Goal: Transaction & Acquisition: Purchase product/service

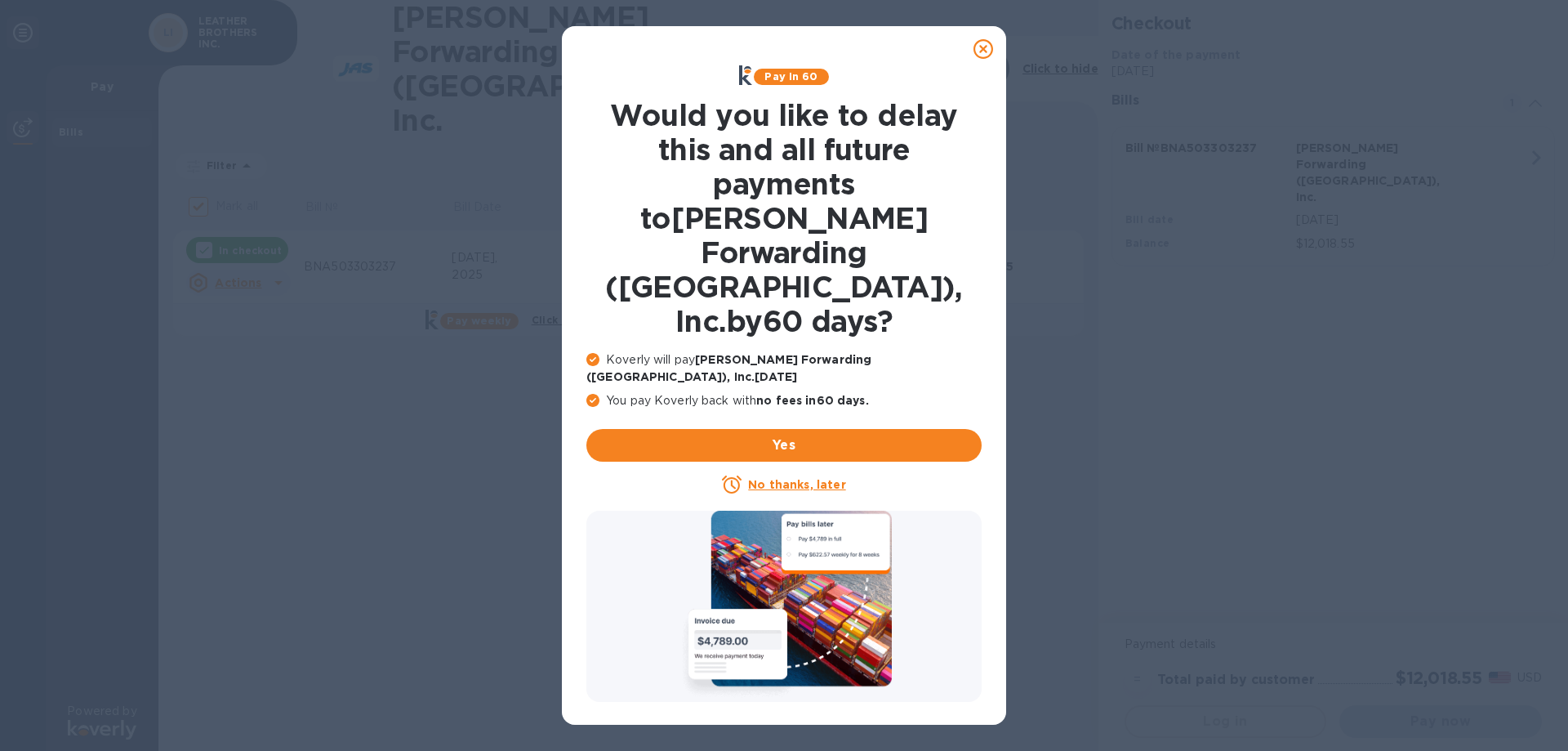
click at [789, 478] on u "No thanks, later" at bounding box center [797, 485] width 97 height 13
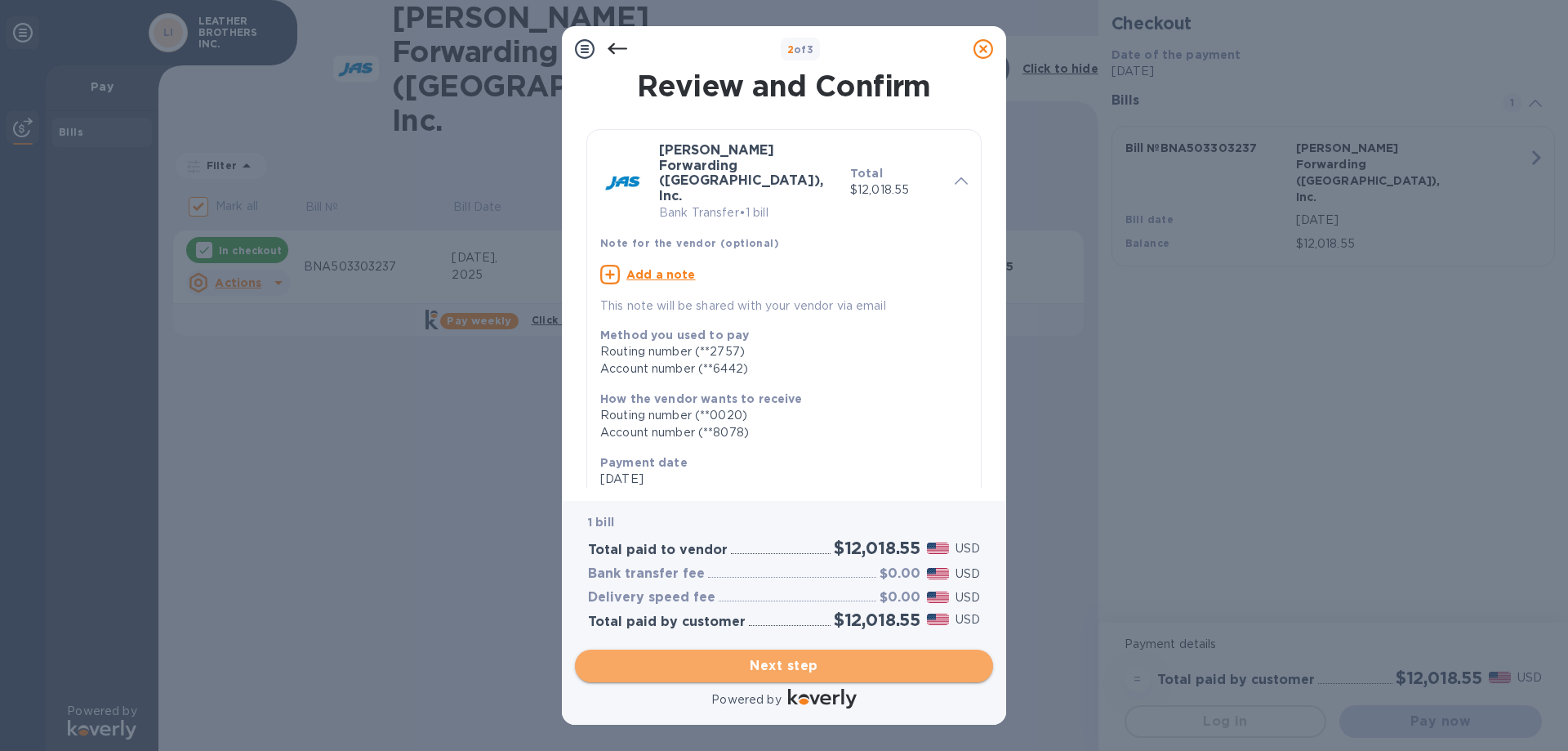
click at [781, 673] on span "Next step" at bounding box center [784, 666] width 392 height 19
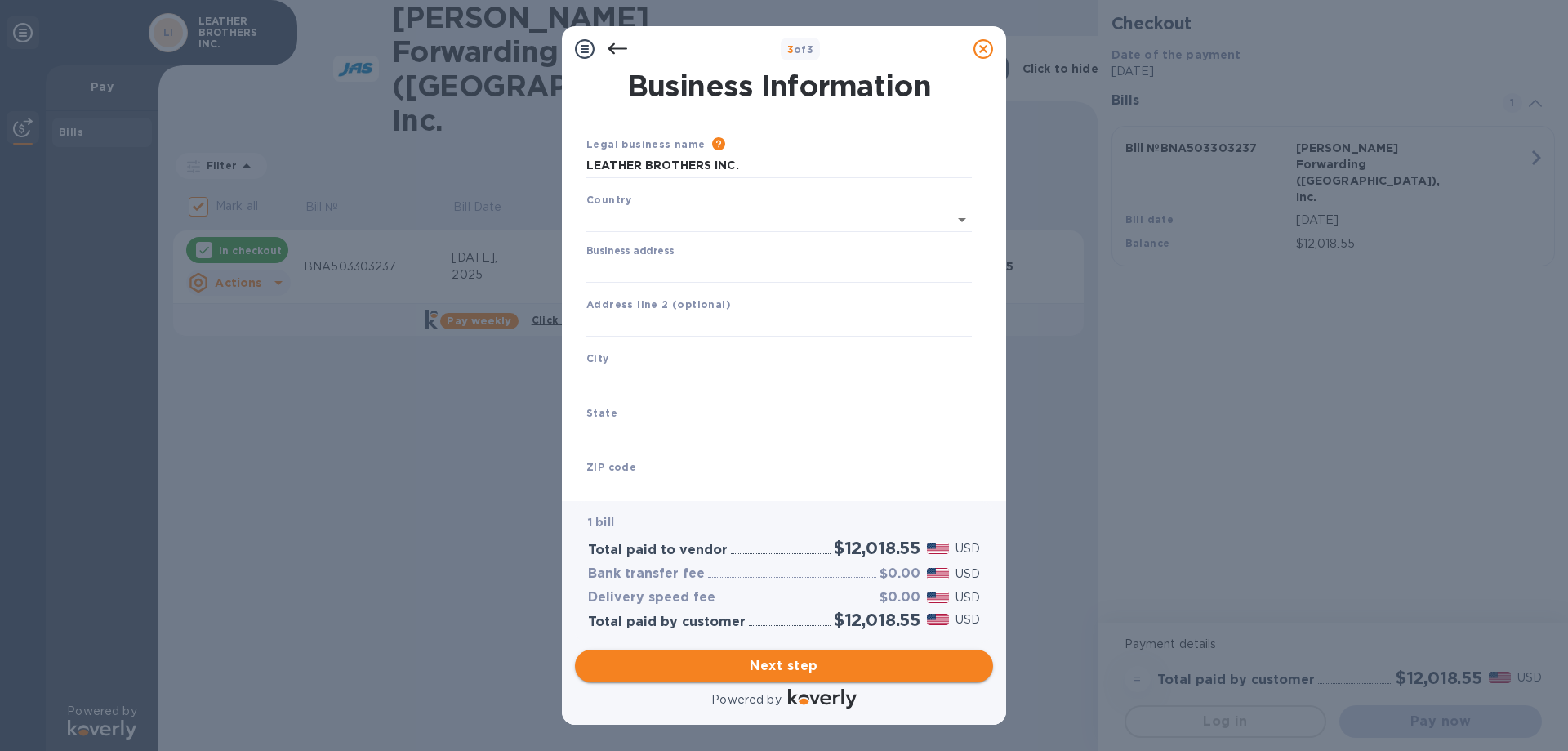
type input "[GEOGRAPHIC_DATA]"
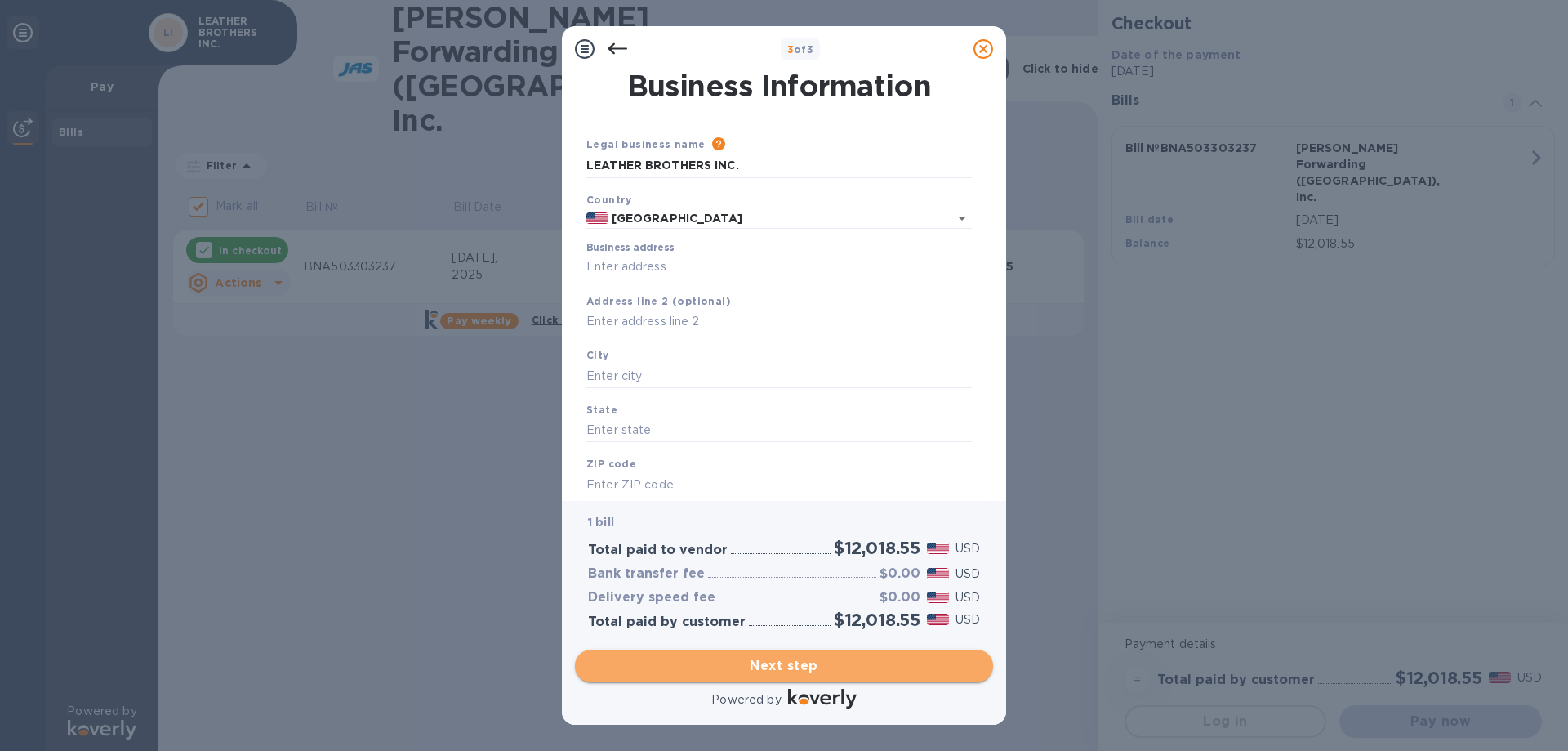
click at [781, 673] on span "Next step" at bounding box center [784, 666] width 392 height 19
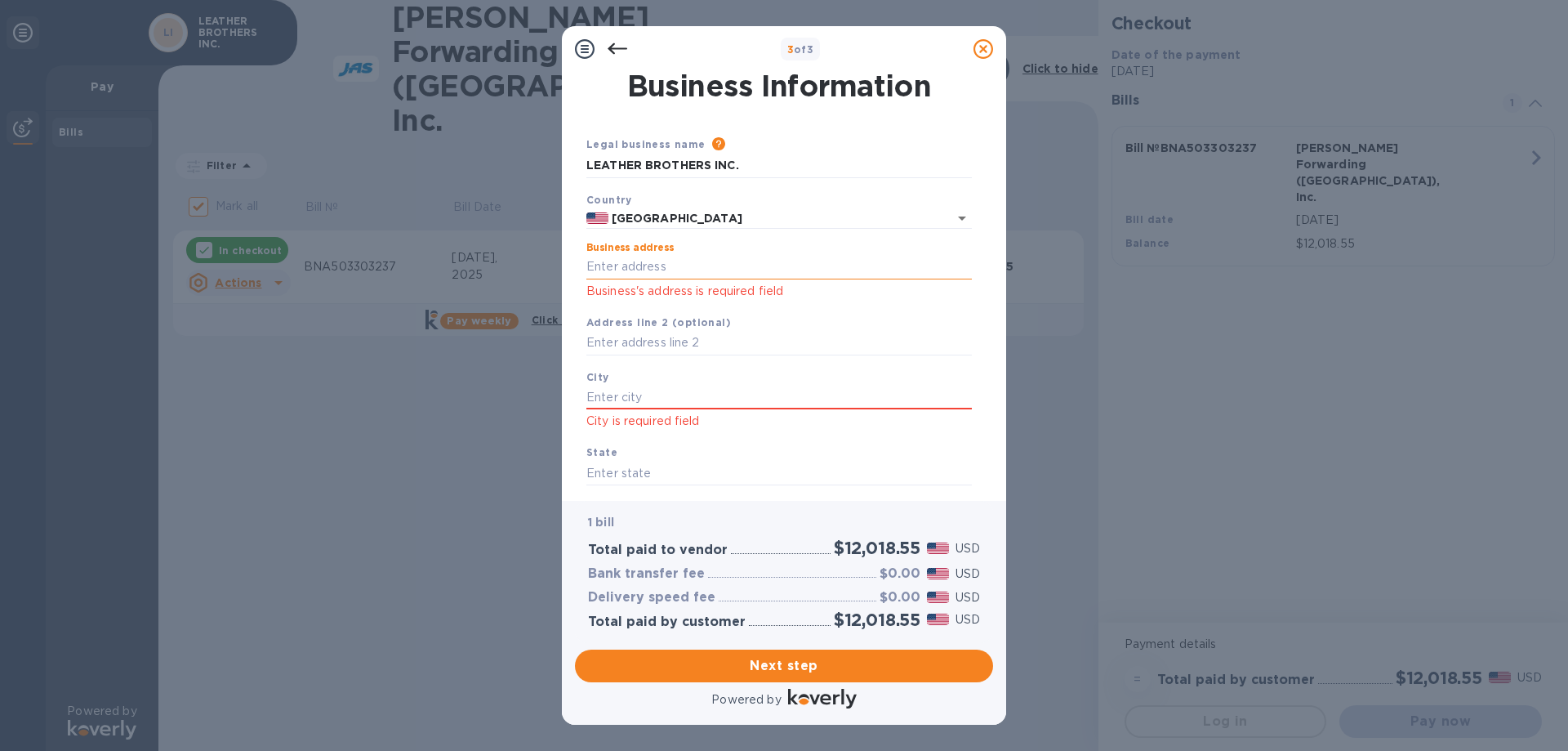
click at [626, 265] on input "Business address" at bounding box center [779, 266] width 386 height 24
type input "[STREET_ADDRESS][PERSON_NAME]"
click at [632, 388] on input "text" at bounding box center [779, 397] width 386 height 24
type input "[PERSON_NAME]"
click at [631, 478] on input "text" at bounding box center [779, 472] width 386 height 24
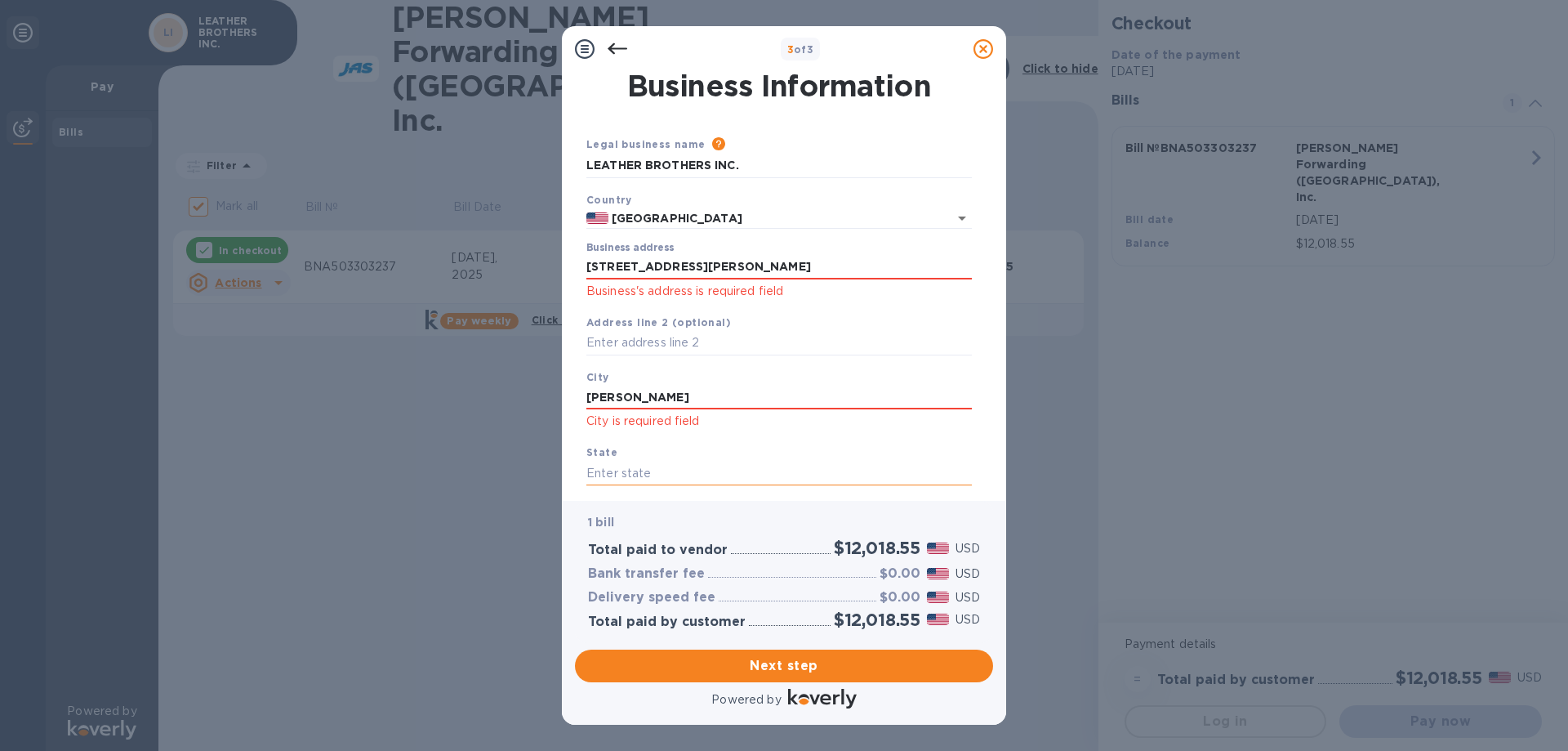
type input "a"
click at [756, 464] on input "AR" at bounding box center [779, 472] width 386 height 24
type input "AR"
click at [645, 339] on input "text" at bounding box center [779, 342] width 386 height 24
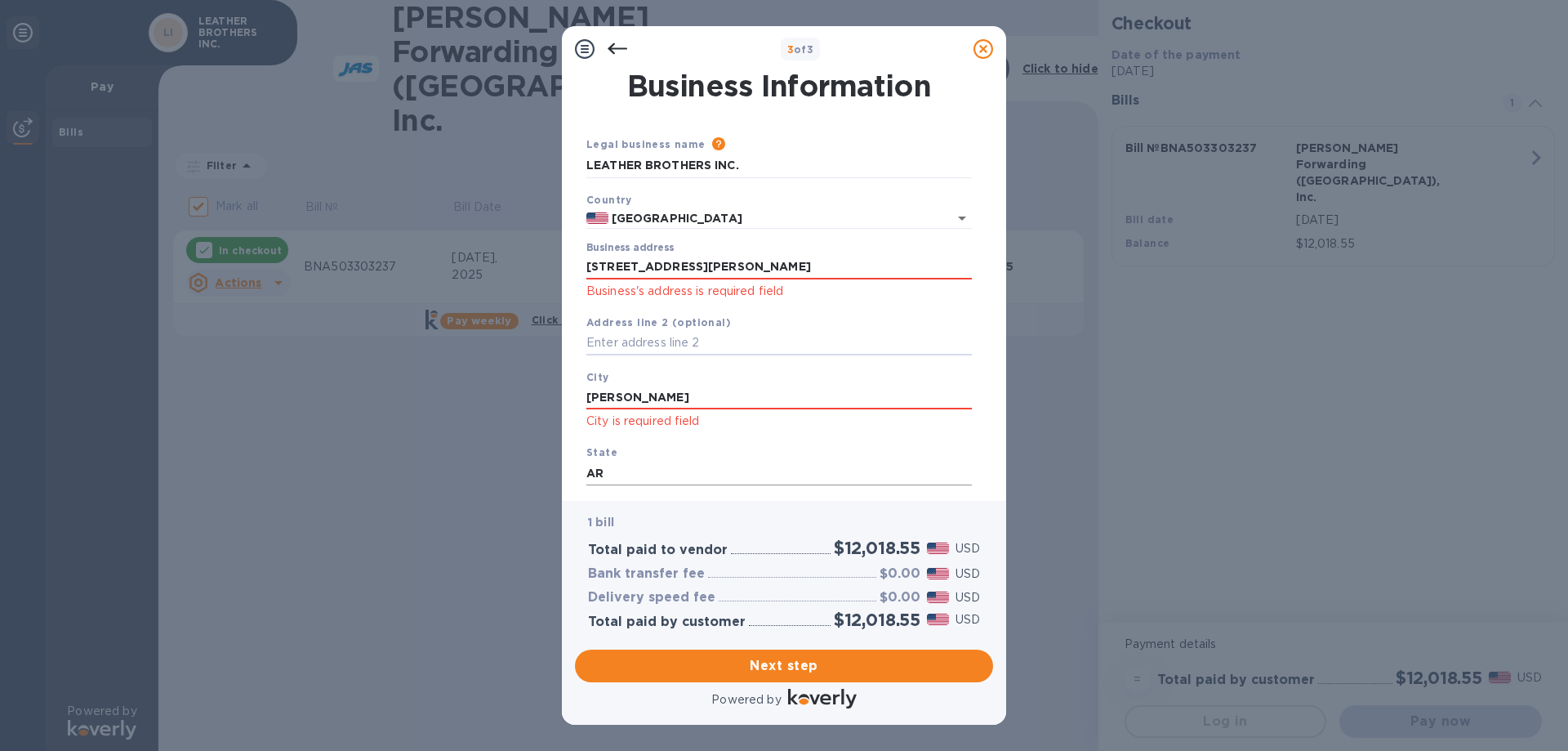
click at [665, 464] on input "AR" at bounding box center [779, 472] width 386 height 24
click at [737, 339] on input "text" at bounding box center [779, 342] width 386 height 24
click at [720, 398] on input "[PERSON_NAME]" at bounding box center [779, 397] width 386 height 24
click at [694, 471] on input "AR" at bounding box center [779, 472] width 386 height 24
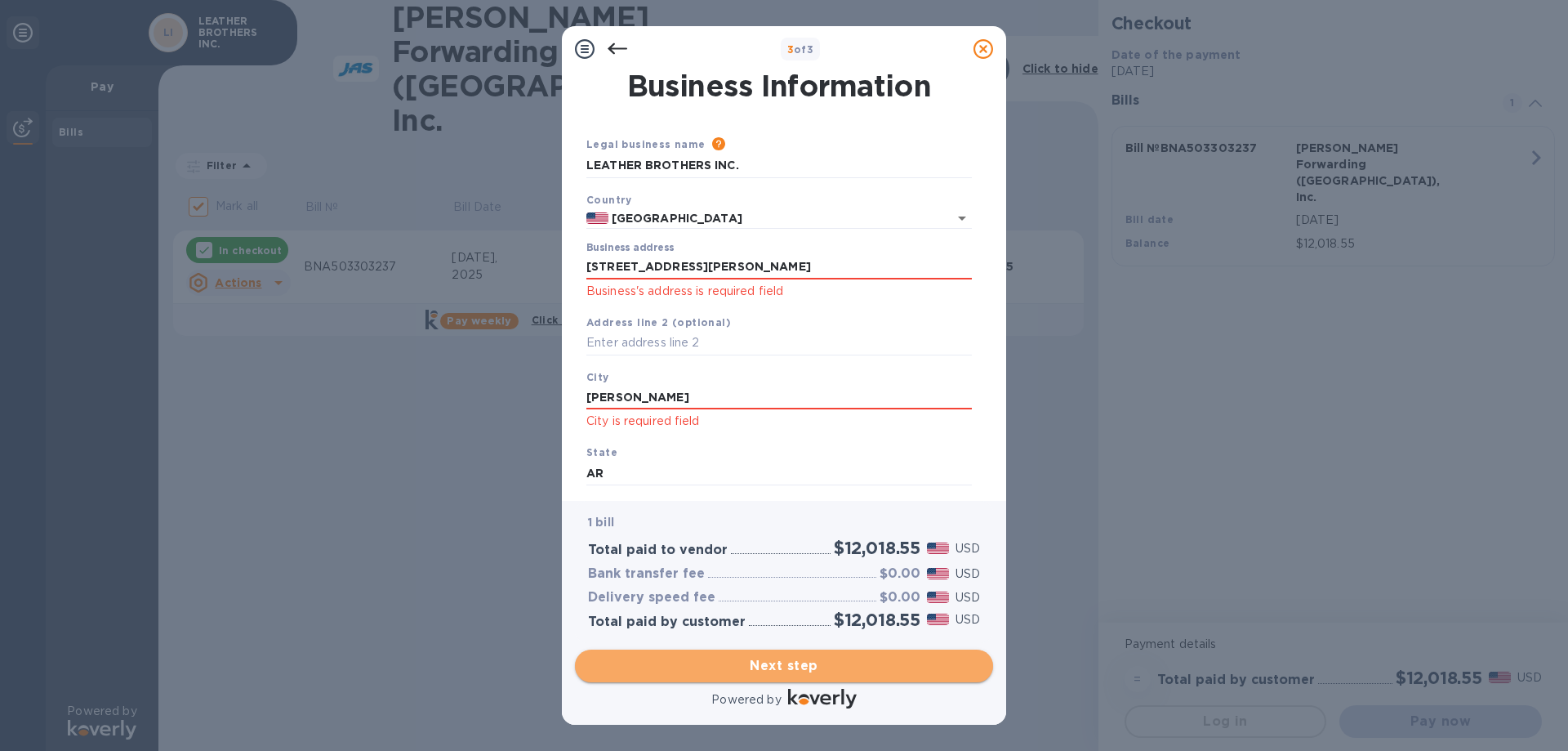
click at [785, 673] on span "Next step" at bounding box center [784, 666] width 392 height 19
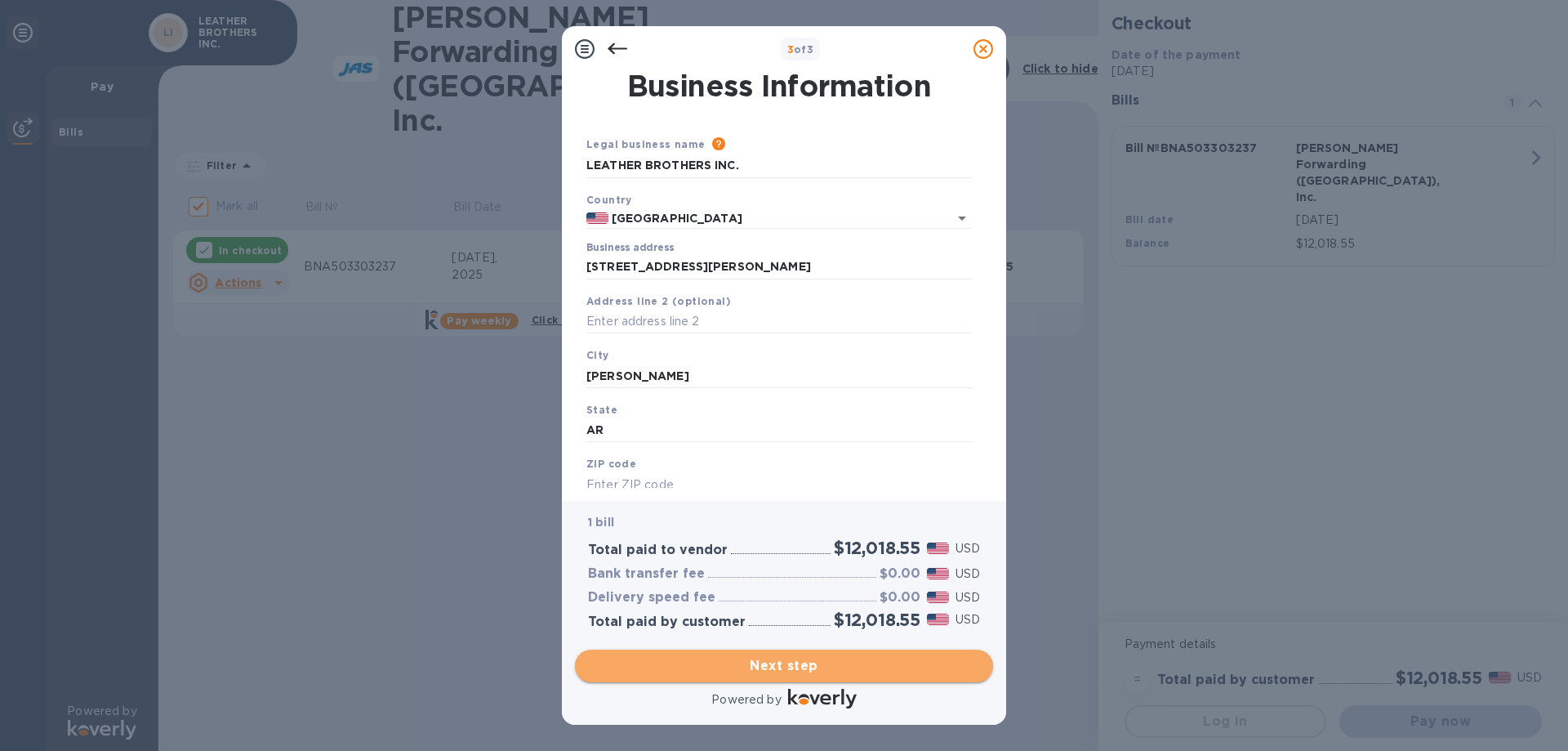
click at [837, 671] on span "Next step" at bounding box center [784, 666] width 392 height 19
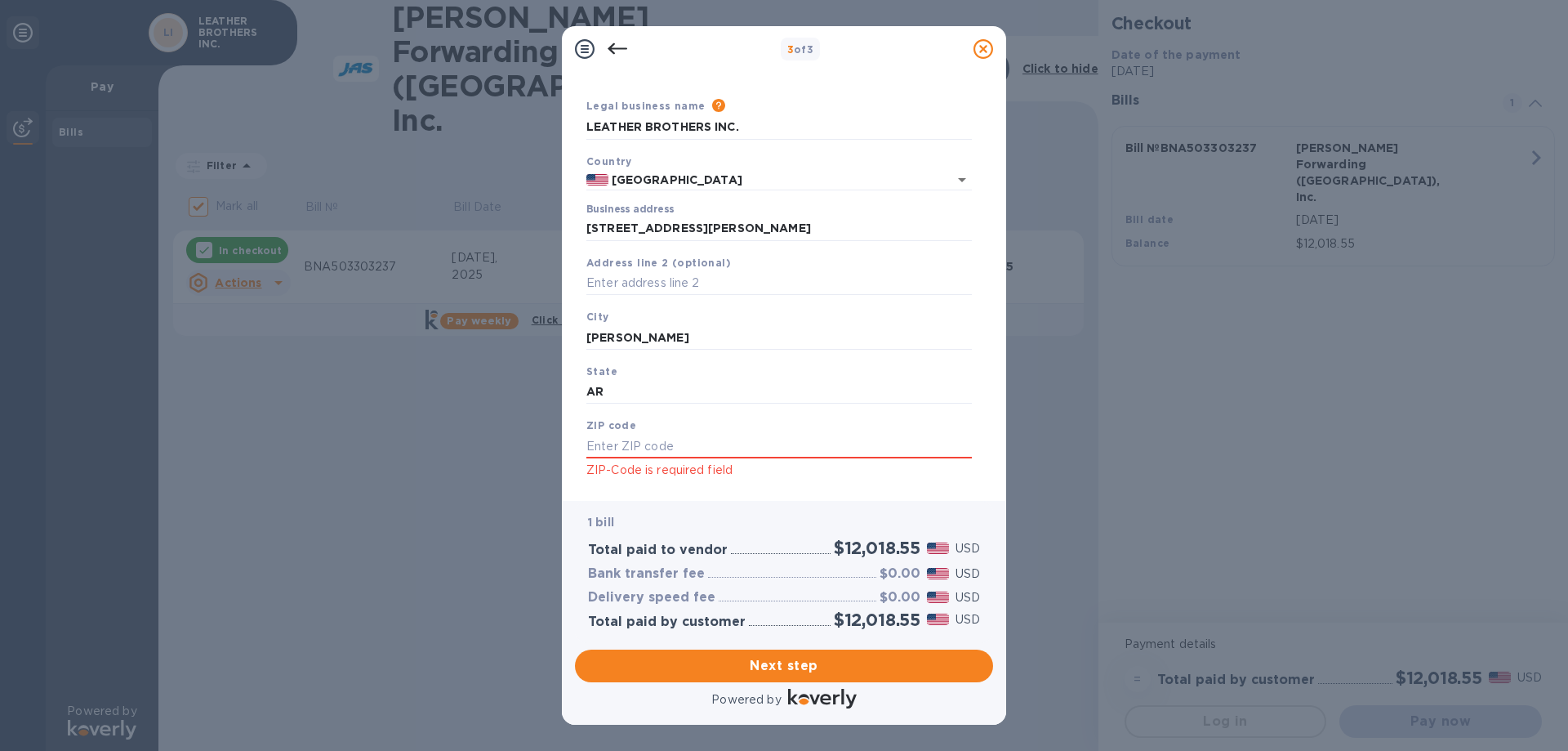
scroll to position [69, 0]
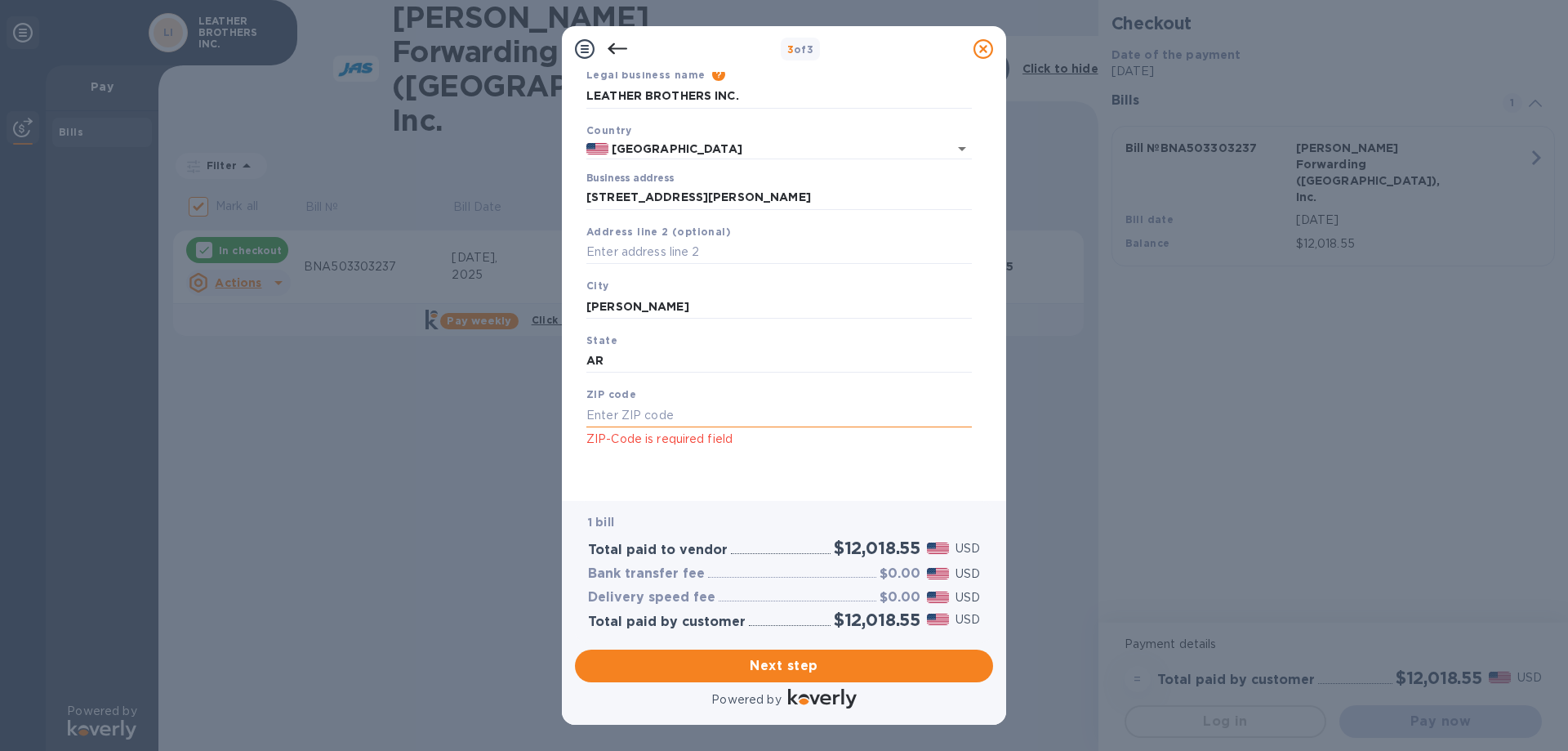
click at [638, 409] on input "text" at bounding box center [779, 414] width 386 height 24
type input "72034"
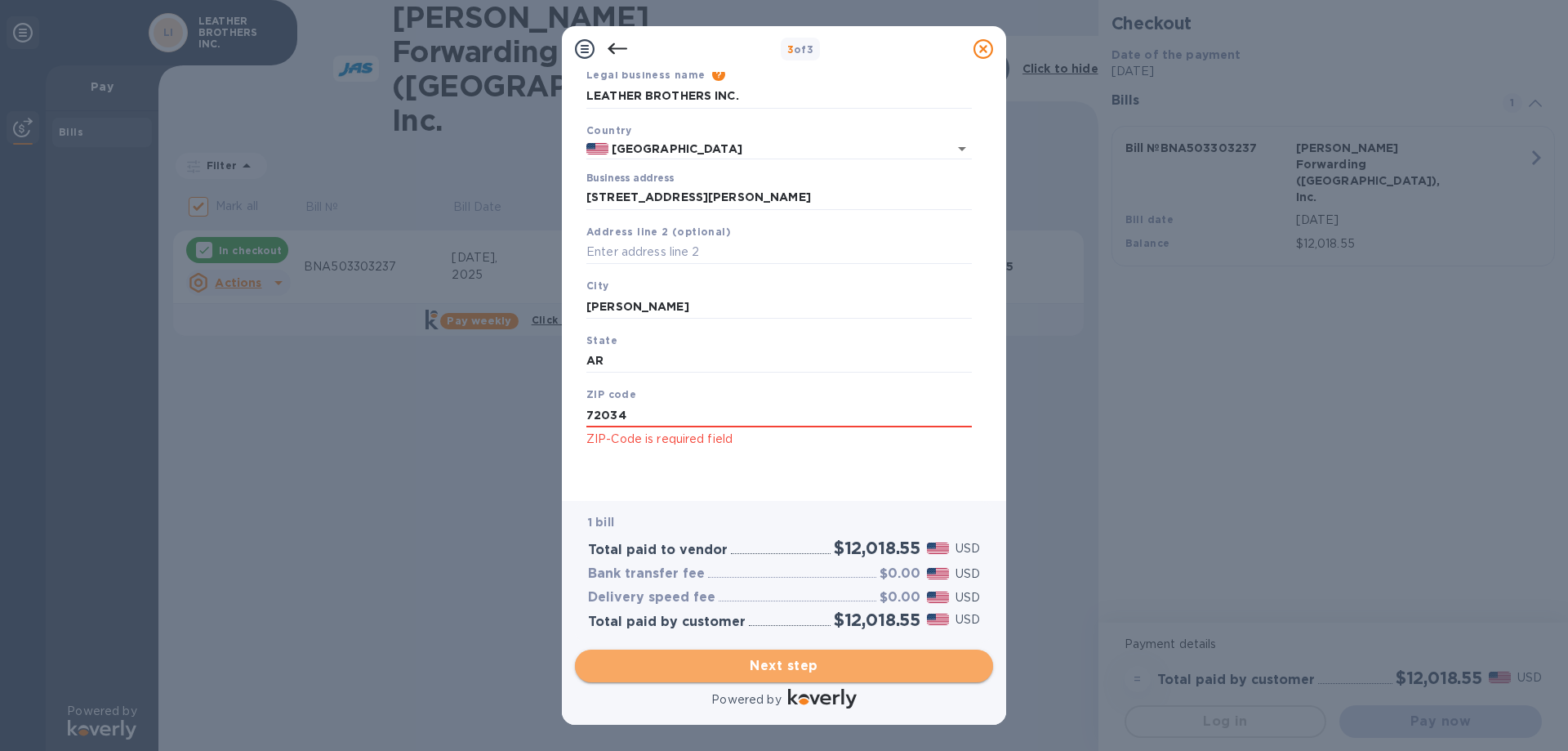
click at [817, 678] on button "Next step" at bounding box center [784, 666] width 418 height 33
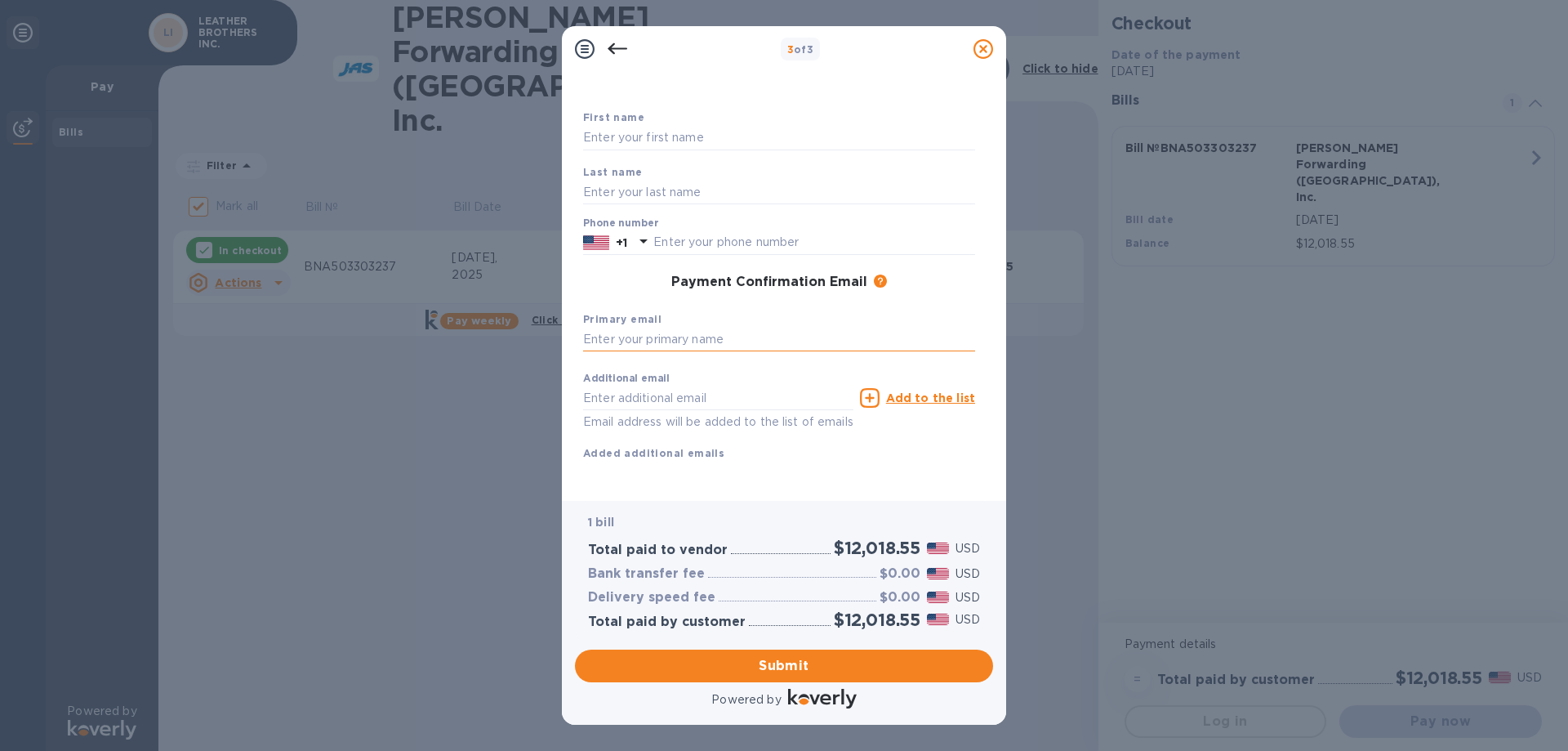
click at [689, 337] on input "text" at bounding box center [779, 339] width 392 height 24
type input "R"
type input "[PERSON_NAME][EMAIL_ADDRESS][DOMAIN_NAME]"
click at [619, 394] on input "text" at bounding box center [718, 398] width 270 height 24
paste input "[PERSON_NAME][EMAIL_ADDRESS][PERSON_NAME][PERSON_NAME][DOMAIN_NAME]"
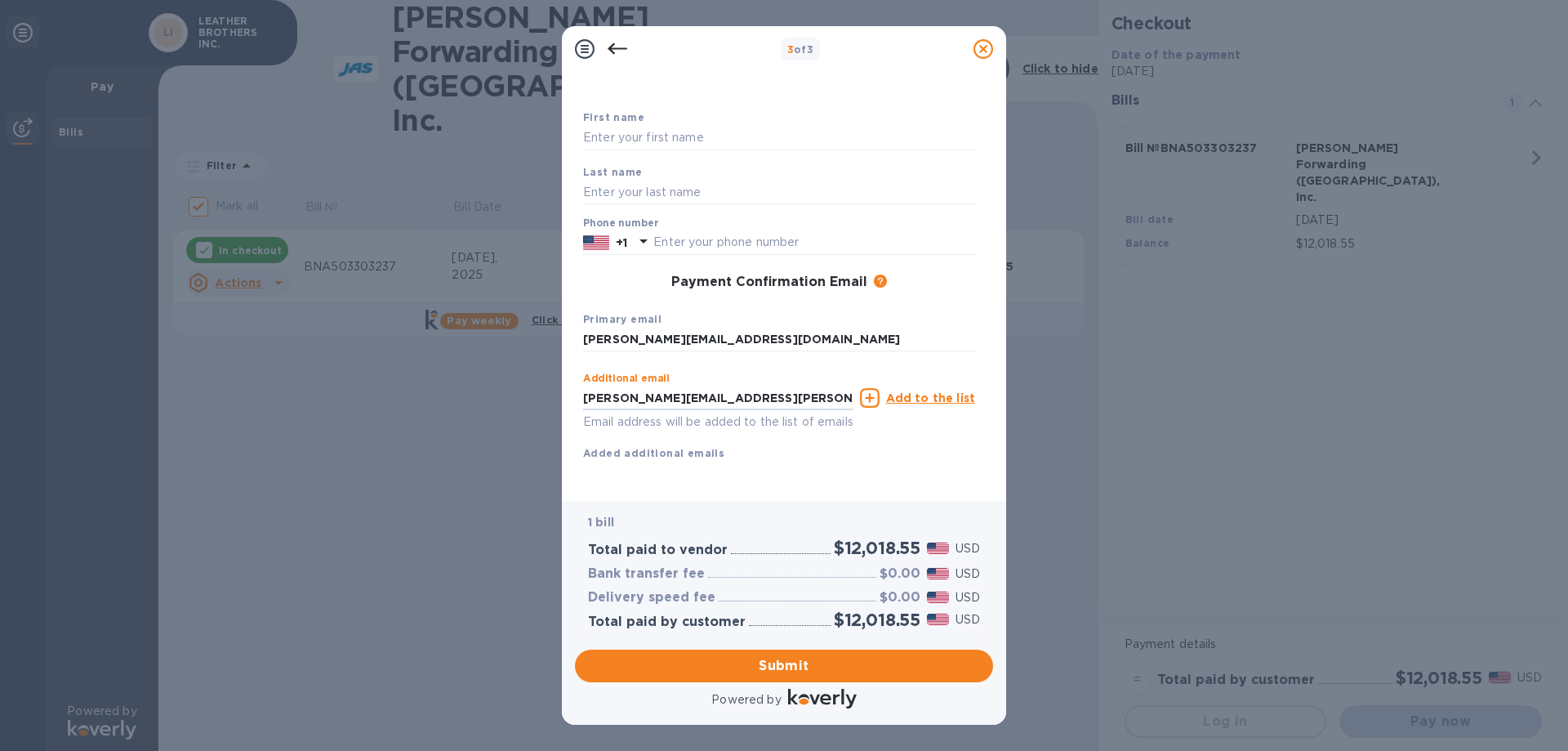
type input "[PERSON_NAME][EMAIL_ADDRESS][PERSON_NAME][PERSON_NAME][DOMAIN_NAME]"
click at [637, 420] on p "Email address will be added to the list of emails" at bounding box center [718, 422] width 270 height 18
click at [591, 422] on p "Email address will be added to the list of emails" at bounding box center [718, 422] width 270 height 18
click at [932, 397] on u "Add to the list" at bounding box center [930, 398] width 89 height 13
click at [602, 390] on input "text" at bounding box center [718, 396] width 270 height 24
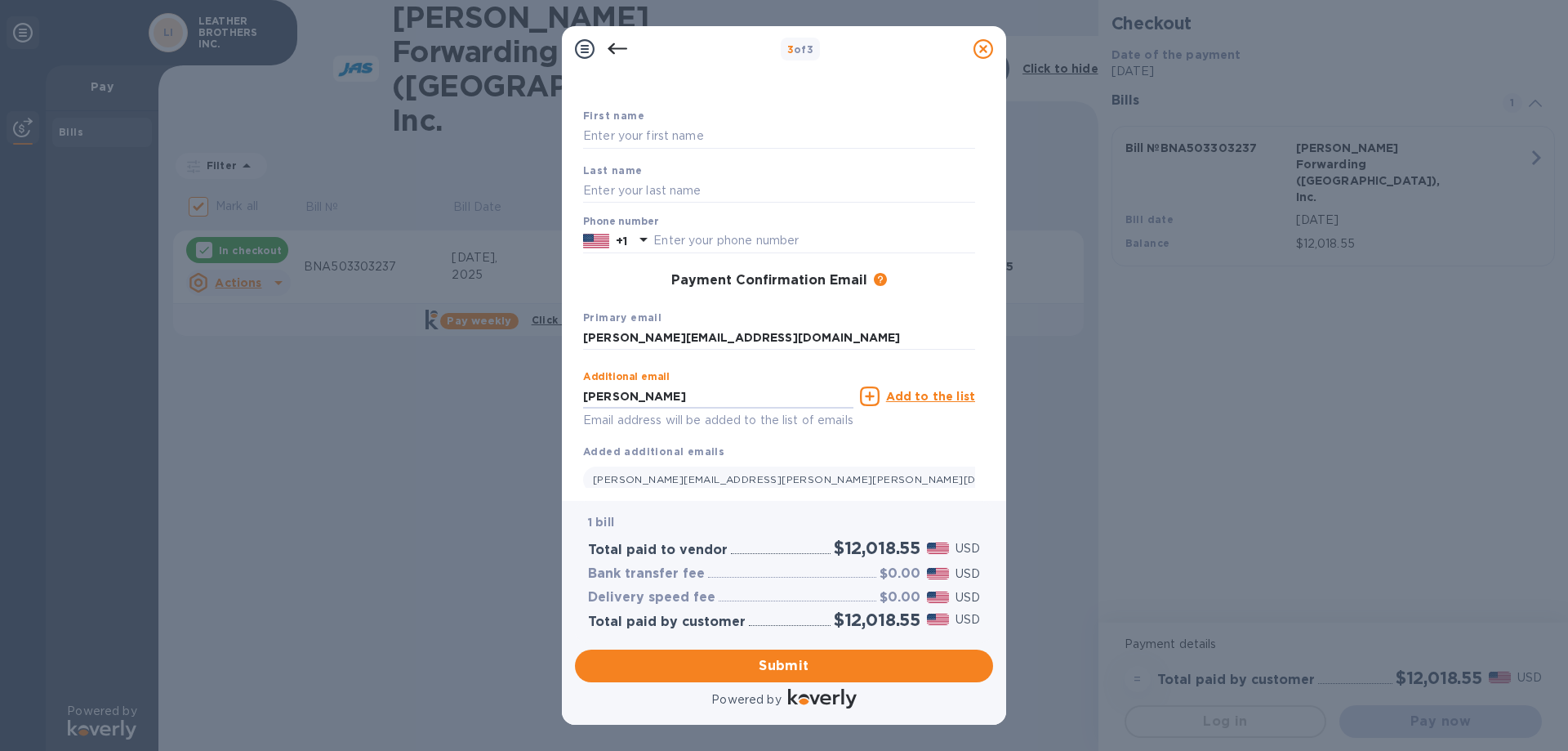
type input "[PERSON_NAME]"
drag, startPoint x: 659, startPoint y: 400, endPoint x: 387, endPoint y: 381, distance: 272.7
click at [387, 381] on div "3 of 3 Payment Contact Information First name Last name Phone number +1 Payment…" at bounding box center [784, 375] width 1568 height 751
paste input "[PERSON_NAME][EMAIL_ADDRESS][DOMAIN_NAME]"
type input "[PERSON_NAME][EMAIL_ADDRESS][DOMAIN_NAME]"
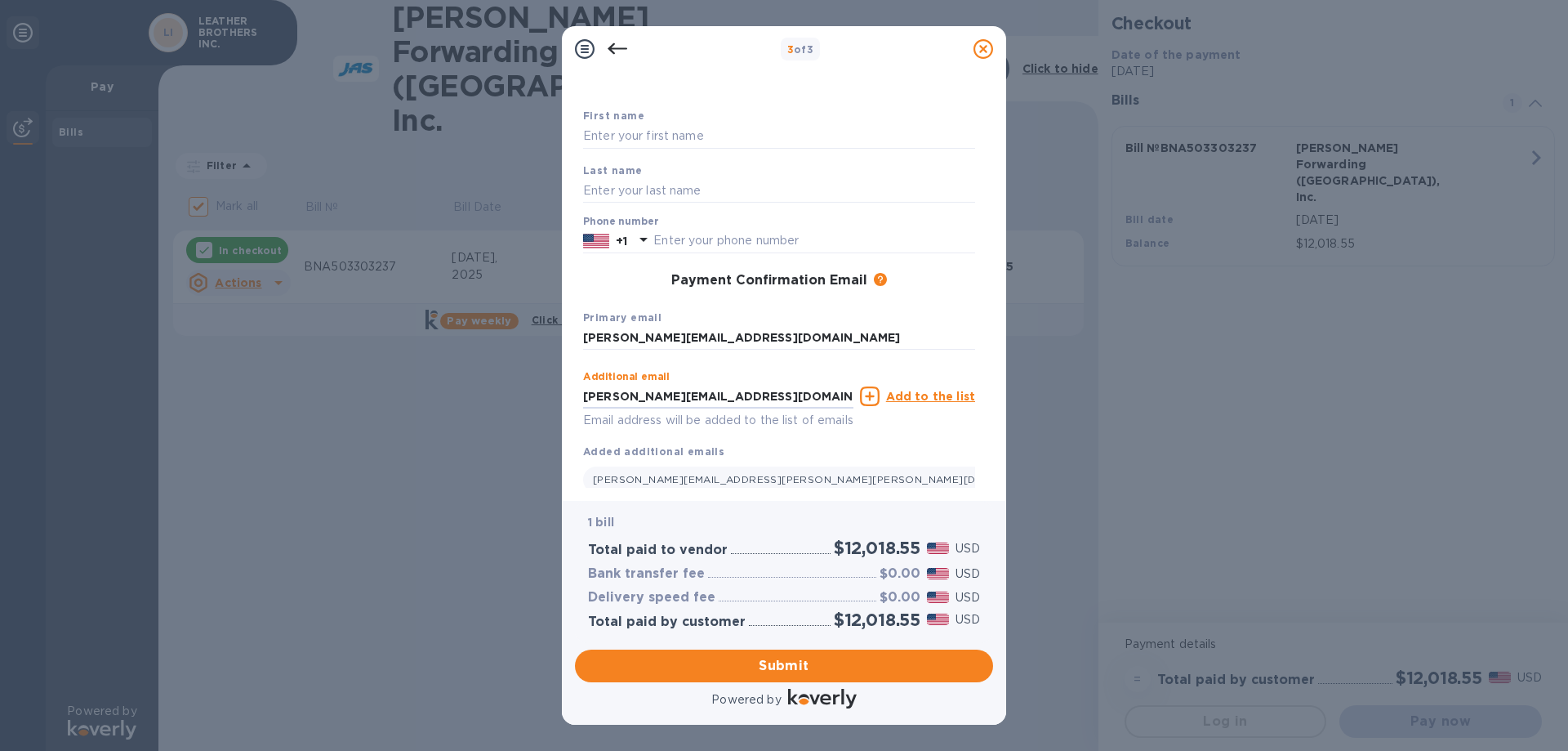
click at [924, 390] on u "Add to the list" at bounding box center [930, 397] width 89 height 13
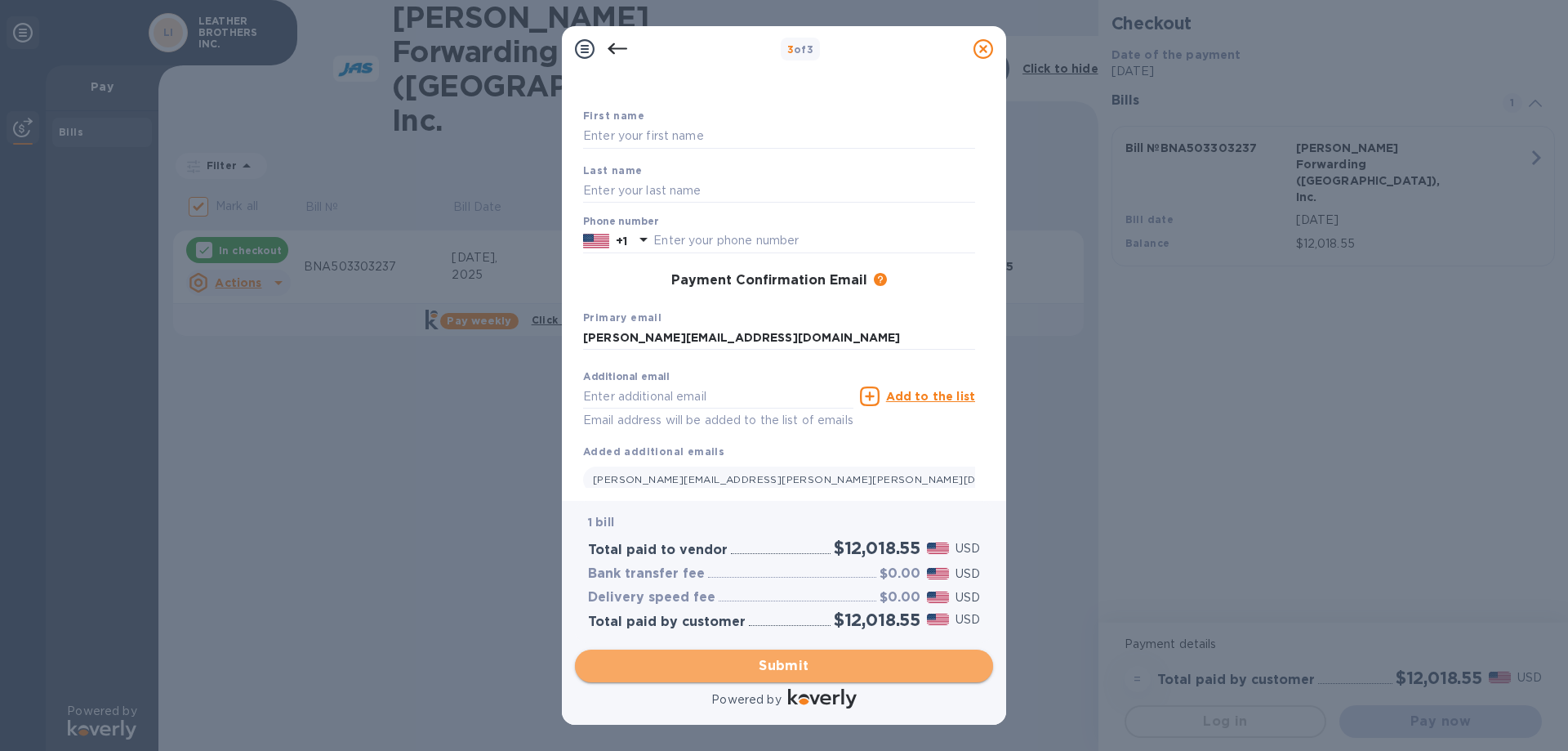
click at [798, 666] on span "Submit" at bounding box center [784, 666] width 392 height 19
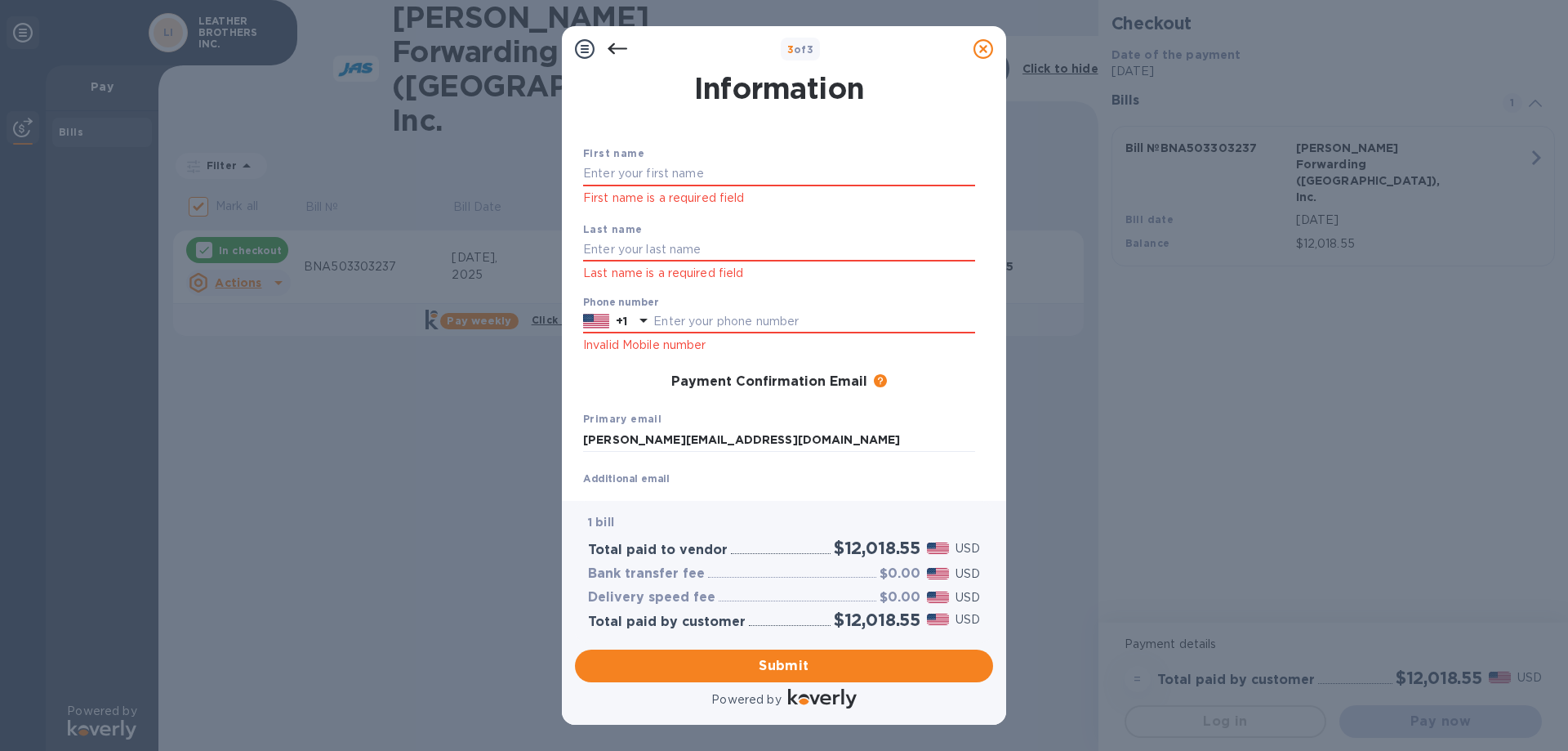
scroll to position [0, 0]
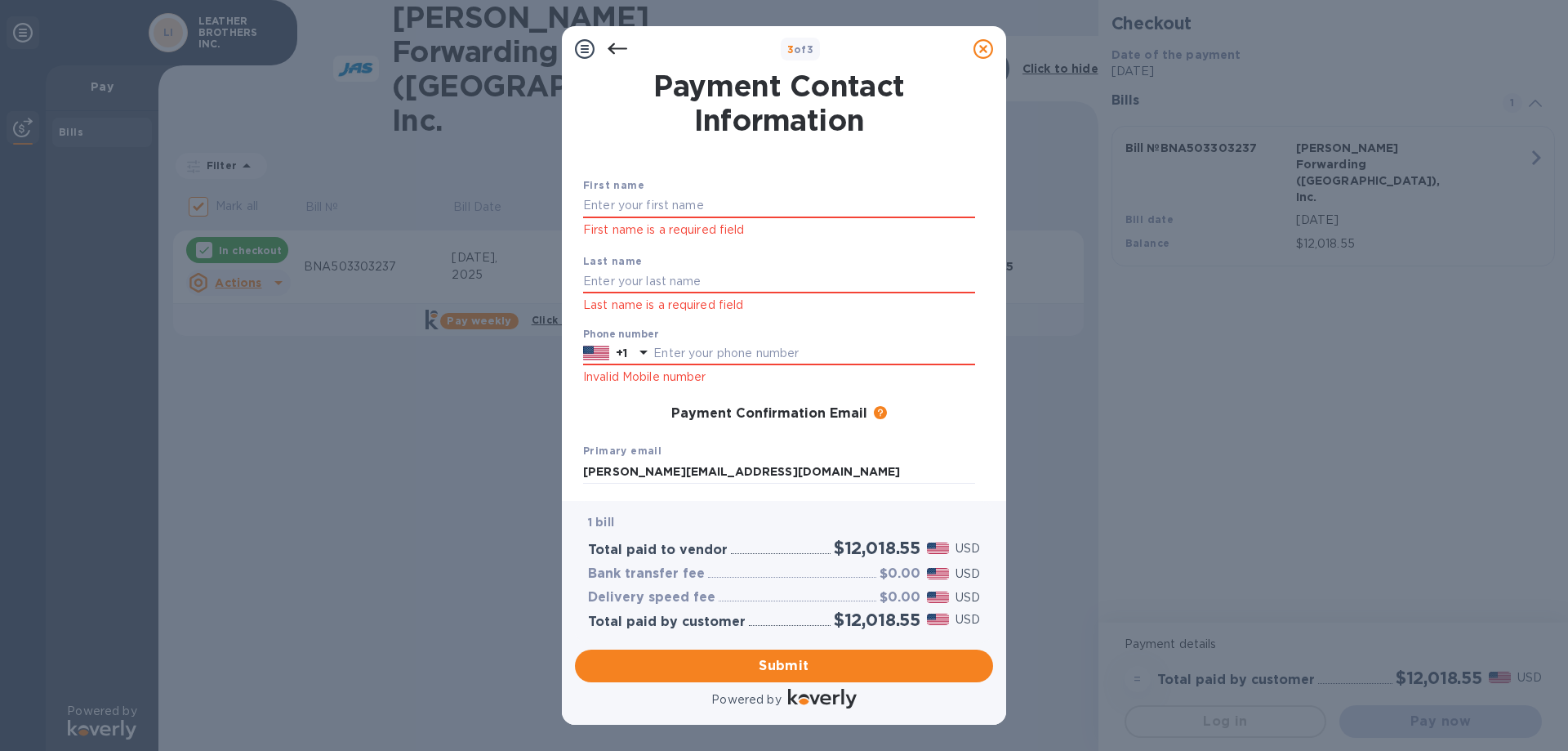
drag, startPoint x: 588, startPoint y: 207, endPoint x: 644, endPoint y: 222, distance: 58.0
click at [588, 207] on input "text" at bounding box center [779, 205] width 392 height 24
type input "[PERSON_NAME]"
type input "SCHREKENHOFER"
type input "5013299471"
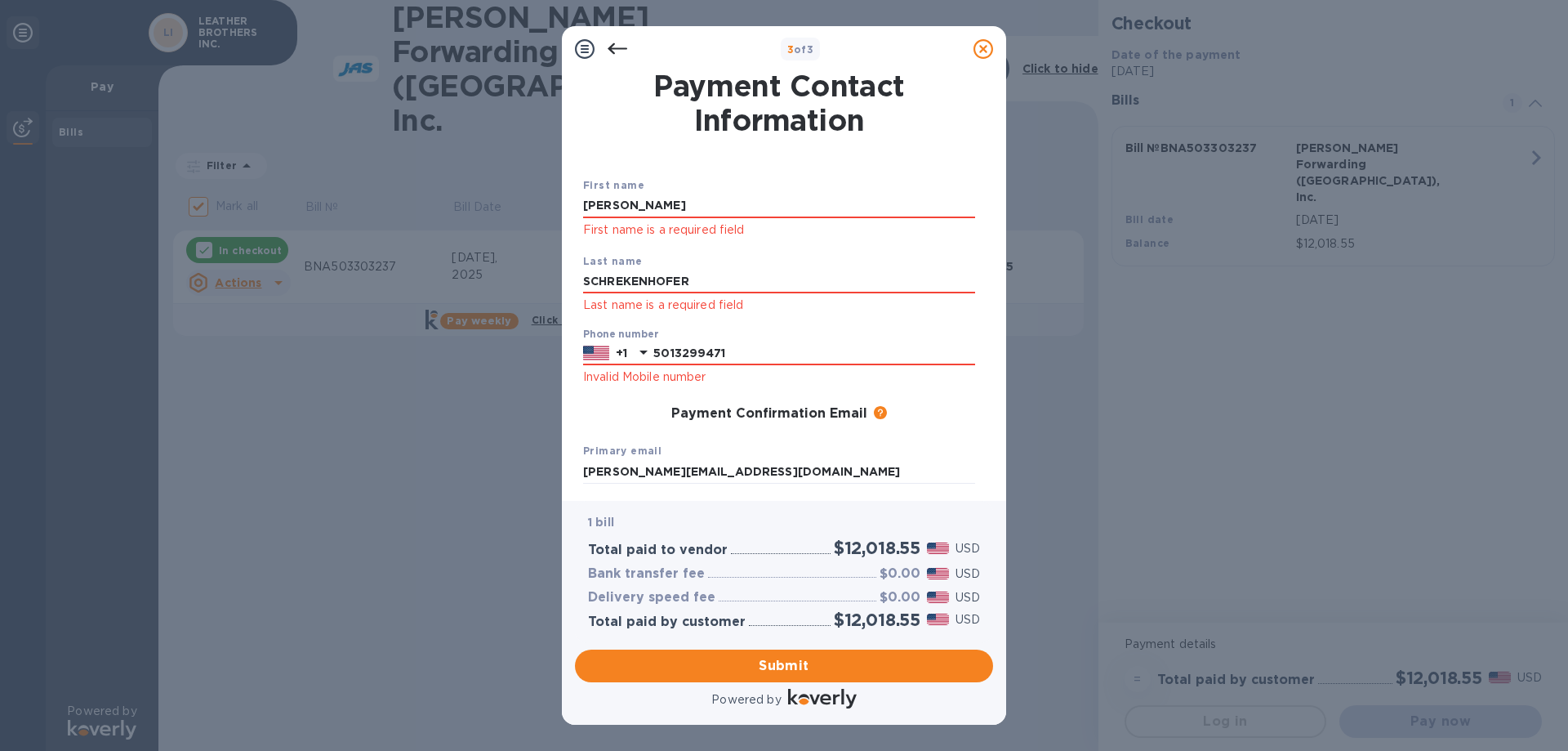
type input "[PERSON_NAME][EMAIL_ADDRESS][DOMAIN_NAME]"
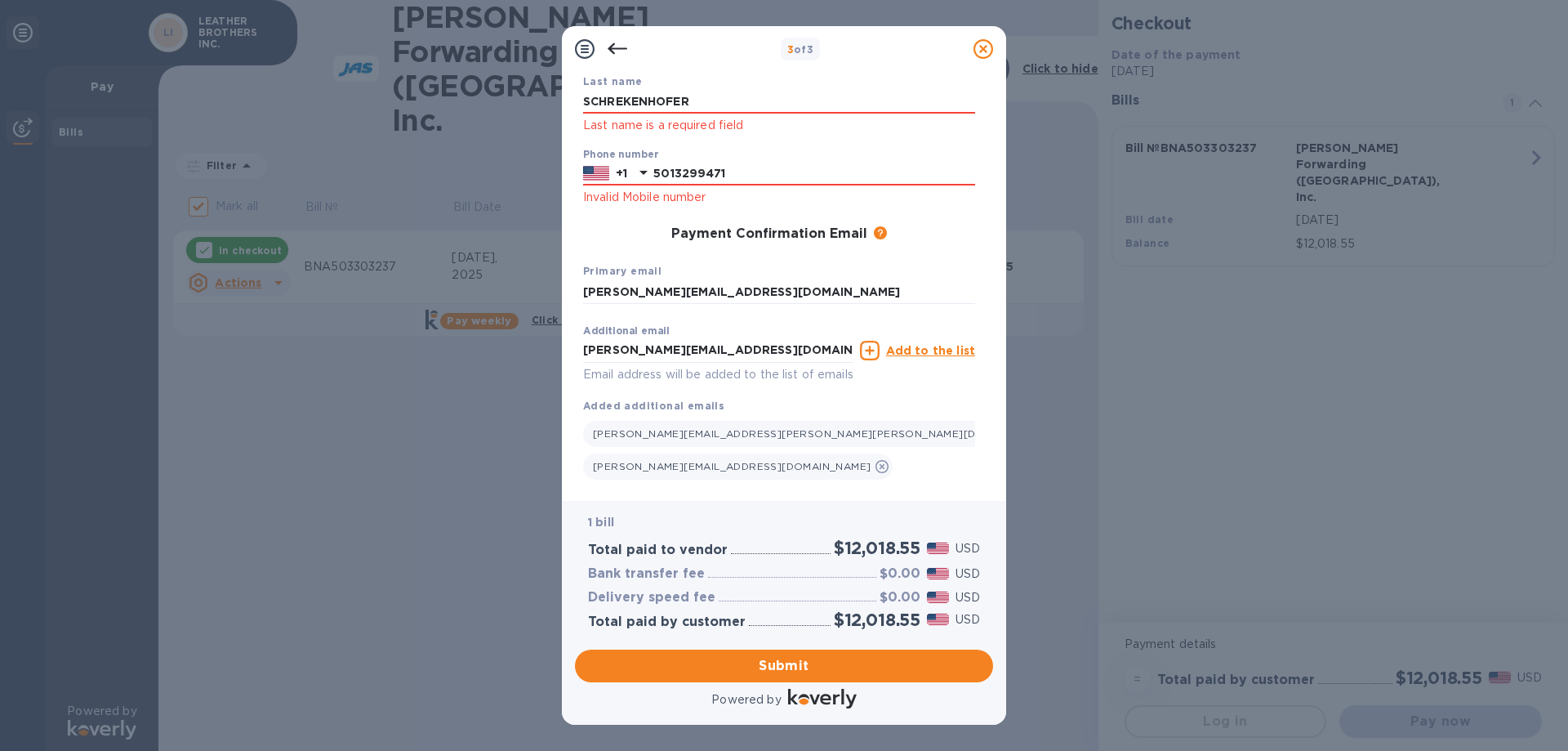
scroll to position [184, 0]
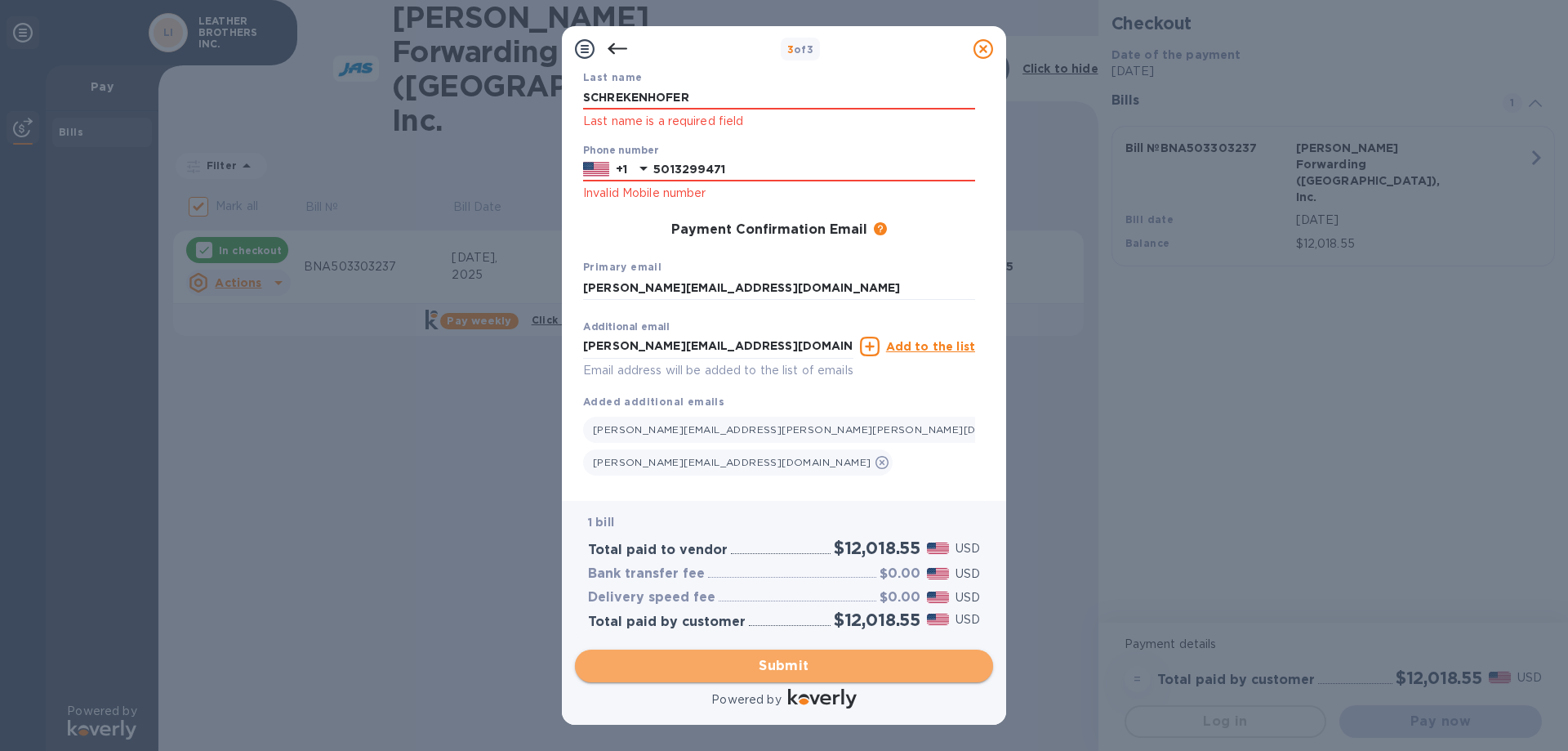
click at [753, 663] on span "Submit" at bounding box center [784, 666] width 392 height 19
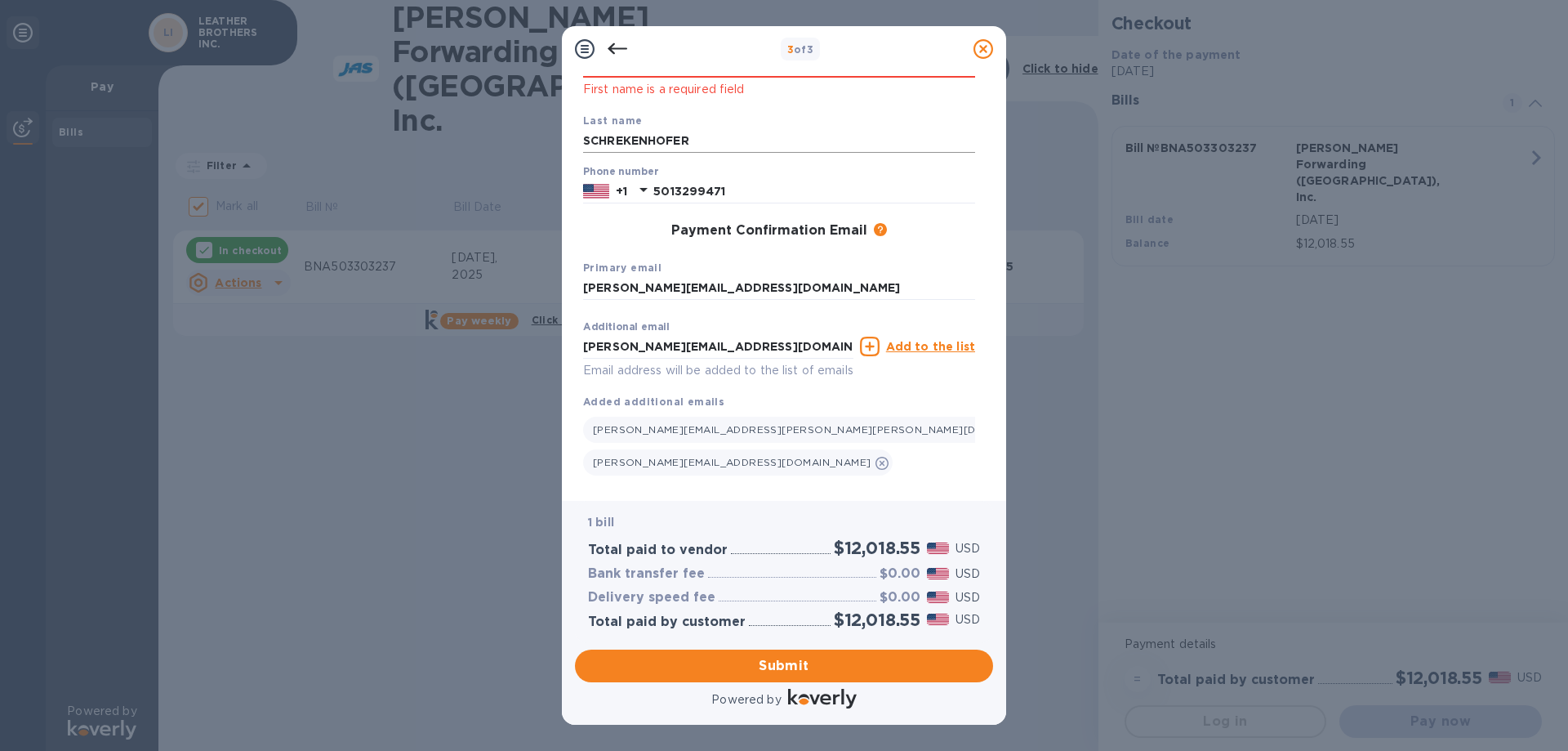
scroll to position [0, 0]
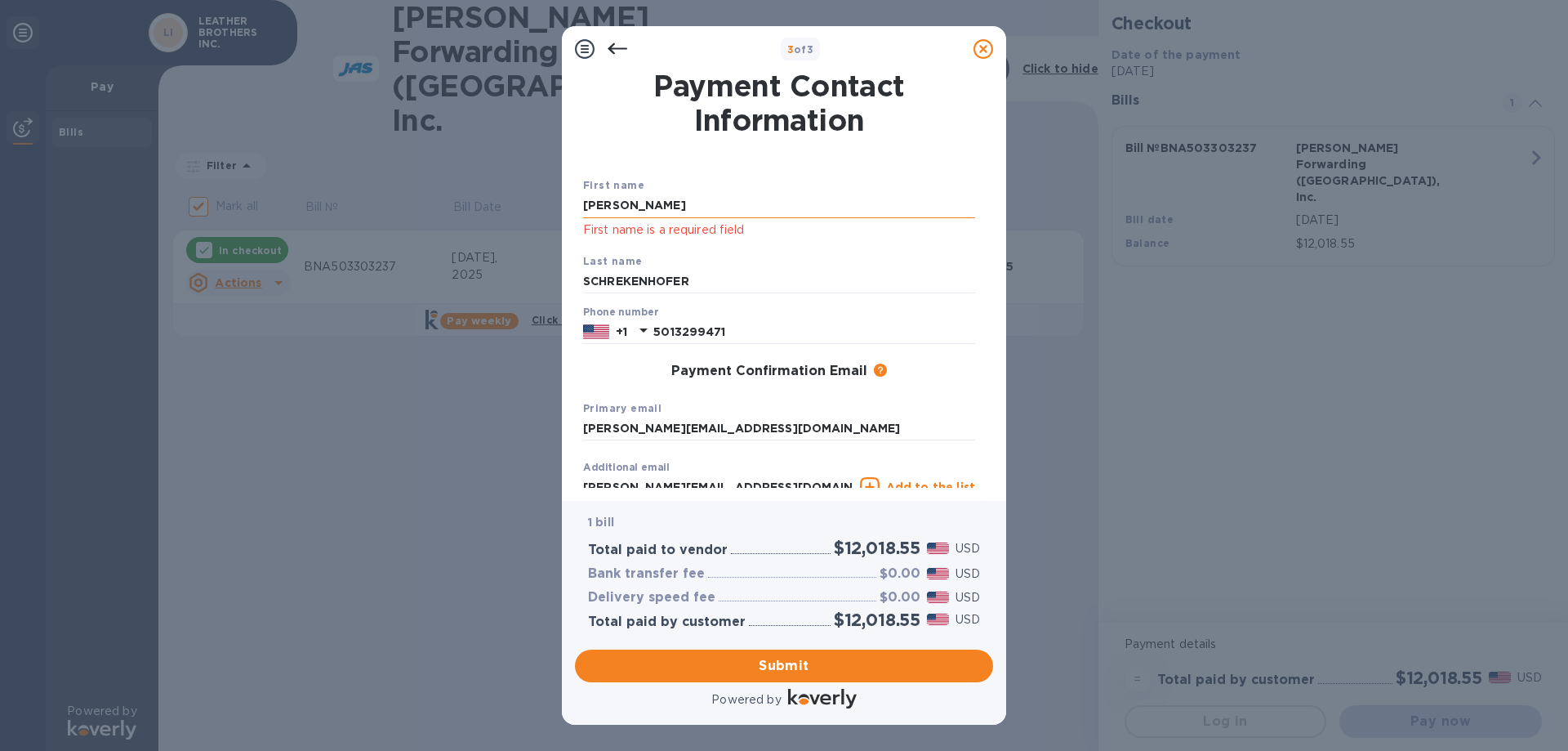
click at [639, 207] on input "[PERSON_NAME]" at bounding box center [779, 205] width 392 height 24
click at [792, 661] on span "Submit" at bounding box center [784, 666] width 392 height 19
click at [639, 208] on input "[PERSON_NAME]" at bounding box center [779, 205] width 392 height 24
type input "S"
type input "A"
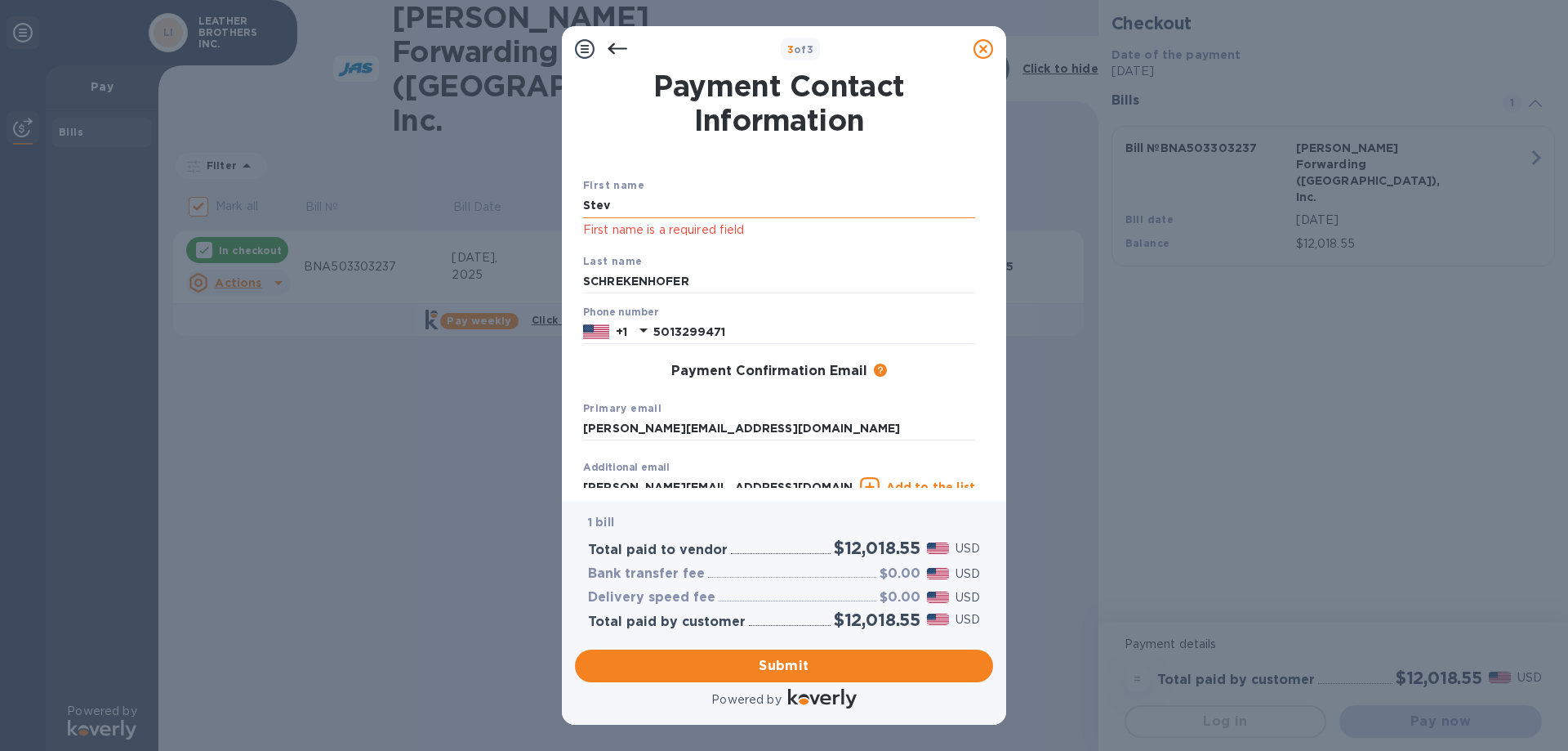
type input "[PERSON_NAME]"
click at [776, 210] on input "[PERSON_NAME]" at bounding box center [779, 205] width 392 height 24
drag, startPoint x: 637, startPoint y: 208, endPoint x: 557, endPoint y: 226, distance: 82.0
click at [554, 226] on div "3 of 3 Payment Contact Information First name [PERSON_NAME] First name is a req…" at bounding box center [784, 375] width 1568 height 751
type input "\"
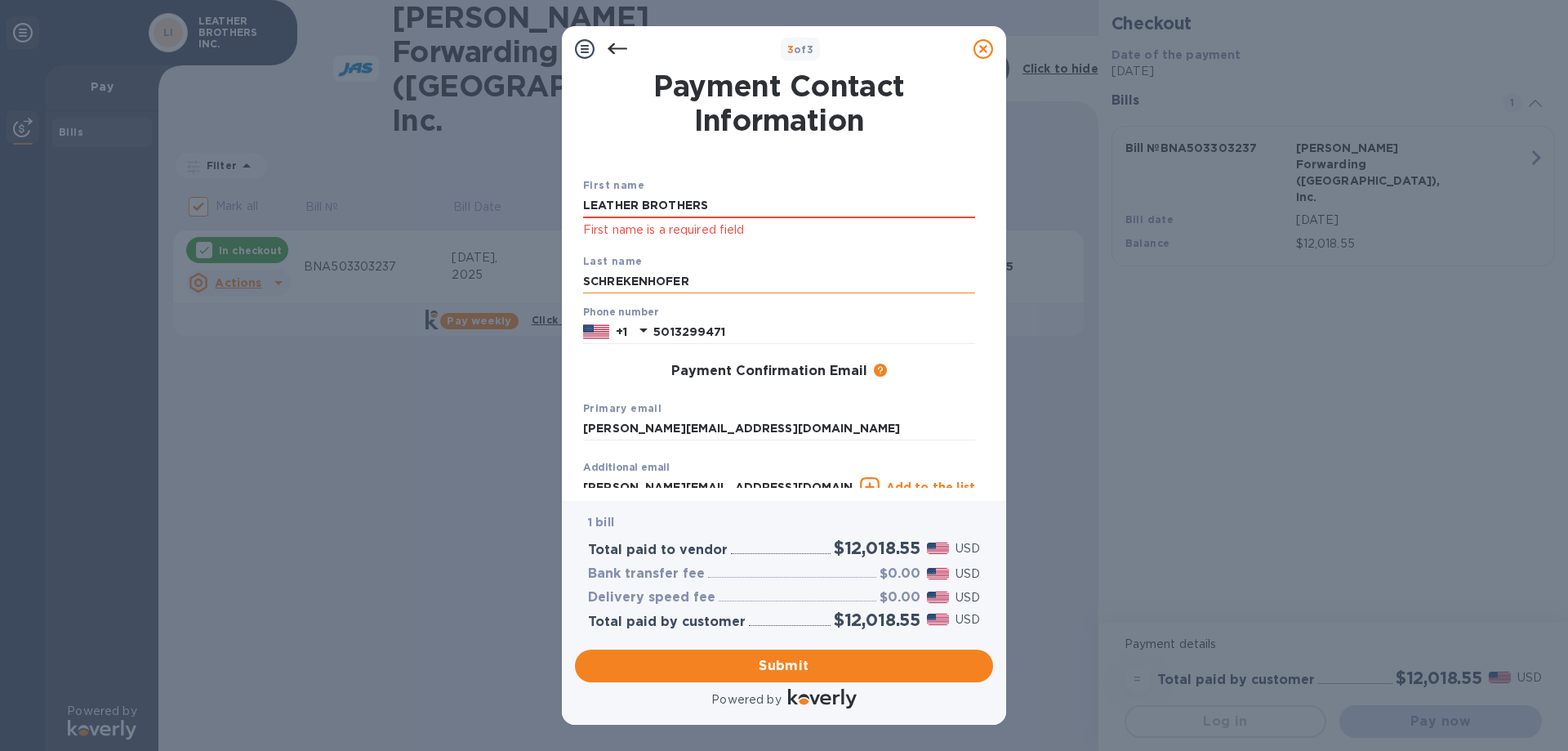
click at [749, 288] on input "SCHREKENHOFER" at bounding box center [779, 281] width 392 height 24
click at [778, 270] on input "SCHREKENHOFER" at bounding box center [779, 281] width 392 height 24
drag, startPoint x: 732, startPoint y: 208, endPoint x: 527, endPoint y: 211, distance: 205.0
click at [527, 211] on div "3 of 3 Payment Contact Information First name LEATHER BROTHERS First name is a …" at bounding box center [784, 375] width 1568 height 751
click at [768, 334] on input "5013299471" at bounding box center [814, 332] width 322 height 24
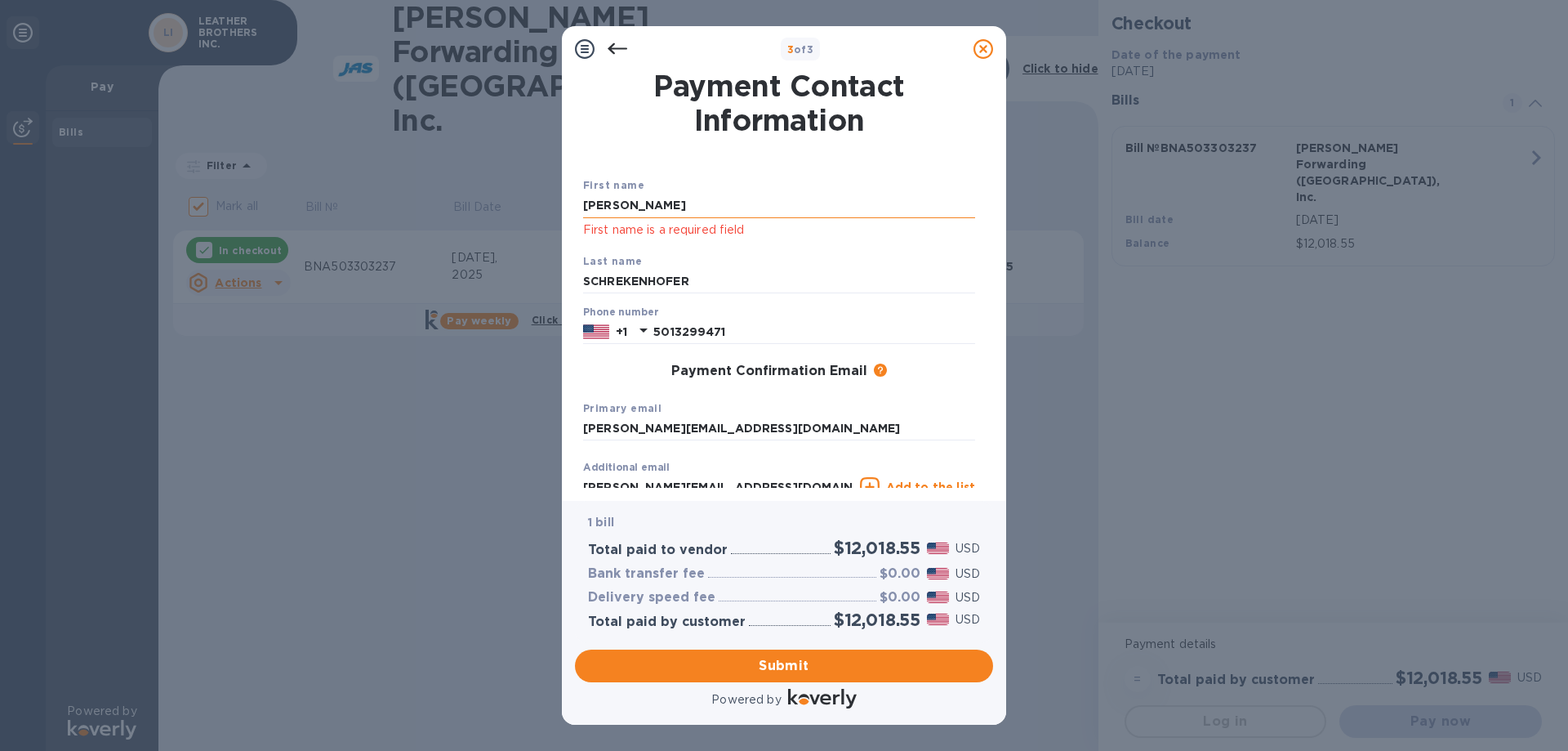
click at [632, 212] on input "[PERSON_NAME]" at bounding box center [779, 205] width 392 height 24
click at [701, 210] on input "[PERSON_NAME]" at bounding box center [779, 205] width 392 height 24
click at [747, 288] on input "SCHREKENHOFER" at bounding box center [779, 281] width 392 height 24
drag, startPoint x: 740, startPoint y: 206, endPoint x: 445, endPoint y: 164, distance: 298.0
click at [445, 163] on div "3 of 3 Payment Contact Information First name LEATHER BROTHERS First name is a …" at bounding box center [784, 375] width 1568 height 751
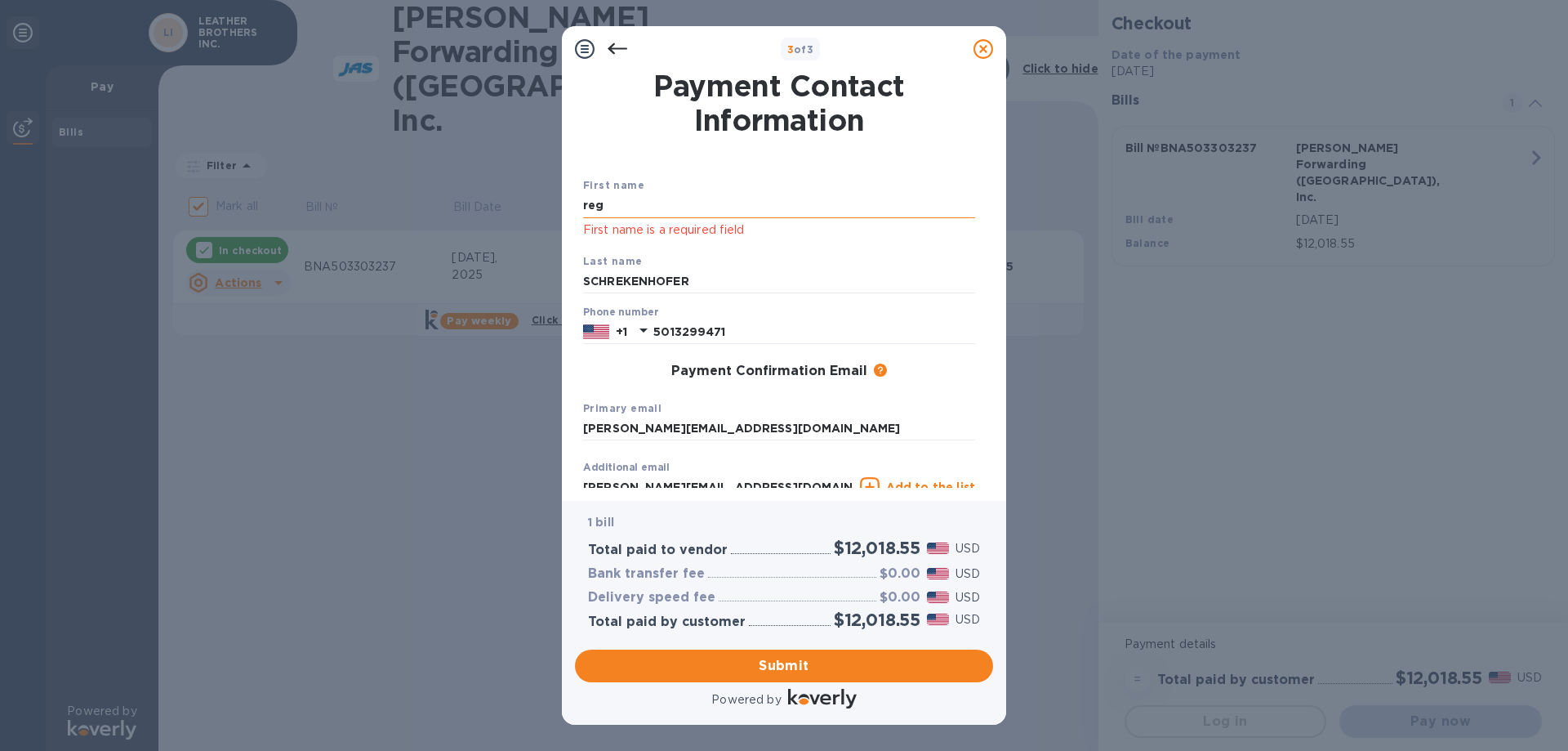
type input "[PERSON_NAME]"
drag, startPoint x: 700, startPoint y: 280, endPoint x: 549, endPoint y: 276, distance: 151.1
click at [549, 276] on div "3 of 3 Payment Contact Information First name [PERSON_NAME] First name is a req…" at bounding box center [784, 375] width 1568 height 751
type input "[PERSON_NAME]"
click at [729, 288] on input "[PERSON_NAME]" at bounding box center [779, 281] width 392 height 24
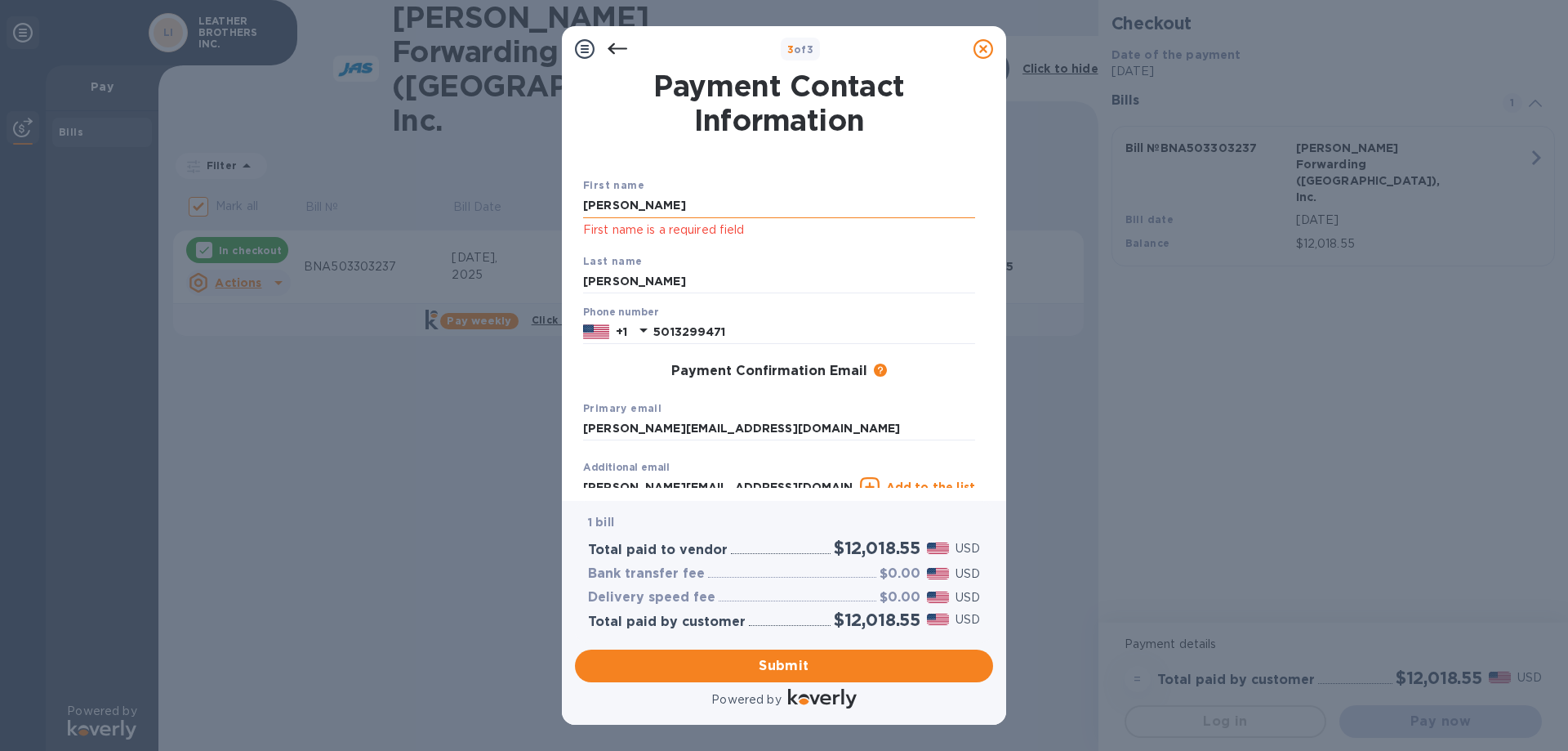
click at [670, 208] on input "[PERSON_NAME]" at bounding box center [779, 205] width 392 height 24
type input "[PERSON_NAME]"
click at [817, 279] on input "[PERSON_NAME]" at bounding box center [779, 281] width 392 height 24
click at [666, 212] on input "[PERSON_NAME]" at bounding box center [779, 205] width 392 height 24
drag, startPoint x: 648, startPoint y: 285, endPoint x: 484, endPoint y: 246, distance: 168.6
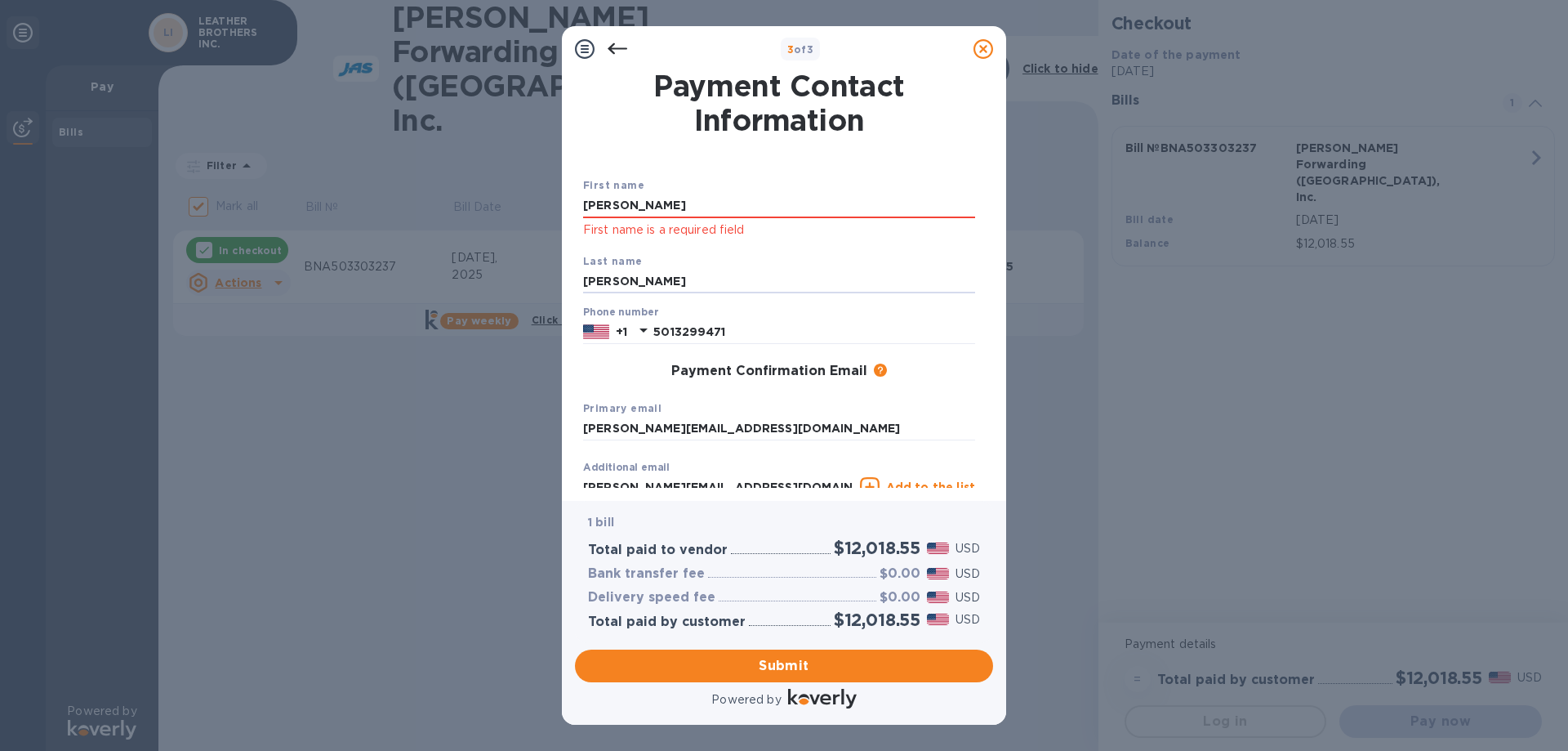
click at [489, 251] on div "3 of 3 Payment Contact Information First name [PERSON_NAME] First name is a req…" at bounding box center [784, 375] width 1568 height 751
type input "SCHREKENHOFER"
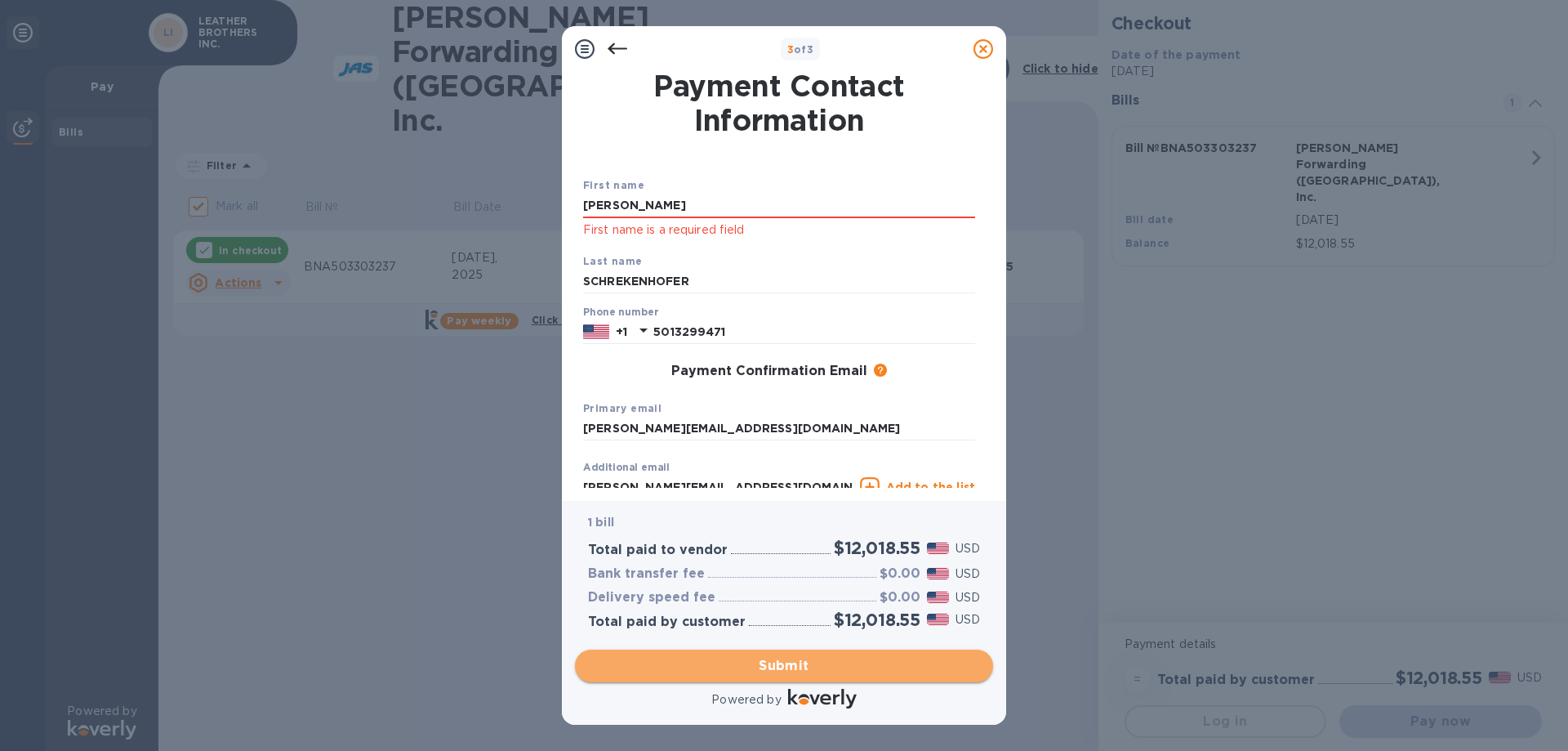
click at [818, 670] on span "Submit" at bounding box center [784, 666] width 392 height 19
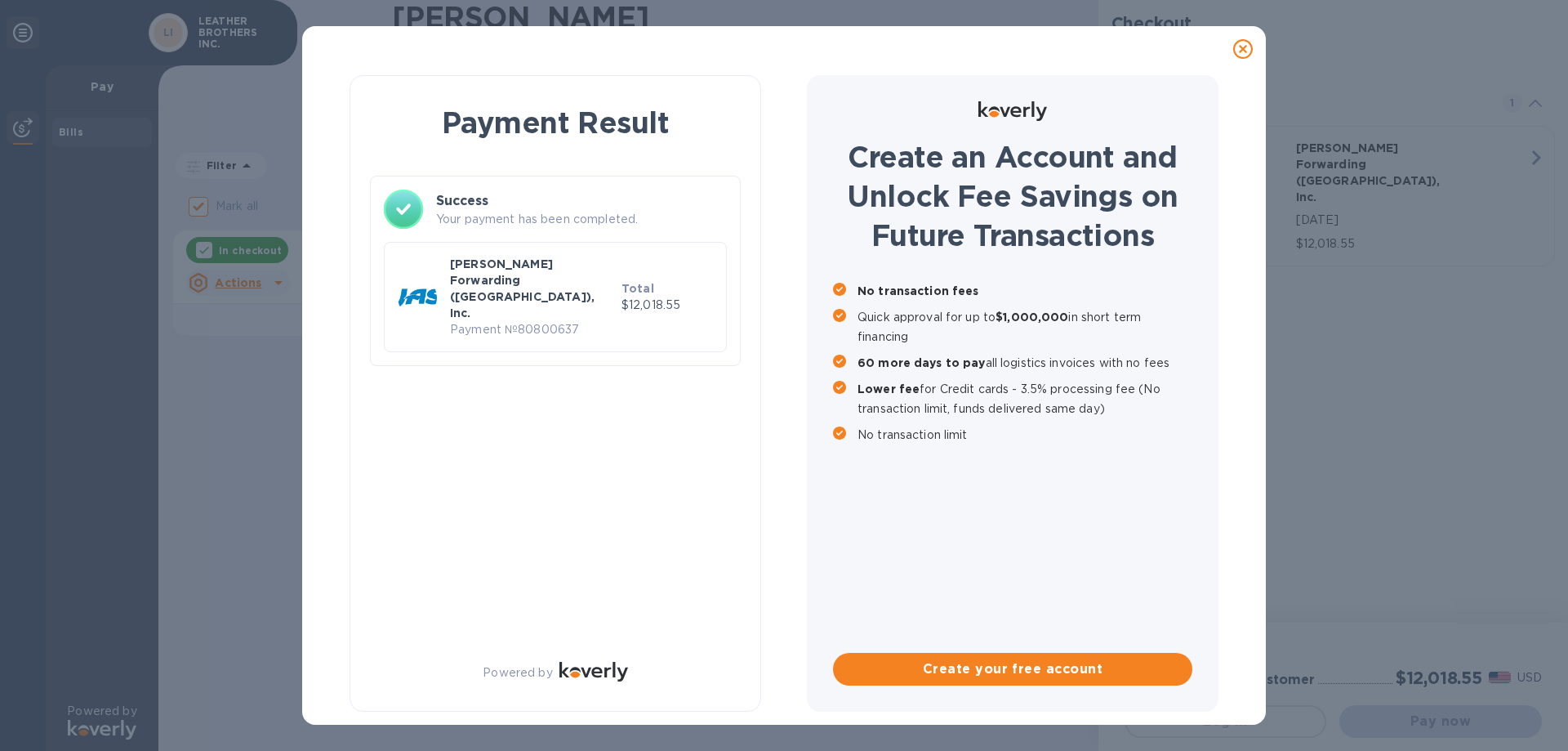
checkbox input "false"
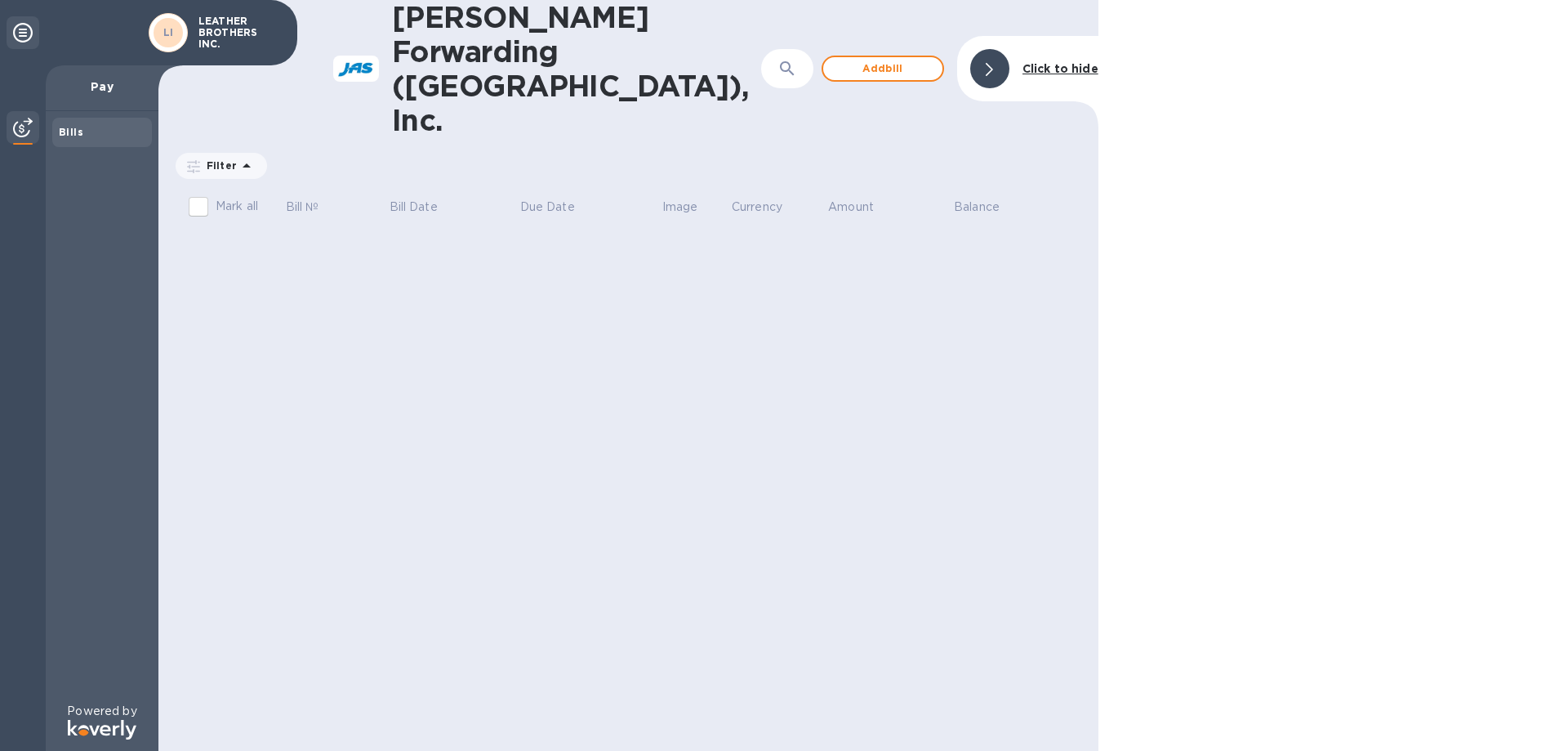
click at [100, 85] on p "Pay" at bounding box center [101, 87] width 86 height 17
click at [884, 59] on span "Add bill" at bounding box center [882, 68] width 93 height 19
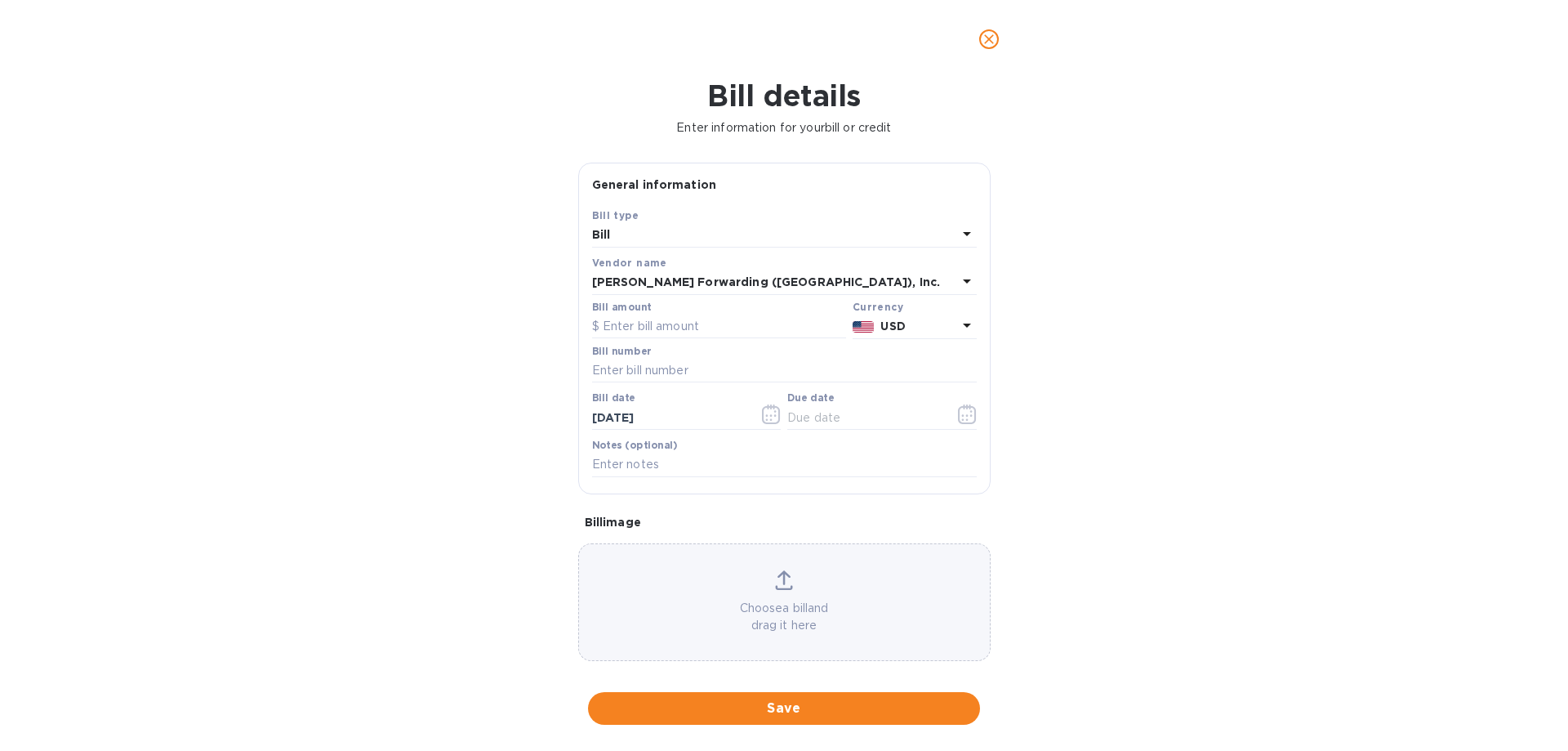
click at [957, 233] on icon at bounding box center [966, 233] width 19 height 19
click at [954, 233] on div "Bill type Bill Credit" at bounding box center [785, 283] width 385 height 121
click at [654, 271] on p "Bill" at bounding box center [777, 273] width 346 height 17
click at [707, 319] on input "text" at bounding box center [720, 327] width 254 height 24
type input "5,480.72"
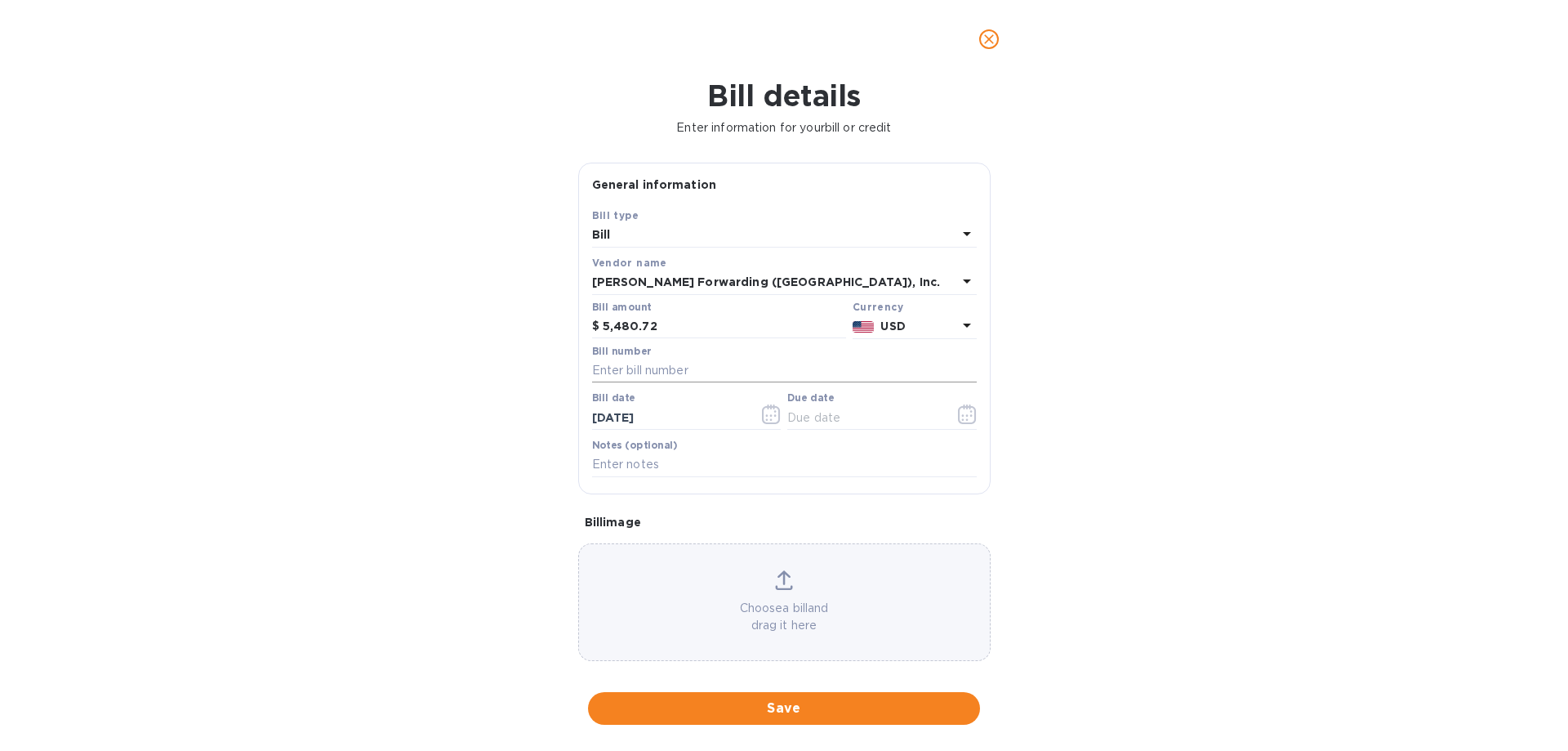
click at [633, 364] on input "text" at bounding box center [785, 370] width 385 height 24
paste input "BNA503303229"
type input "BNA503303229"
click at [963, 416] on icon "button" at bounding box center [967, 414] width 18 height 19
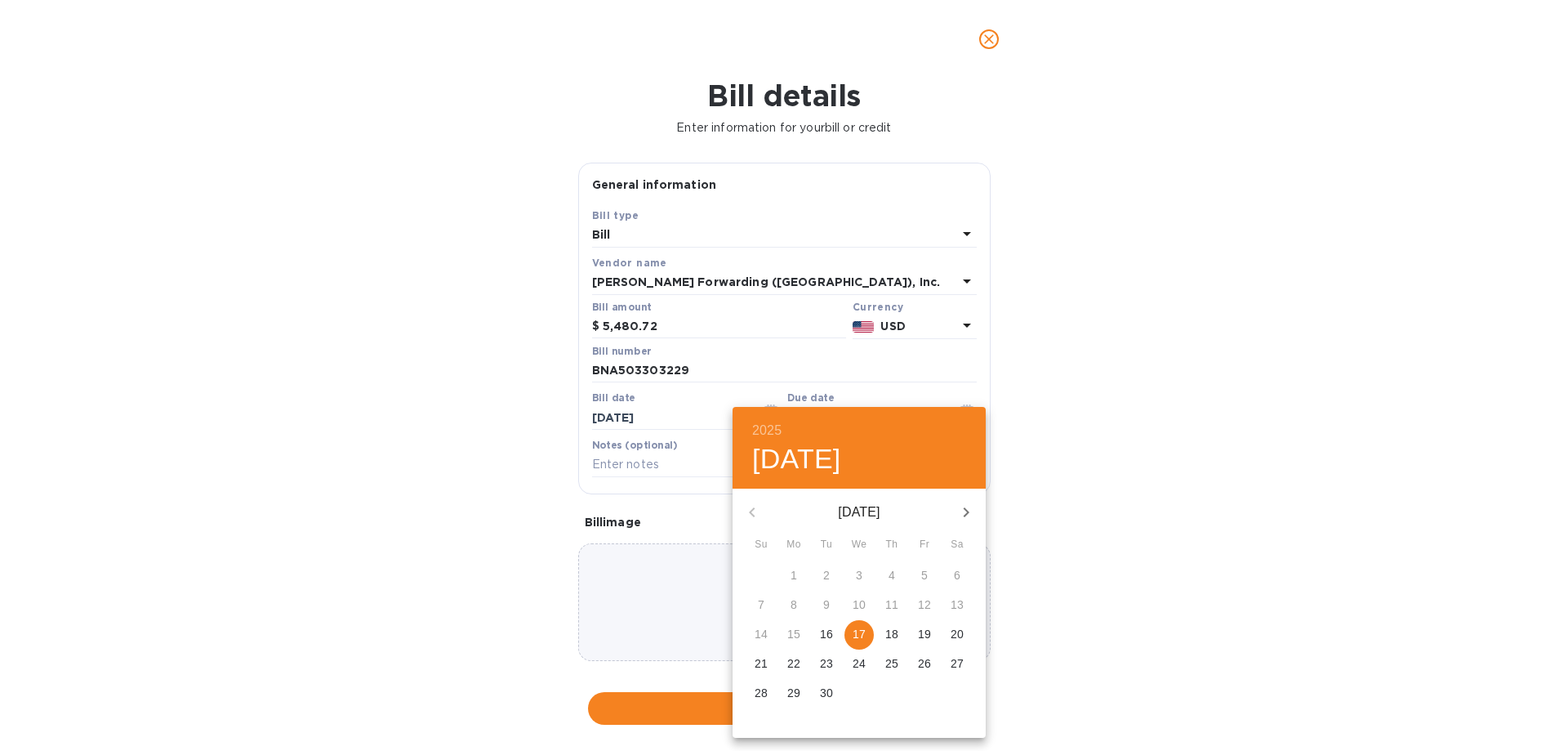
drag, startPoint x: 864, startPoint y: 627, endPoint x: 872, endPoint y: 613, distance: 16.1
click at [870, 619] on div "31 1 2 3 4 5 6 7 8 9 10 11 12 13 14 15 16 17 18 19 20 21 22 23 24 25 26 27 28 2…" at bounding box center [858, 635] width 254 height 147
click at [865, 633] on p "17" at bounding box center [859, 635] width 13 height 17
type input "[DATE]"
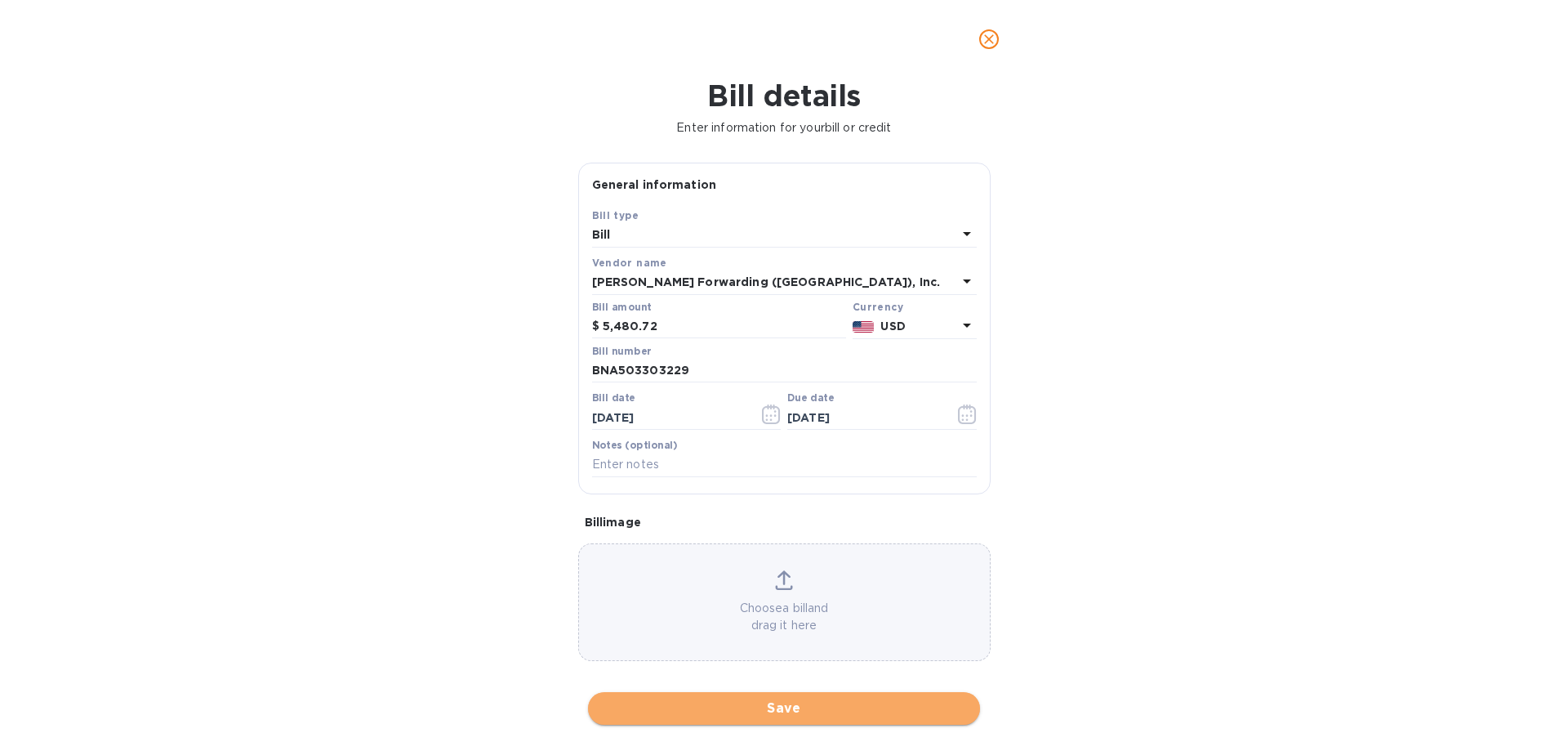
click at [785, 712] on span "Save" at bounding box center [783, 707] width 366 height 19
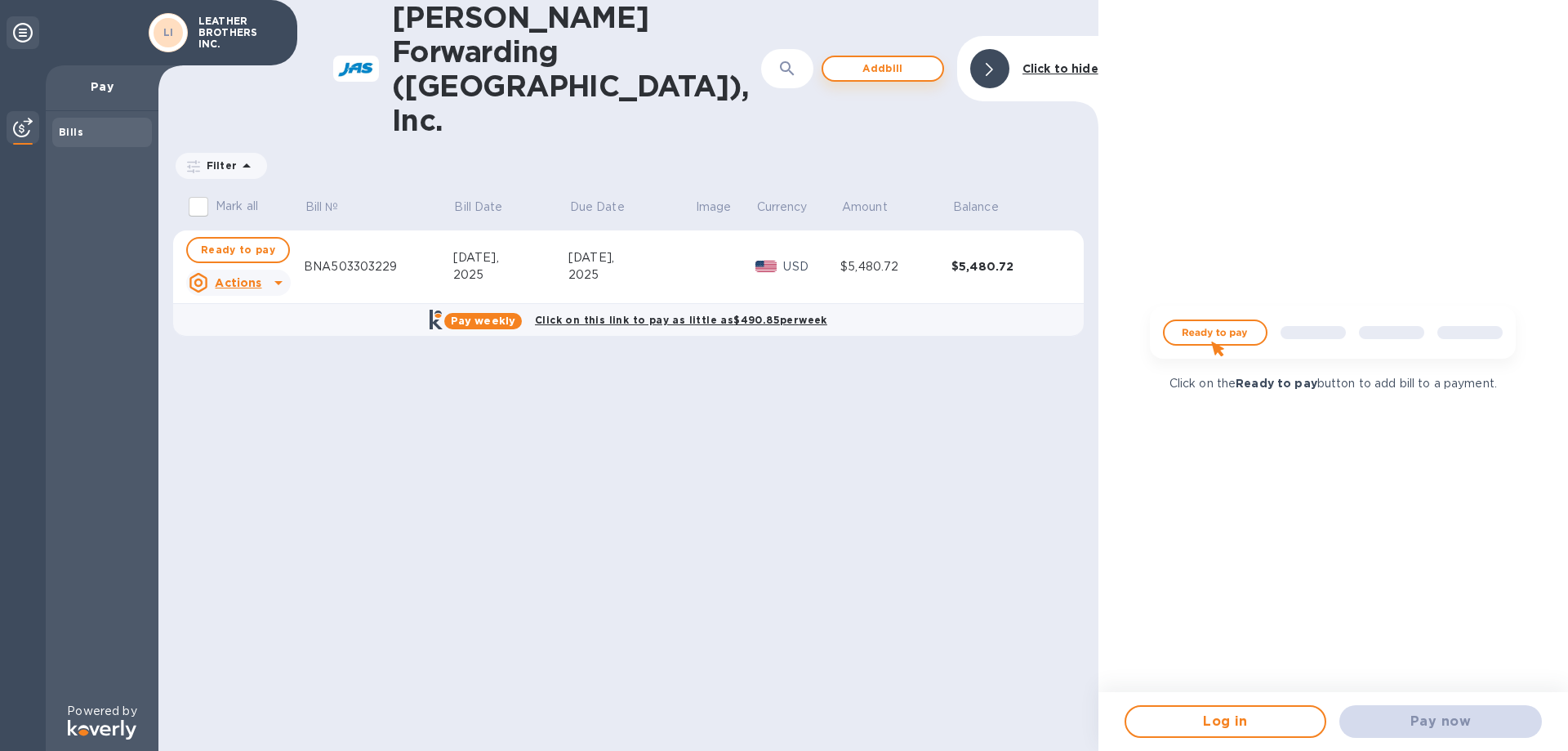
click at [894, 59] on span "Add bill" at bounding box center [882, 68] width 93 height 19
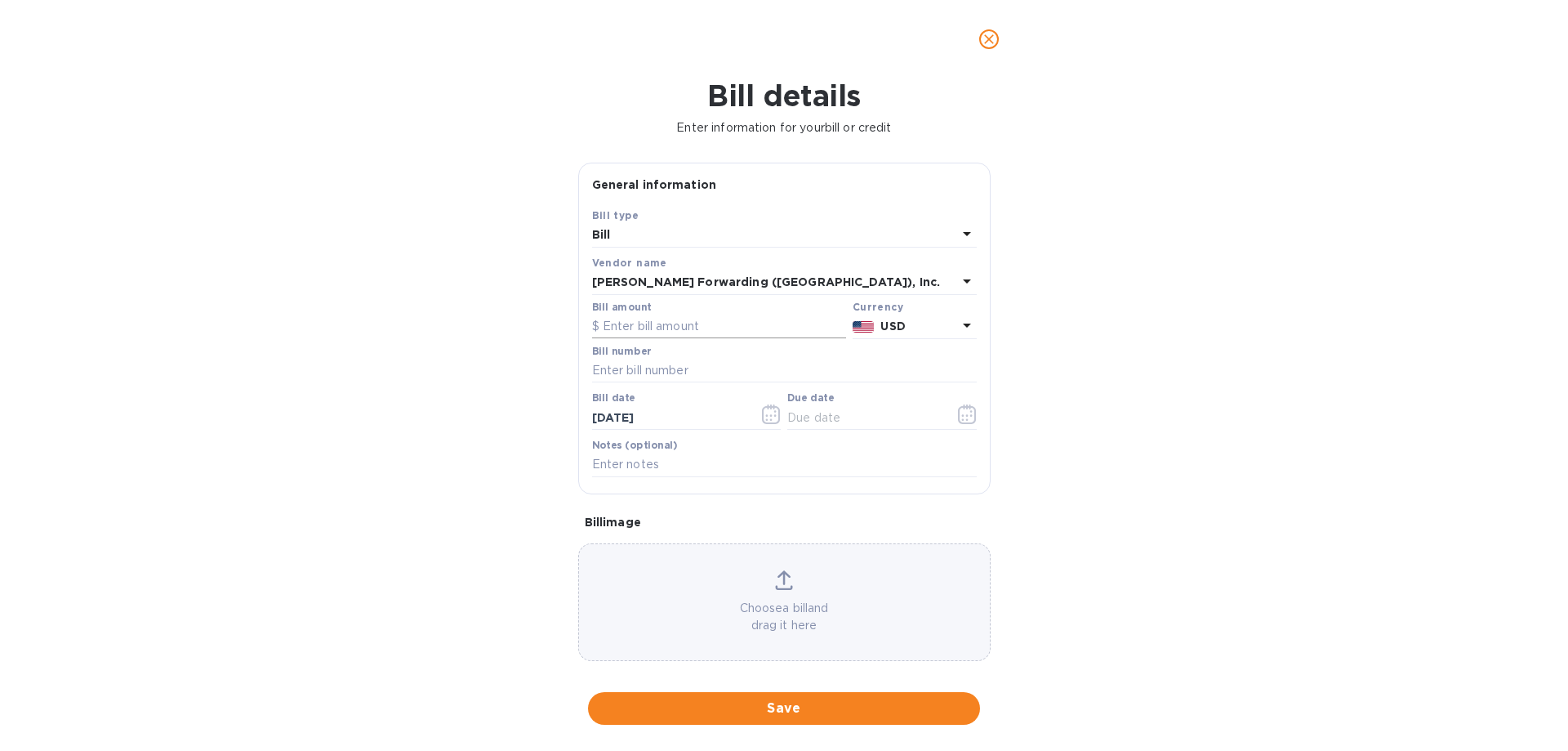
click at [658, 322] on input "text" at bounding box center [720, 327] width 254 height 24
type input "8,249.98"
click at [666, 366] on input "text" at bounding box center [785, 370] width 385 height 24
paste input "BNA503319184"
type input "BNA503319184"
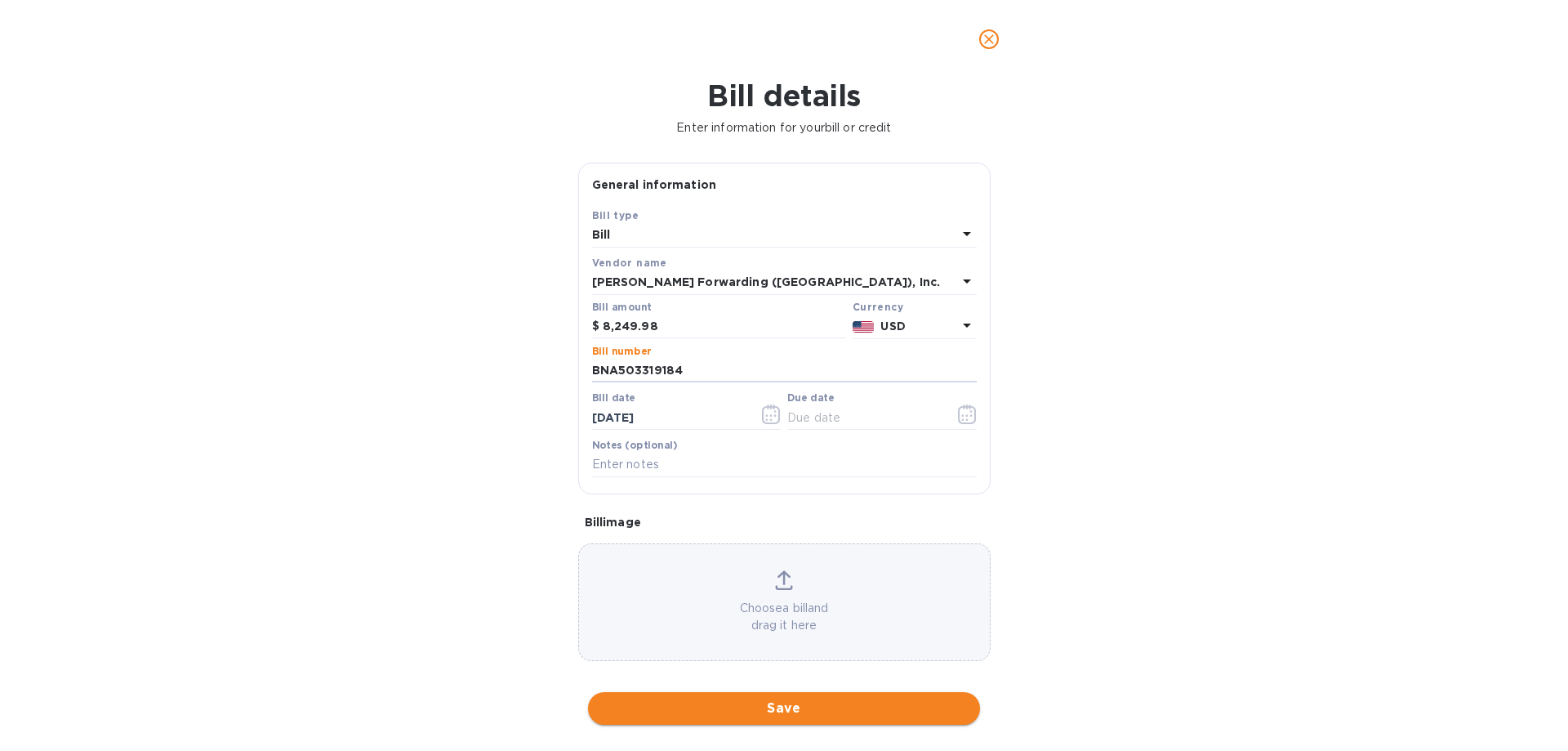
click at [804, 708] on span "Save" at bounding box center [783, 707] width 366 height 19
click at [794, 411] on input "text" at bounding box center [864, 417] width 154 height 24
type input "[DATE]"
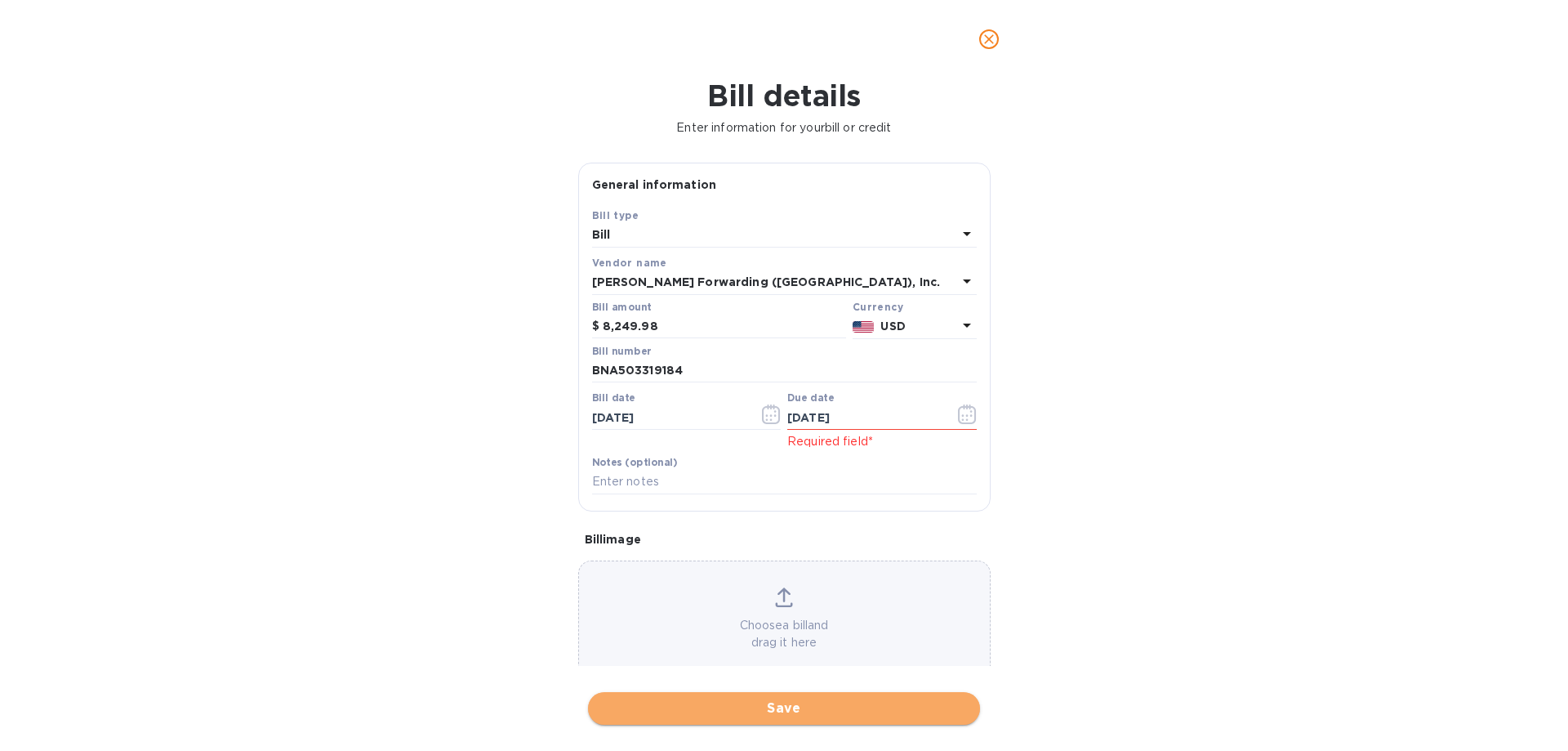
click at [755, 712] on span "Save" at bounding box center [783, 707] width 366 height 19
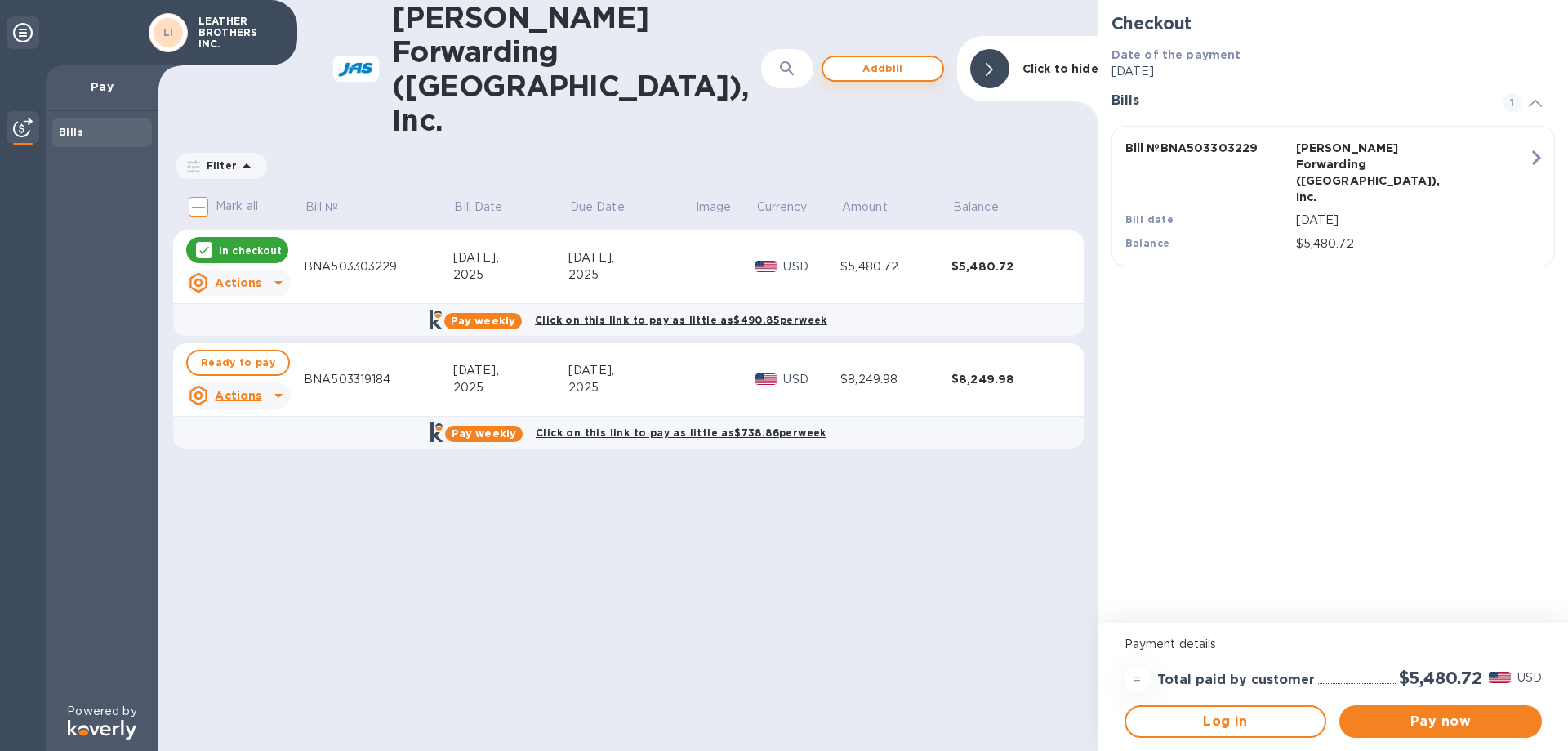
click at [898, 59] on span "Add bill" at bounding box center [882, 68] width 93 height 19
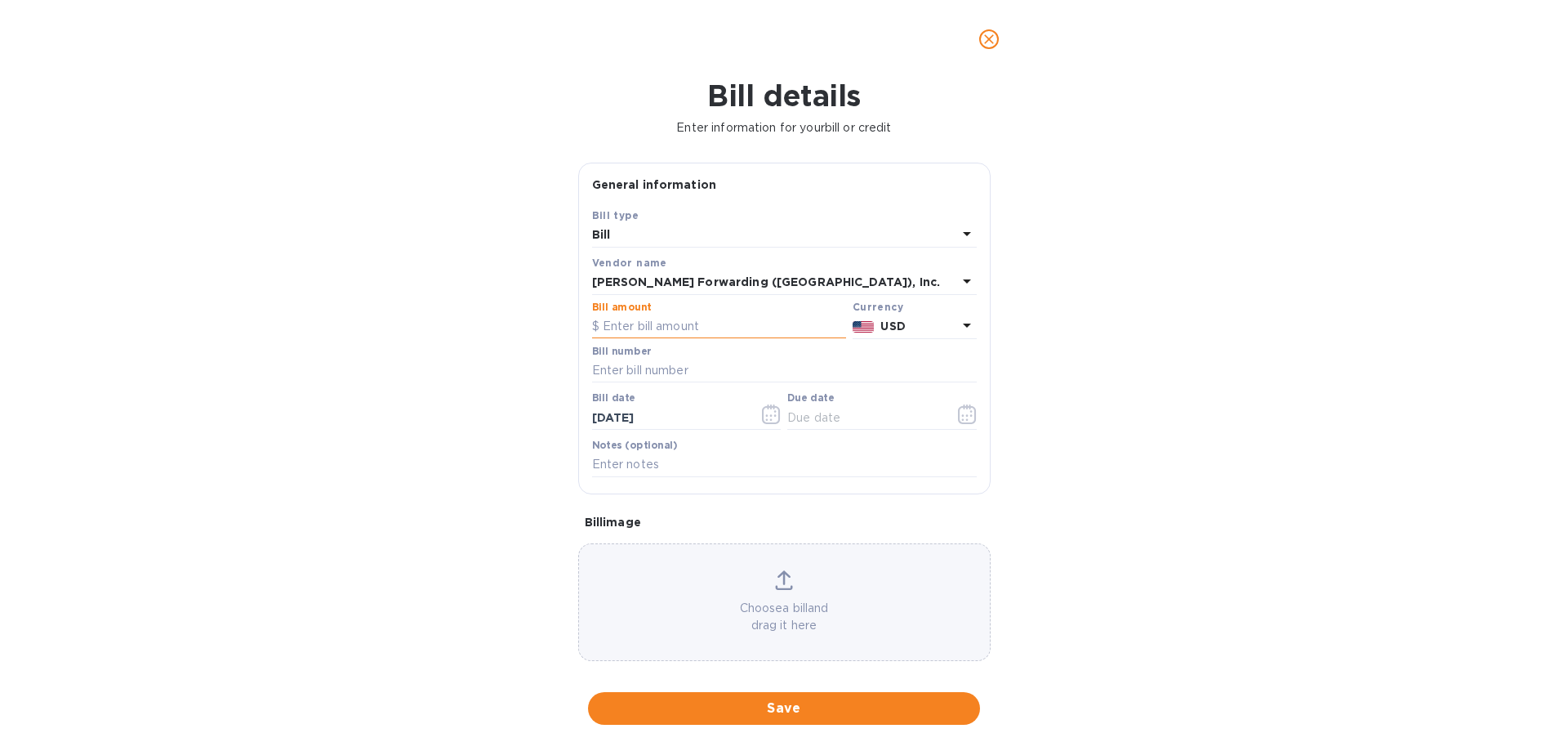
click at [627, 326] on input "text" at bounding box center [720, 327] width 254 height 24
type input "1,752.68"
click at [658, 367] on input "text" at bounding box center [785, 370] width 385 height 24
paste input "BNA503318627"
type input "BNA503318627"
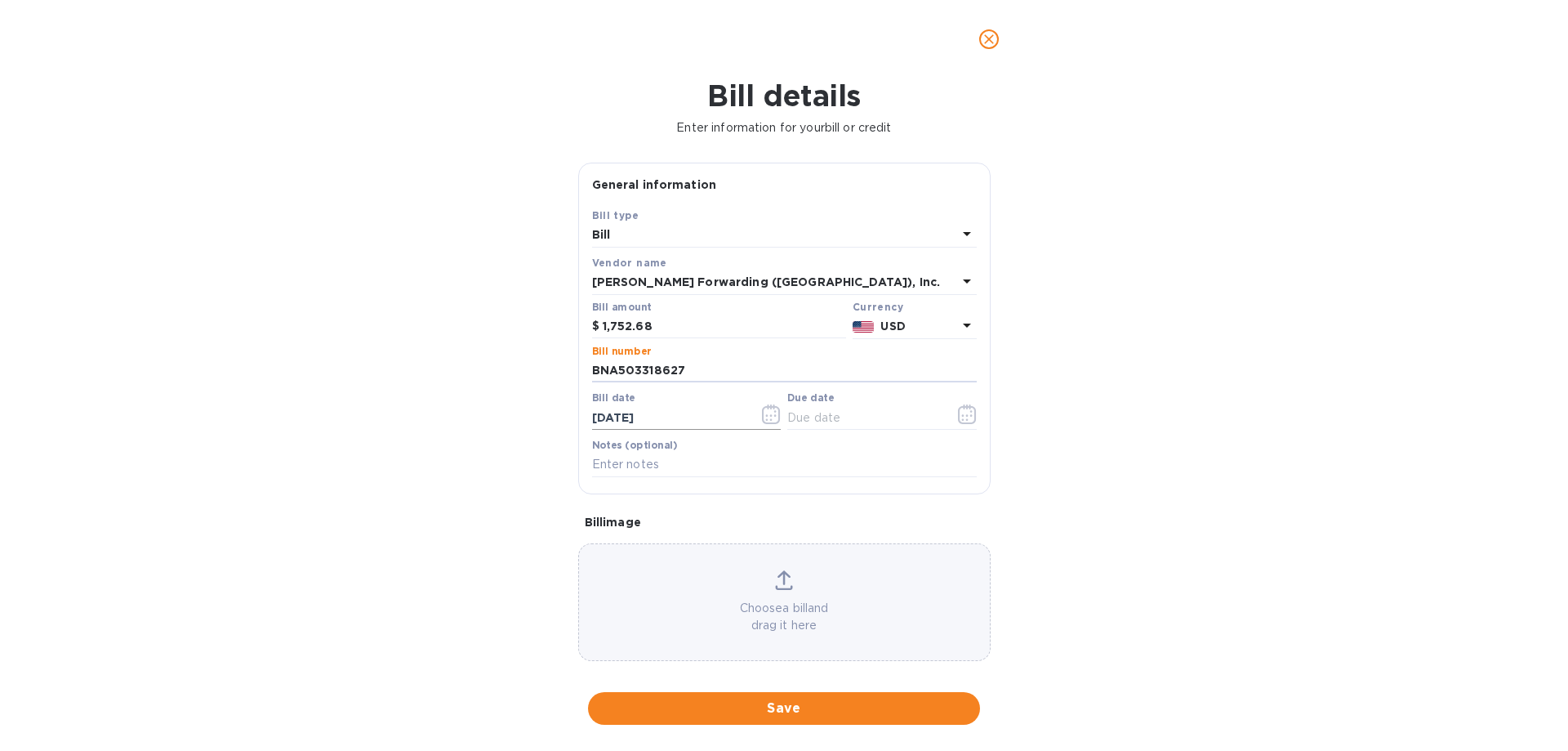
click at [770, 421] on icon "button" at bounding box center [771, 420] width 3 height 3
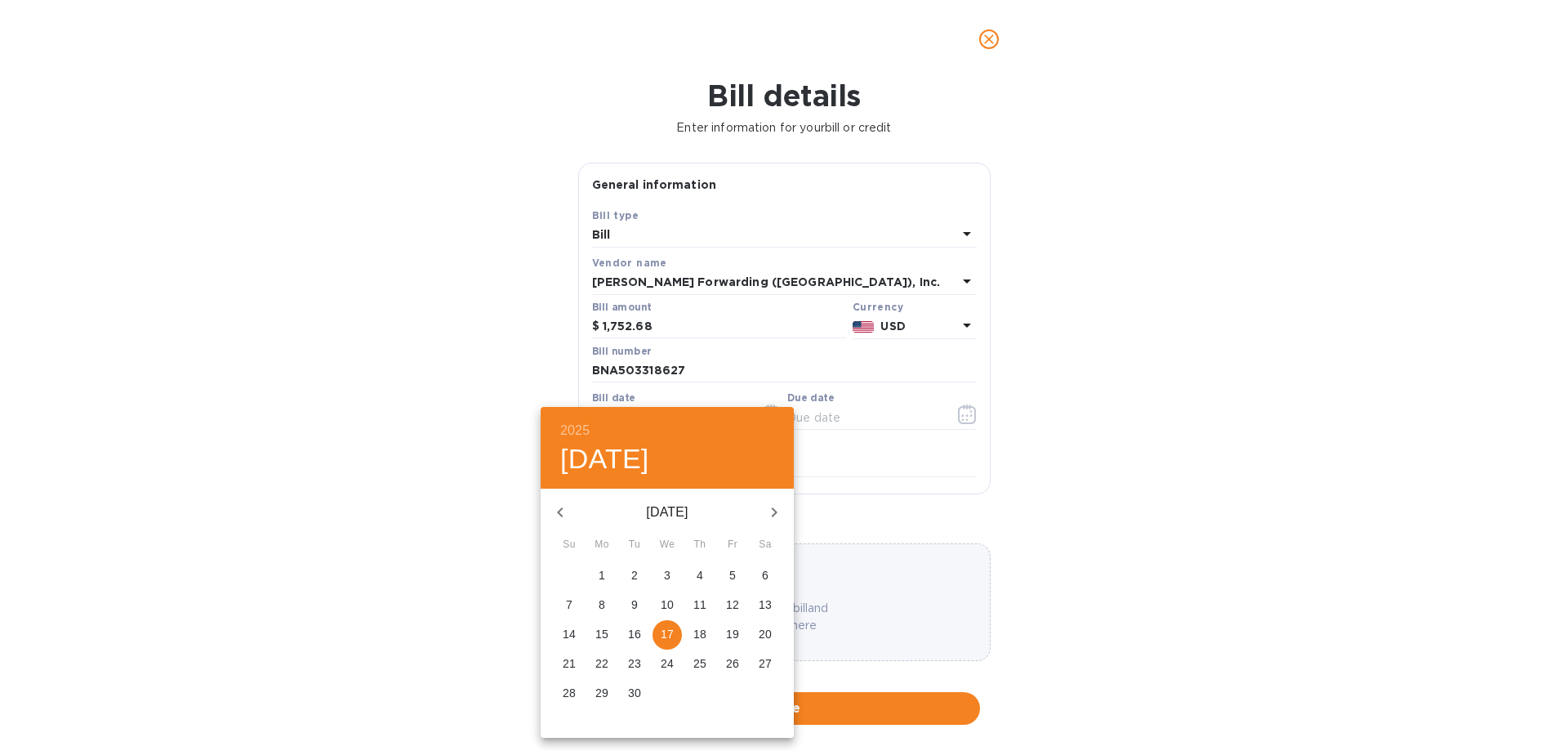
click at [657, 628] on span "17" at bounding box center [667, 635] width 29 height 17
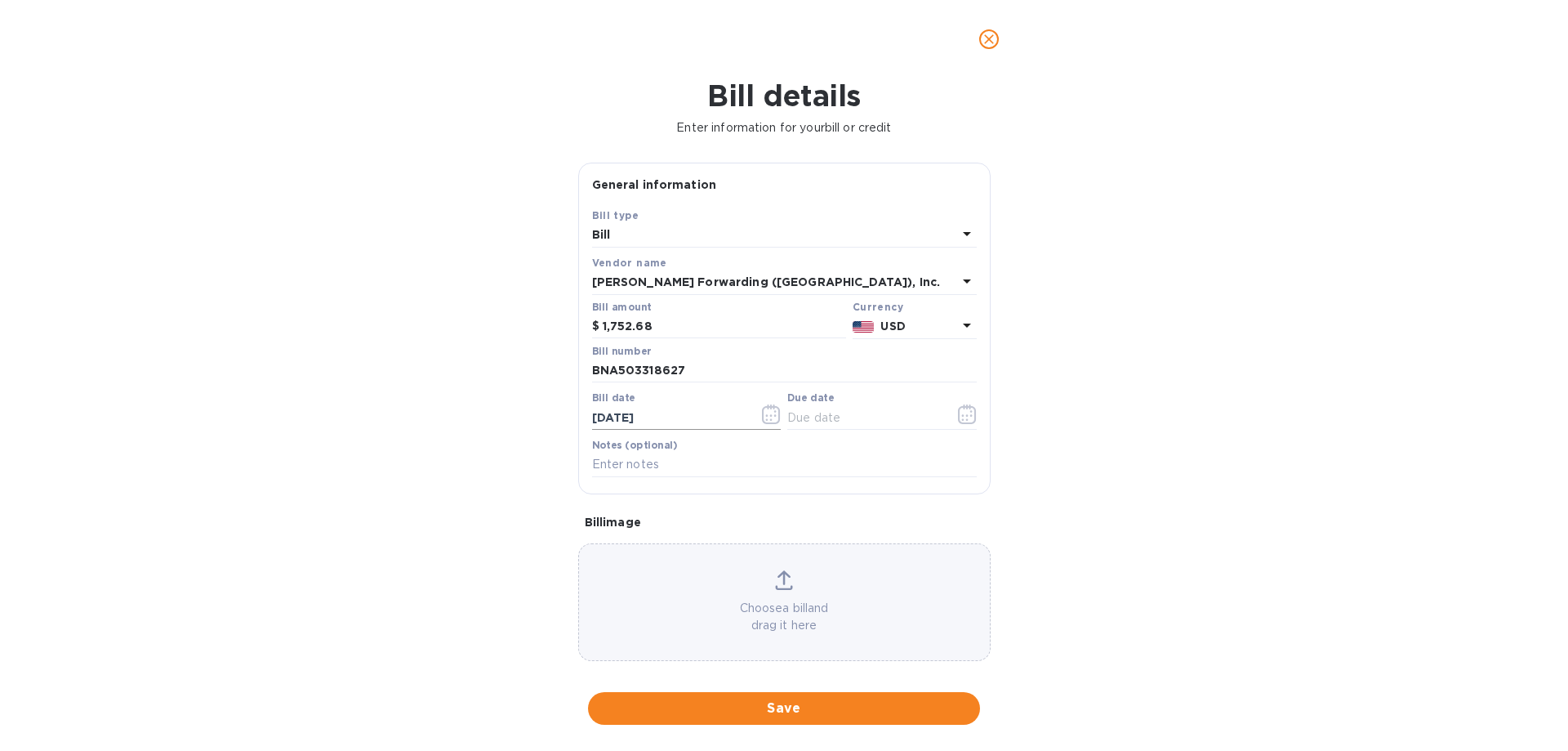
click at [771, 414] on icon "button" at bounding box center [771, 414] width 18 height 19
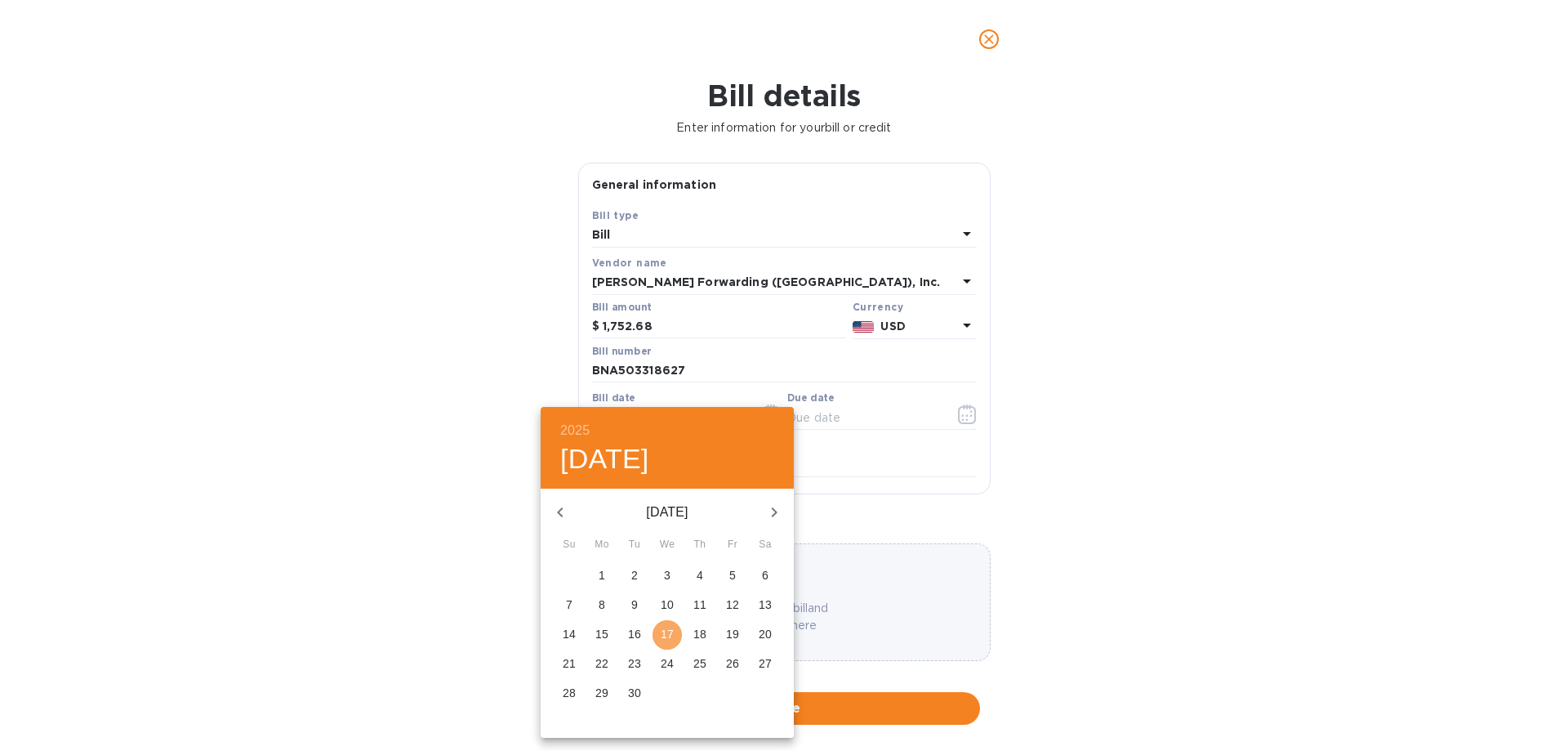
click at [658, 628] on span "17" at bounding box center [667, 635] width 29 height 17
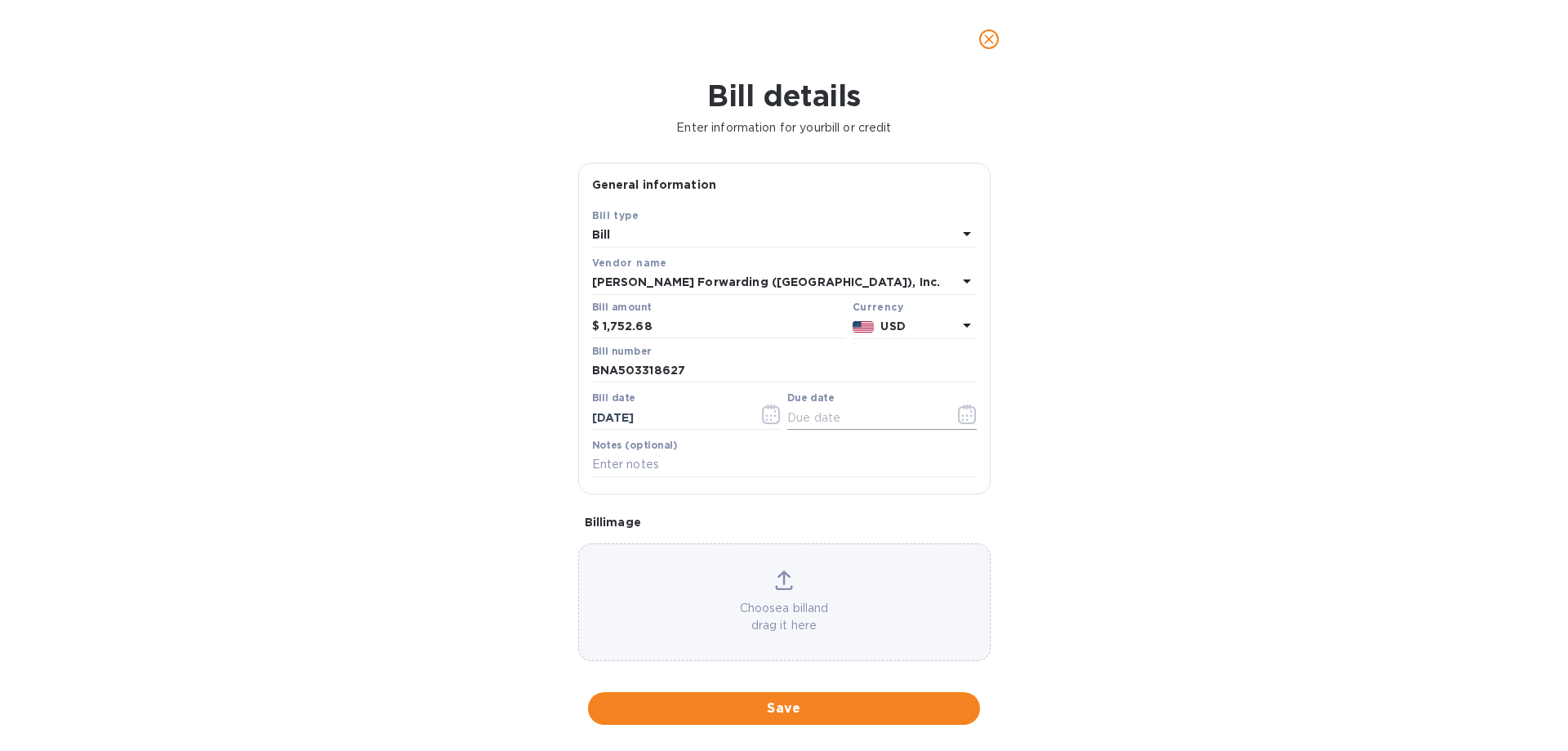
click at [958, 410] on icon "button" at bounding box center [967, 414] width 18 height 19
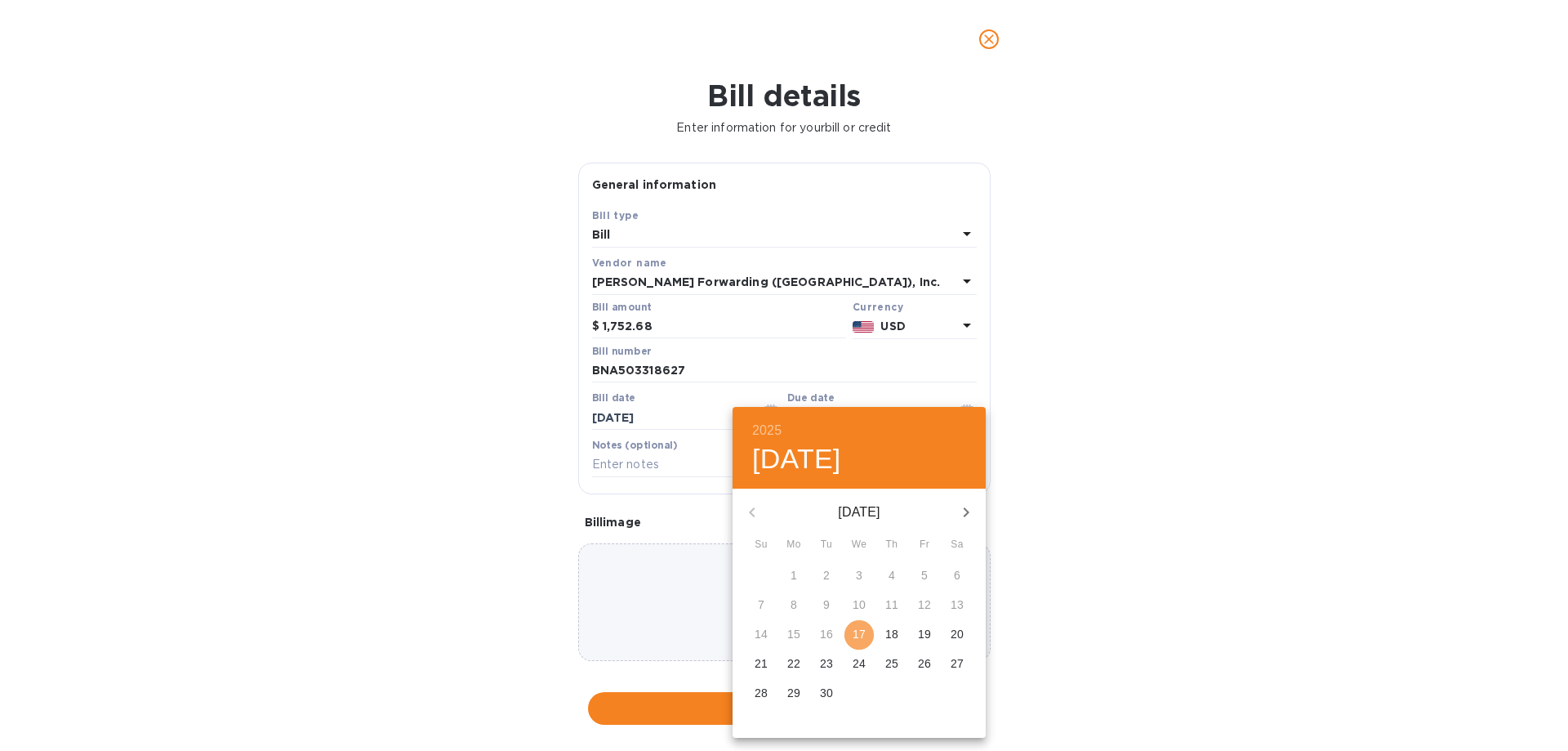
click at [853, 637] on p "17" at bounding box center [859, 635] width 13 height 17
type input "[DATE]"
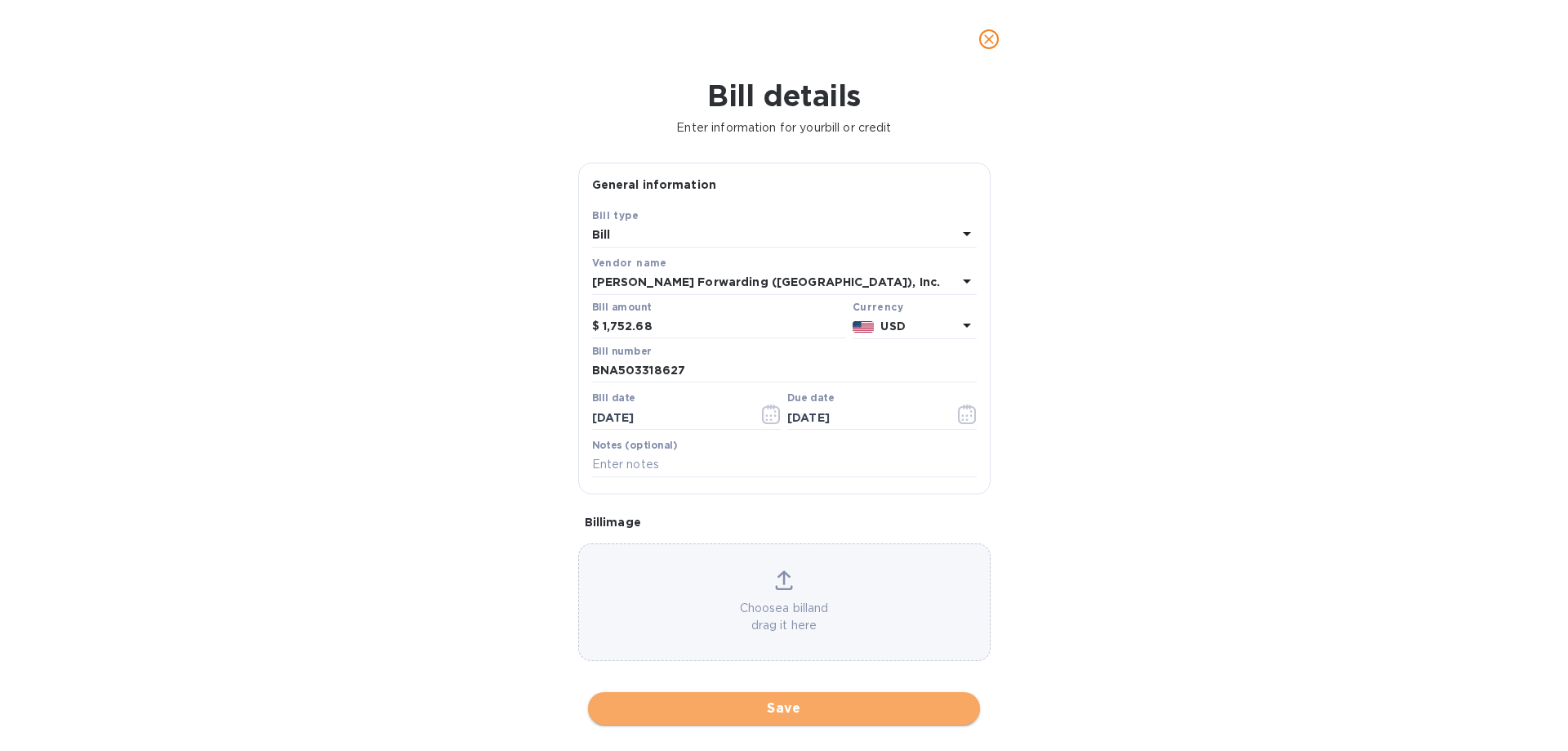
click at [765, 708] on span "Save" at bounding box center [783, 707] width 366 height 19
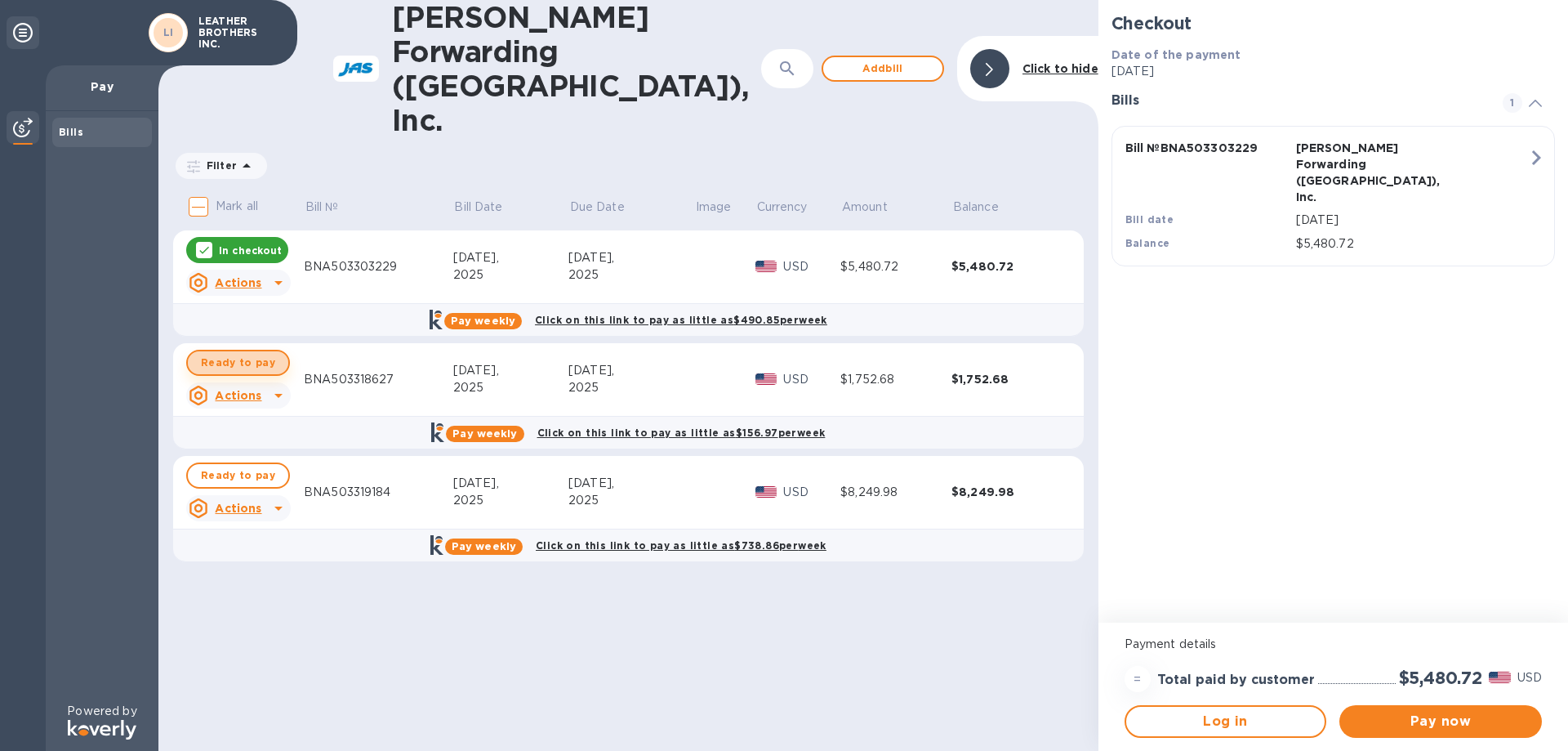
click at [241, 353] on span "Ready to pay" at bounding box center [238, 363] width 74 height 19
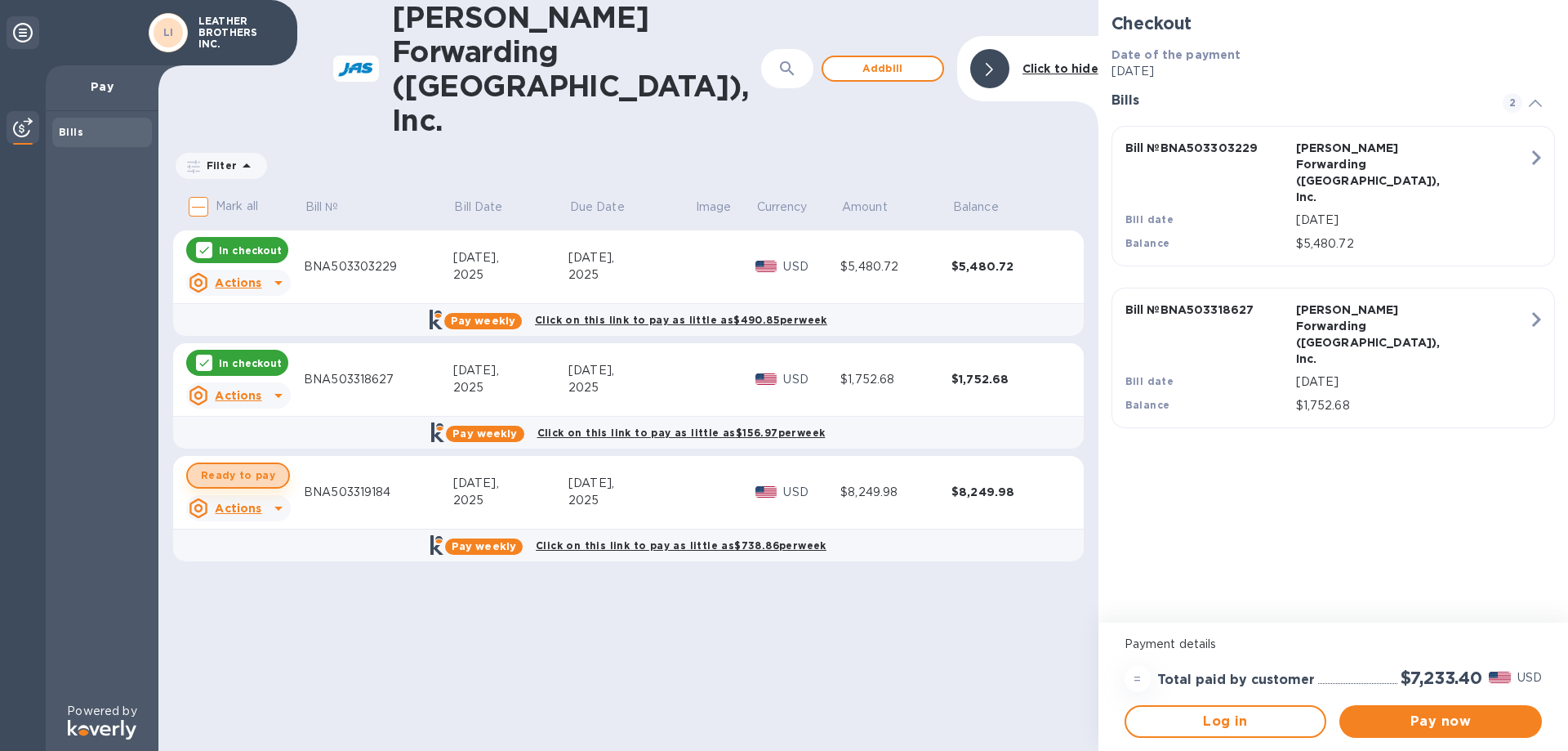
click at [251, 466] on span "Ready to pay" at bounding box center [238, 475] width 74 height 19
checkbox input "true"
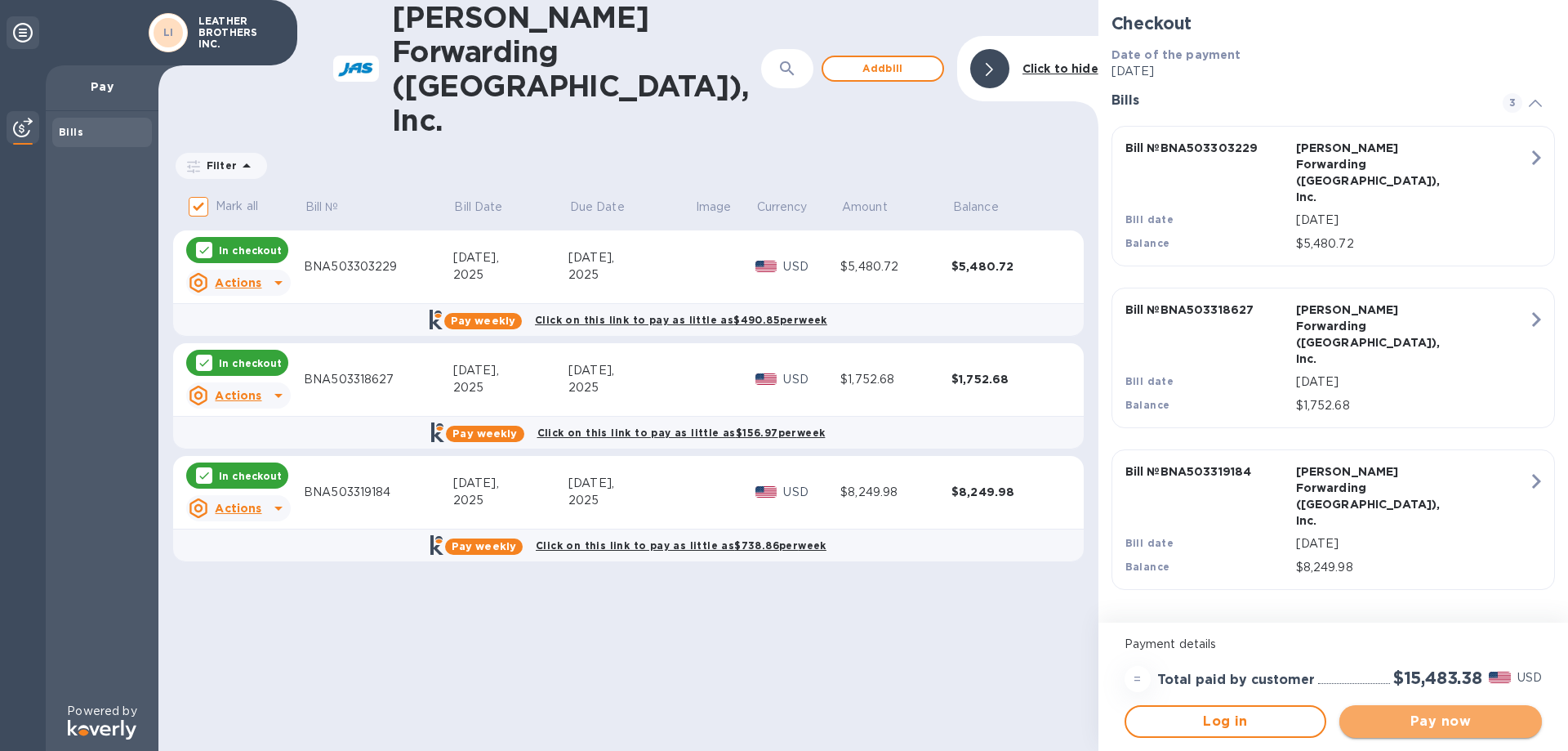
click at [1418, 725] on span "Pay now" at bounding box center [1440, 721] width 177 height 19
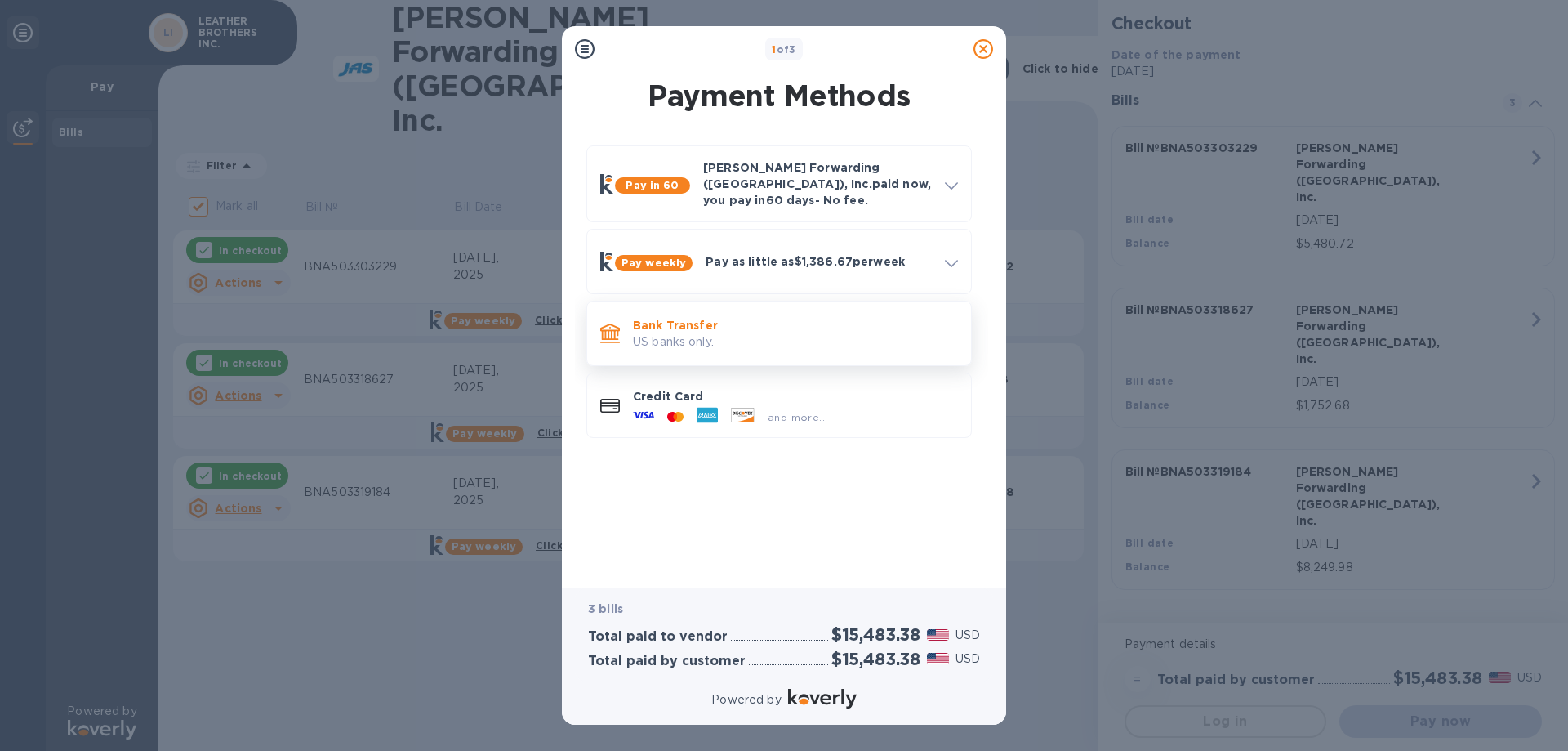
click at [697, 333] on p "US banks only." at bounding box center [795, 342] width 325 height 17
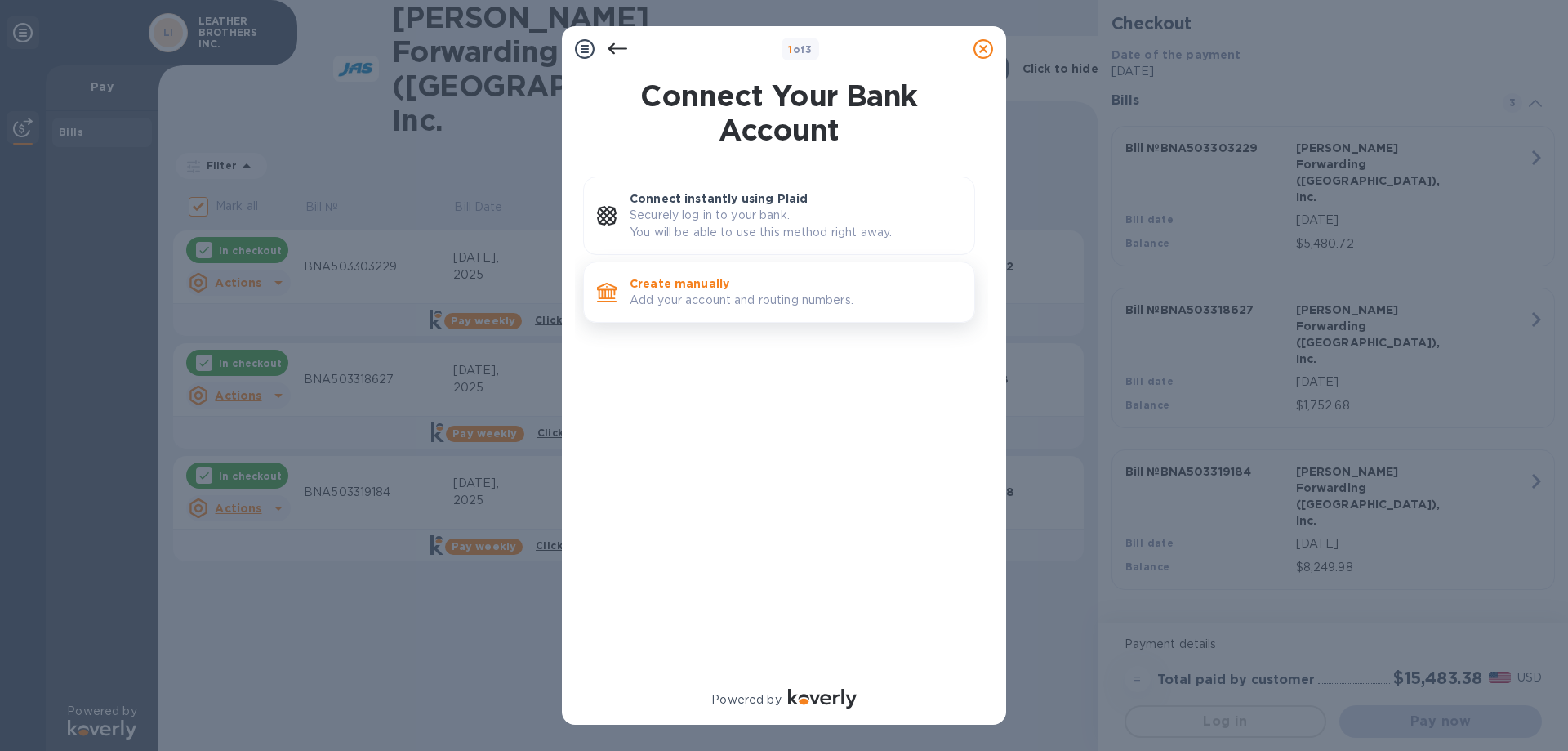
click at [658, 285] on p "Create manually" at bounding box center [795, 284] width 331 height 17
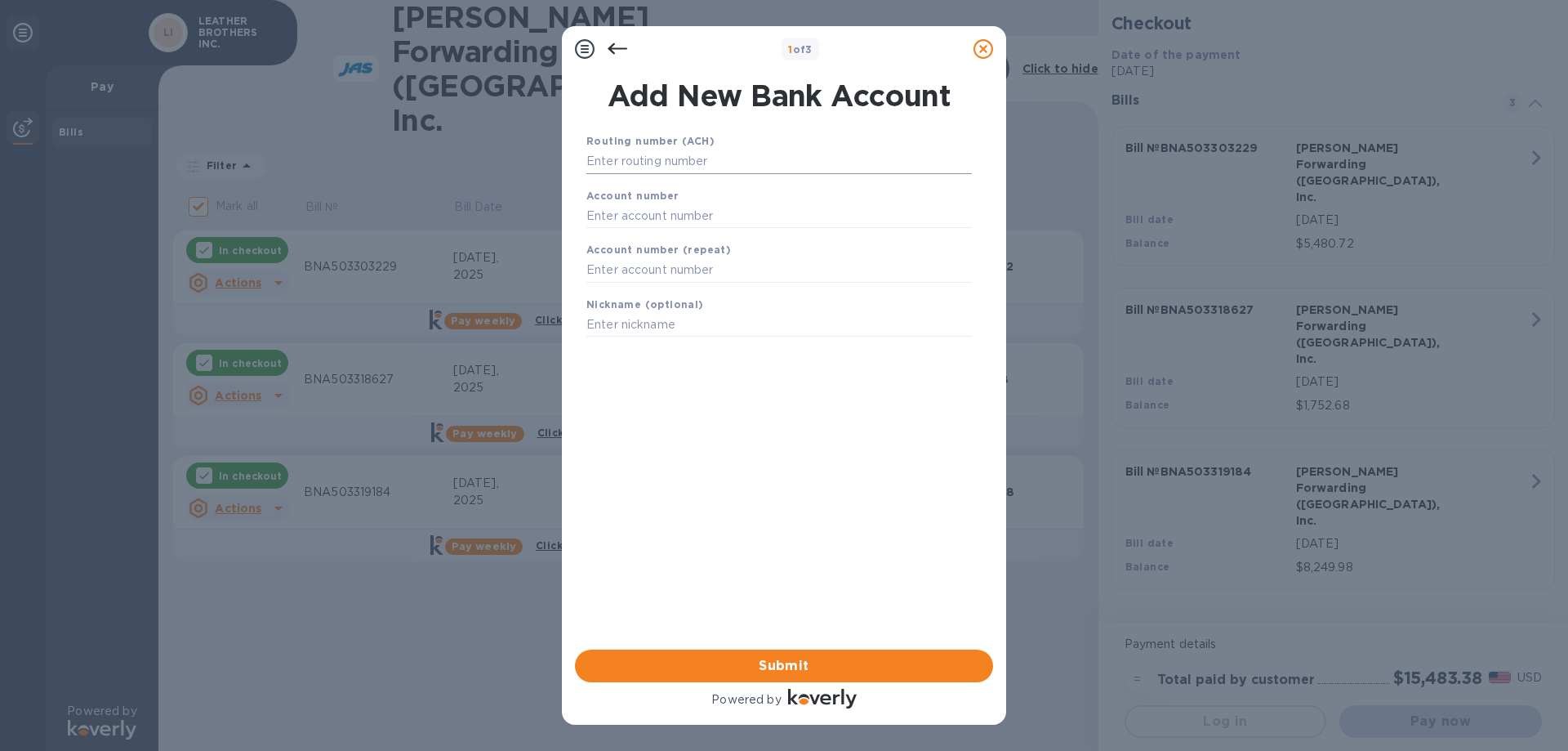
click at [658, 161] on input "text" at bounding box center [779, 162] width 386 height 24
click at [620, 46] on icon at bounding box center [617, 49] width 19 height 19
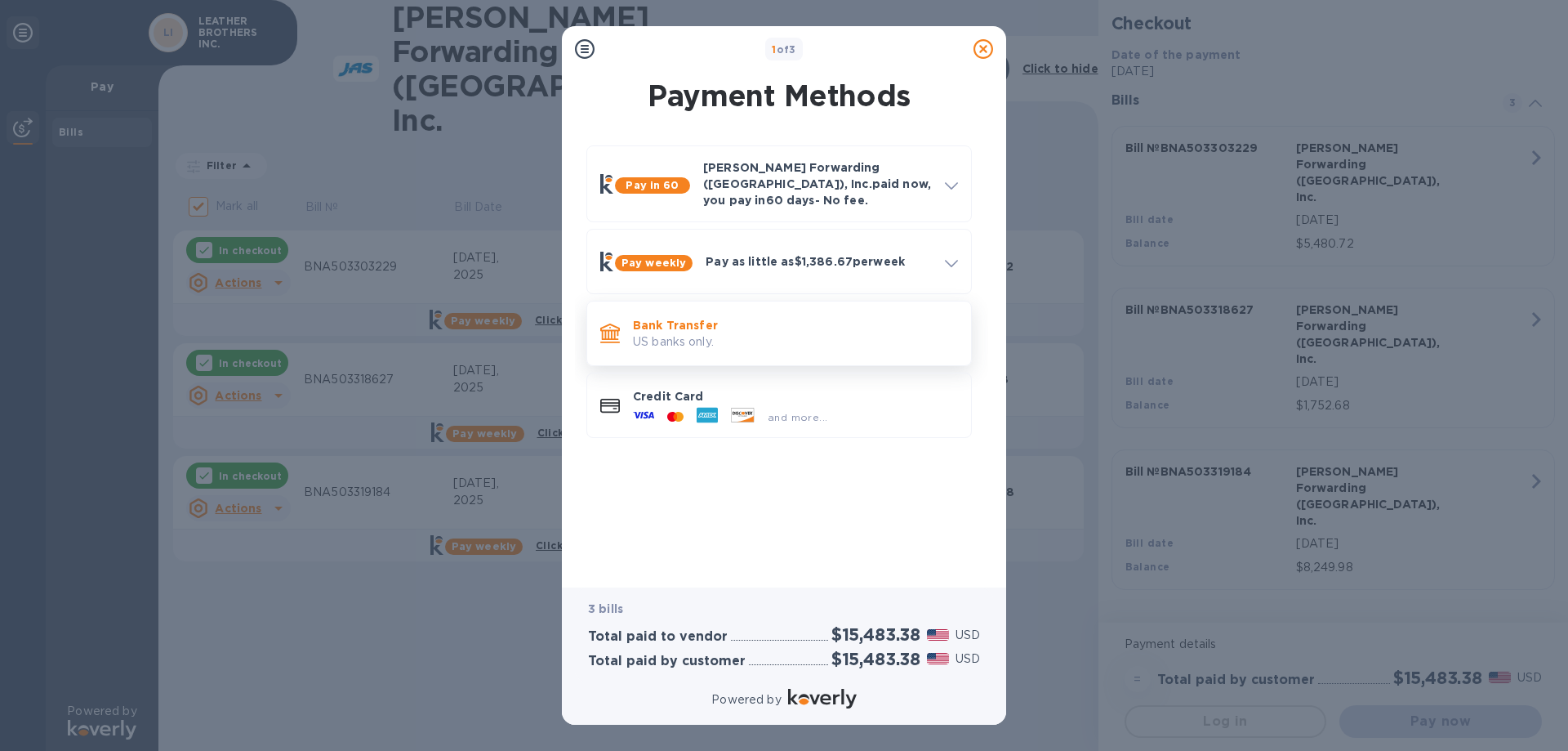
click at [694, 333] on p "US banks only." at bounding box center [795, 342] width 325 height 17
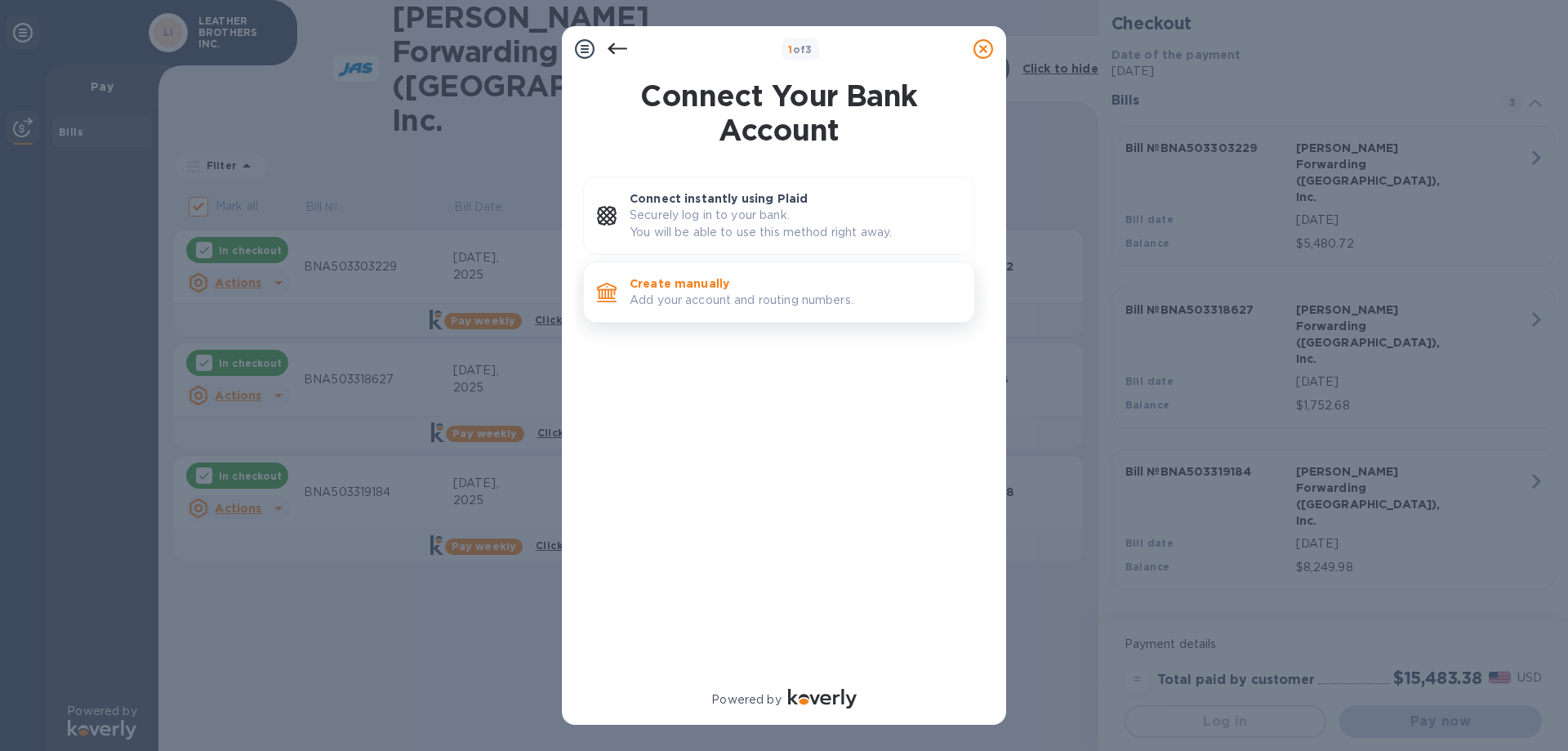
click at [714, 294] on p "Add your account and routing numbers." at bounding box center [795, 300] width 331 height 17
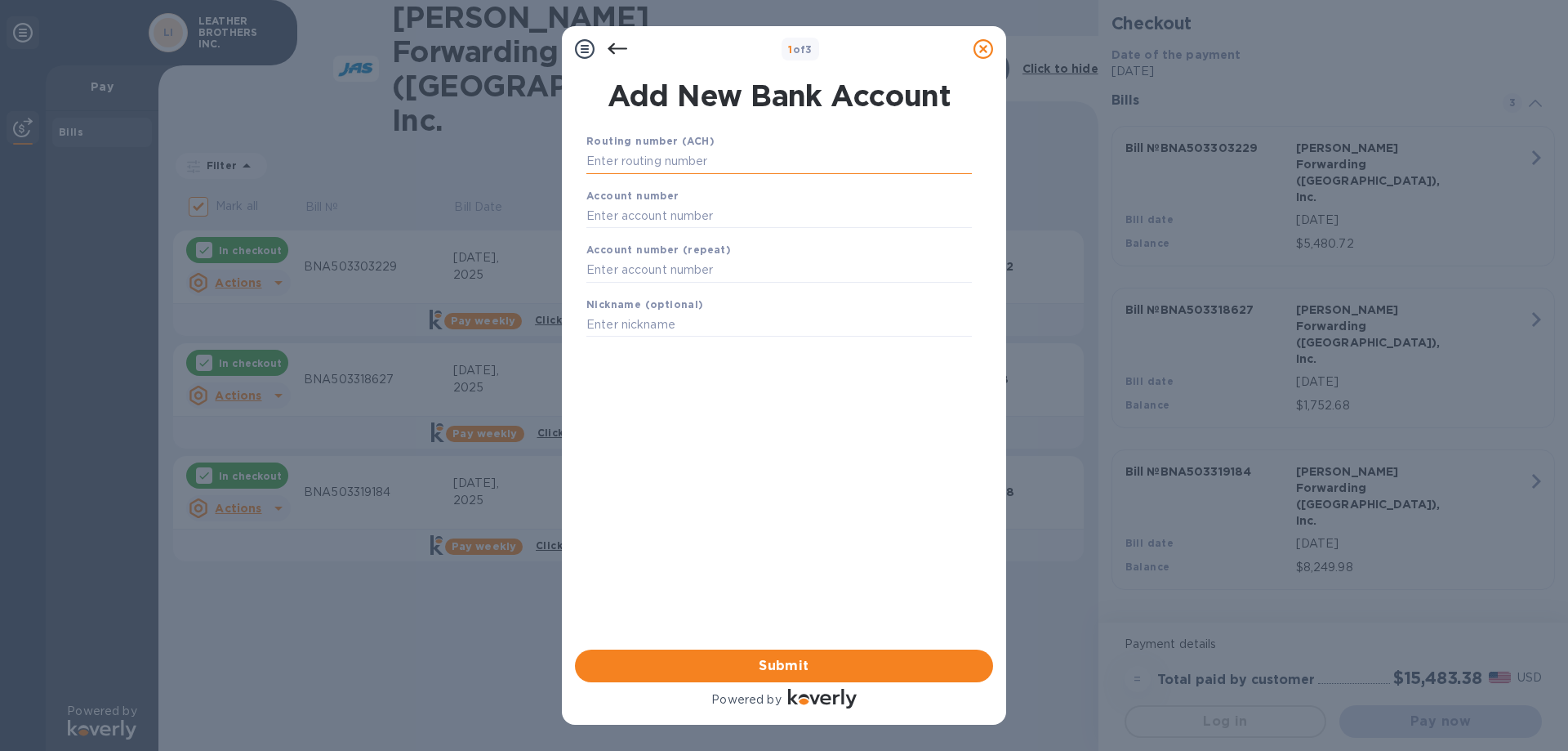
click at [676, 162] on input "text" at bounding box center [779, 162] width 386 height 24
type input "082902757"
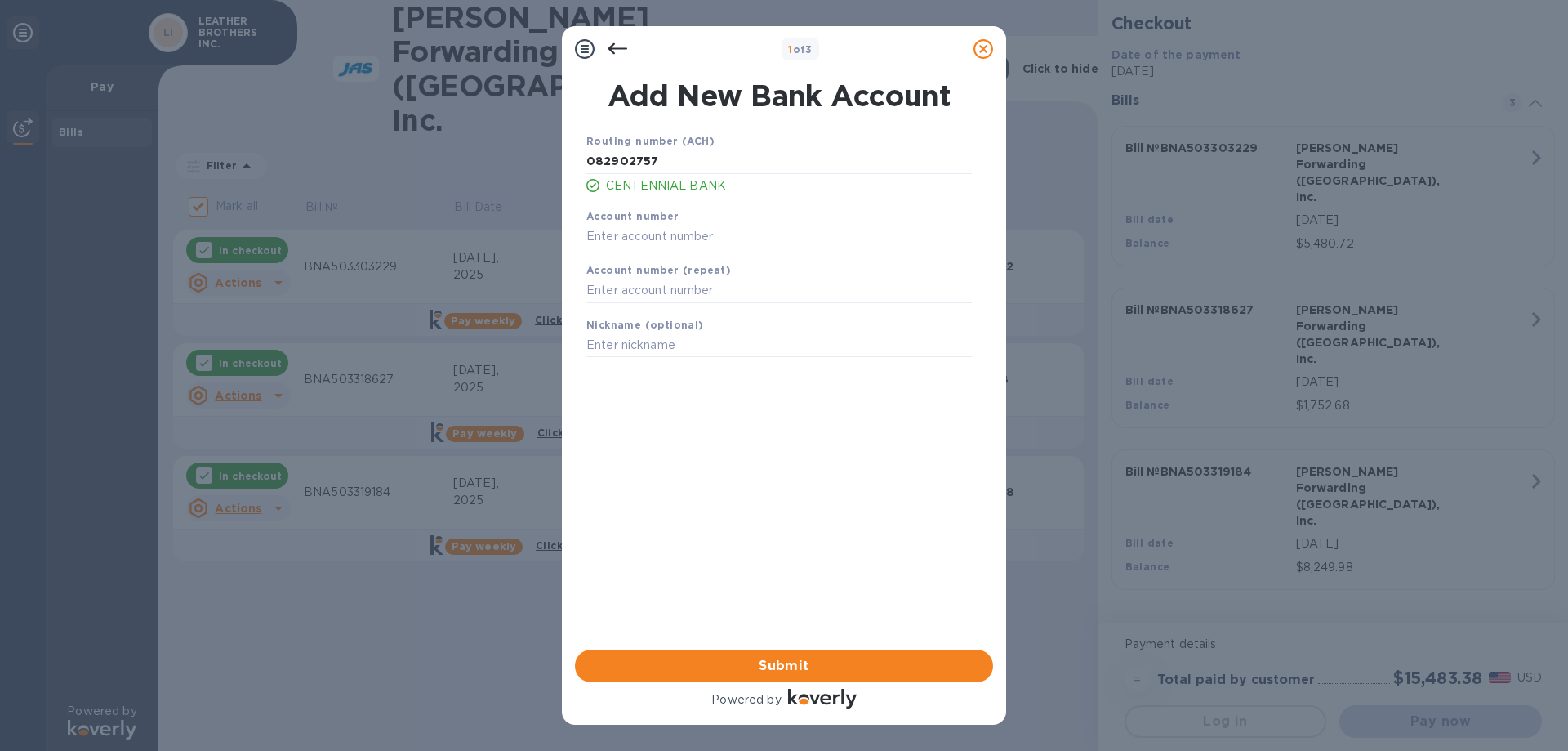
click at [617, 238] on input "text" at bounding box center [779, 235] width 386 height 24
type input "0502006442"
click at [627, 284] on input "text" at bounding box center [779, 291] width 386 height 24
type input "0502006442"
click at [641, 348] on input "text" at bounding box center [779, 345] width 386 height 24
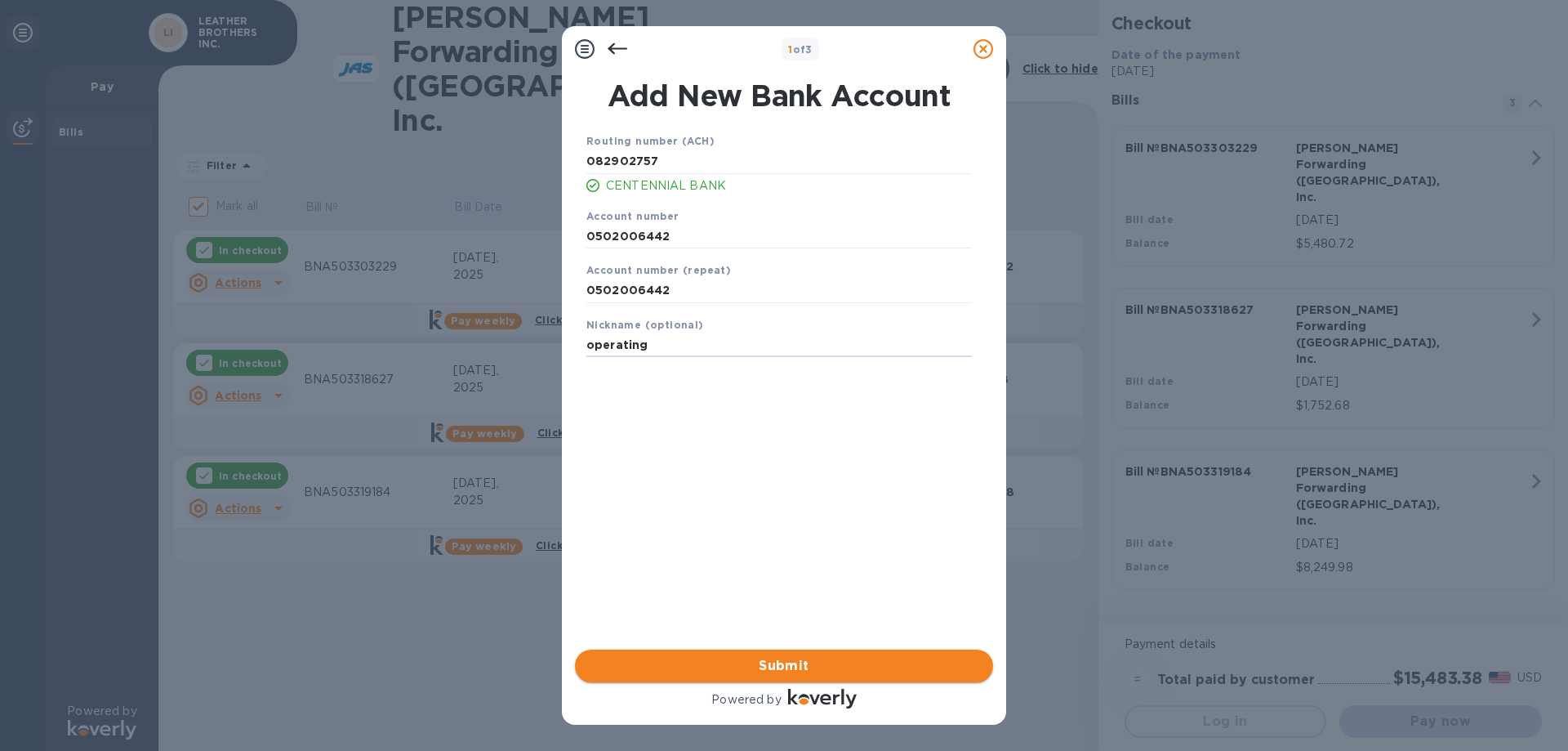
type input "operating"
click at [803, 663] on span "Submit" at bounding box center [784, 666] width 392 height 19
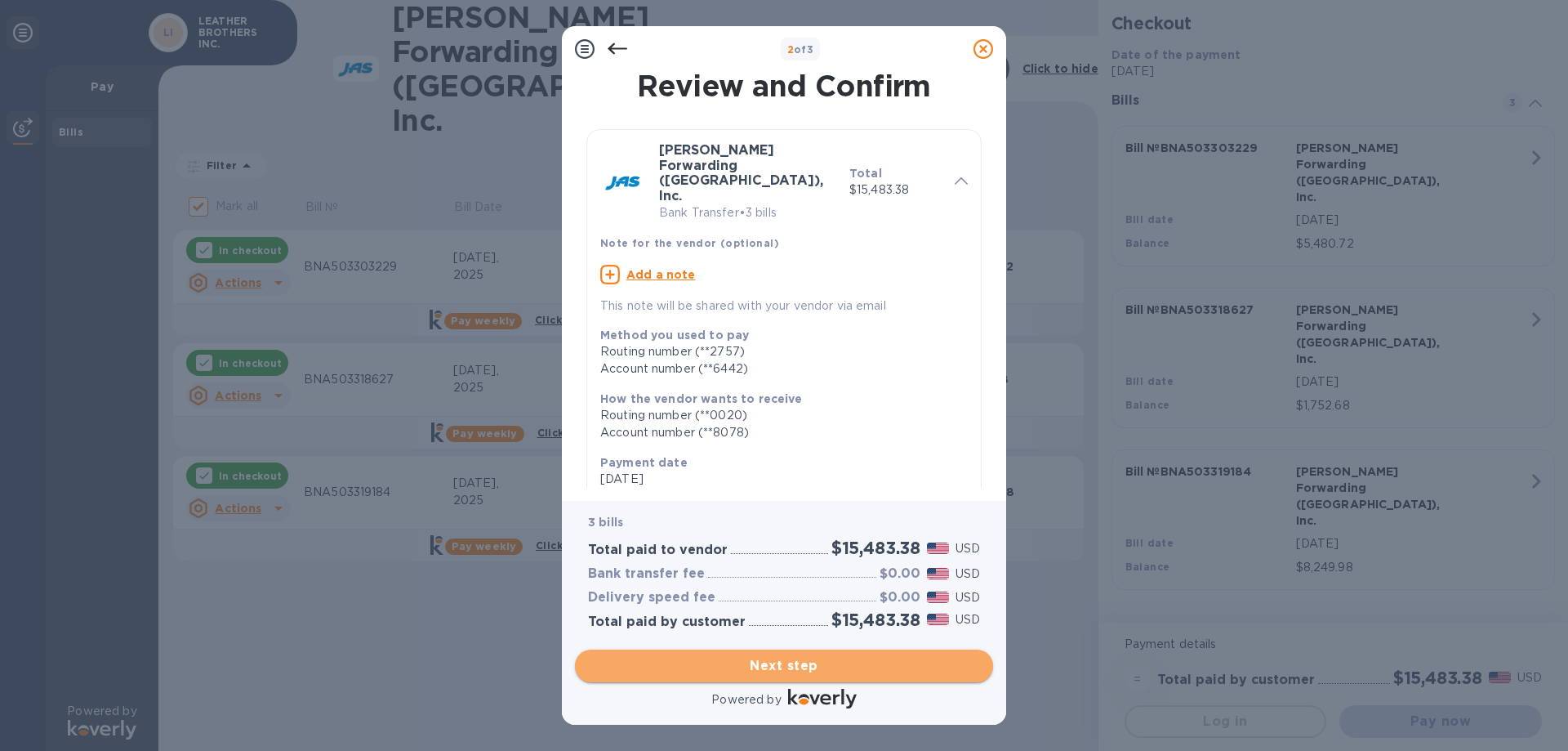
click at [781, 666] on span "Next step" at bounding box center [784, 666] width 392 height 19
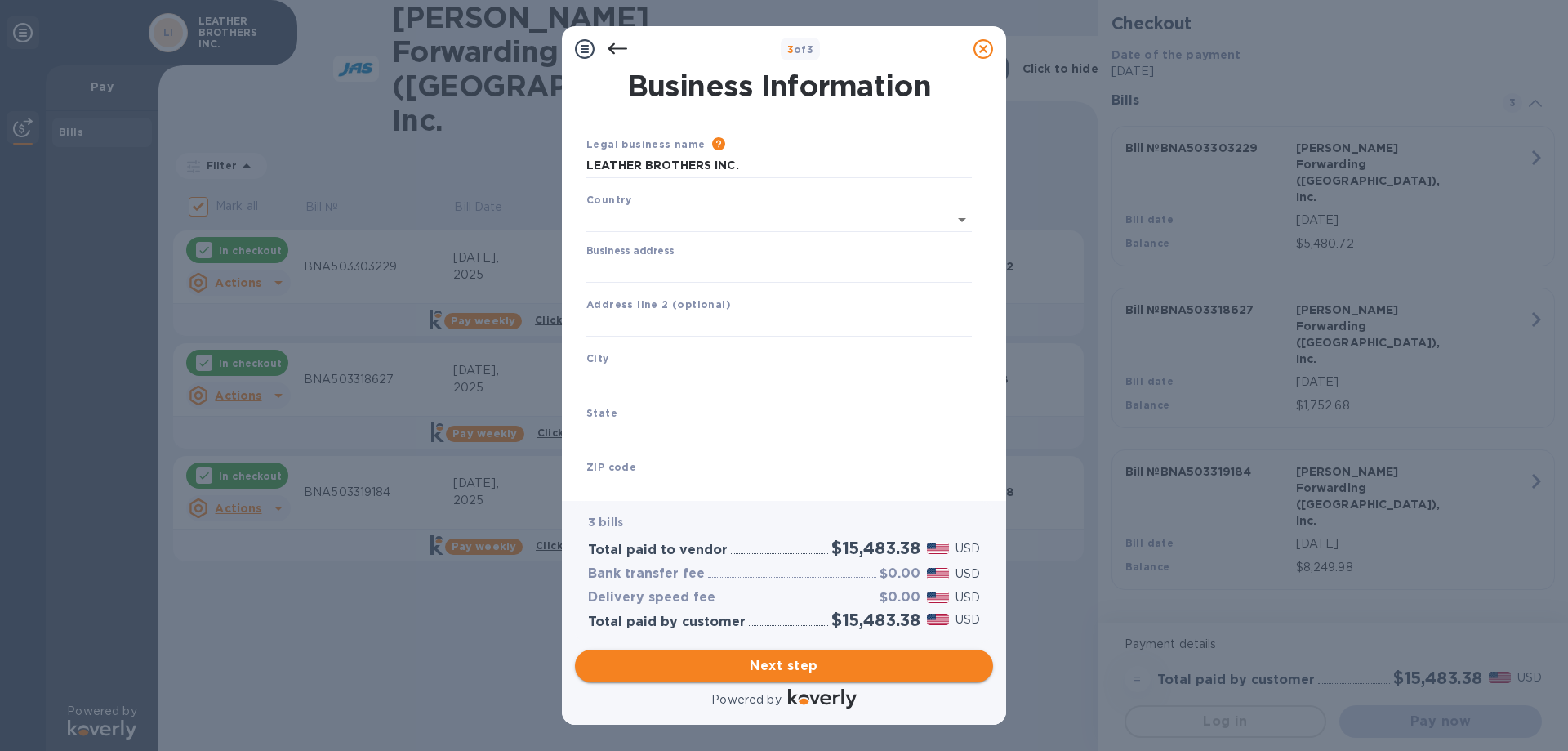
type input "[GEOGRAPHIC_DATA]"
click at [660, 265] on input "Business address" at bounding box center [779, 266] width 386 height 24
type input "[STREET_ADDRESS][PERSON_NAME]"
click at [638, 377] on input "text" at bounding box center [779, 375] width 386 height 24
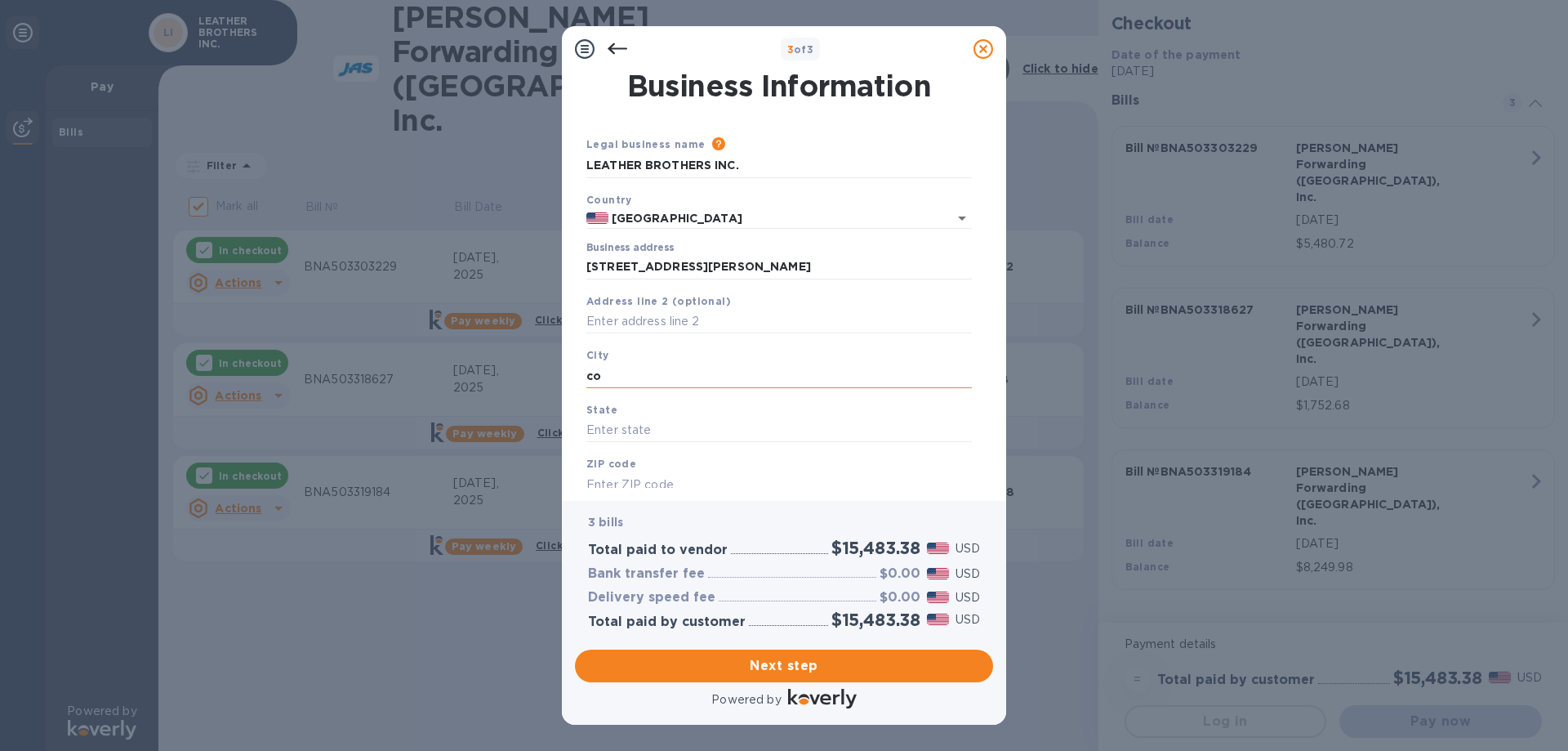
type input "c"
type input "[PERSON_NAME]"
click at [623, 432] on input "text" at bounding box center [779, 430] width 386 height 24
type input "AR"
click at [641, 481] on input "text" at bounding box center [779, 484] width 386 height 24
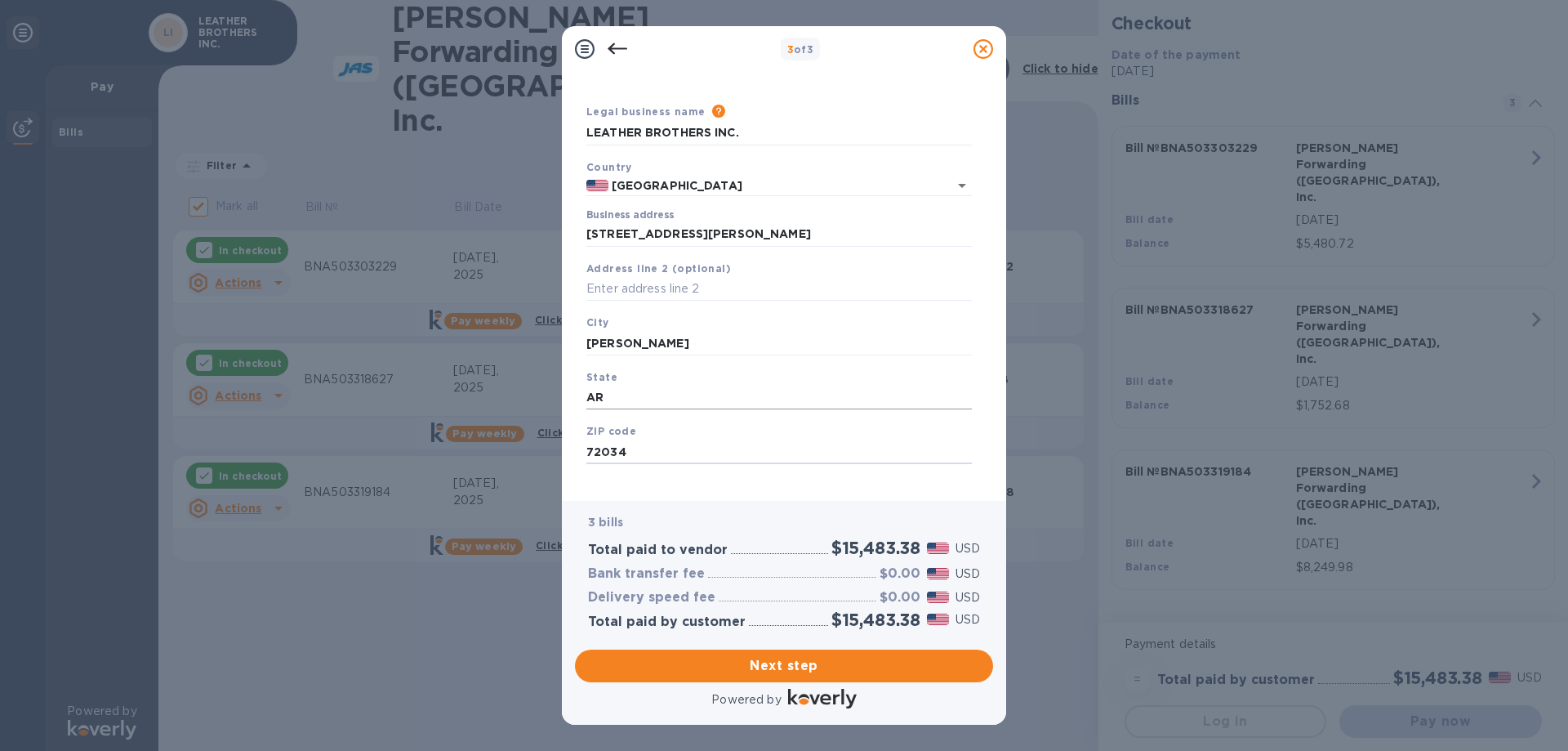
scroll to position [49, 0]
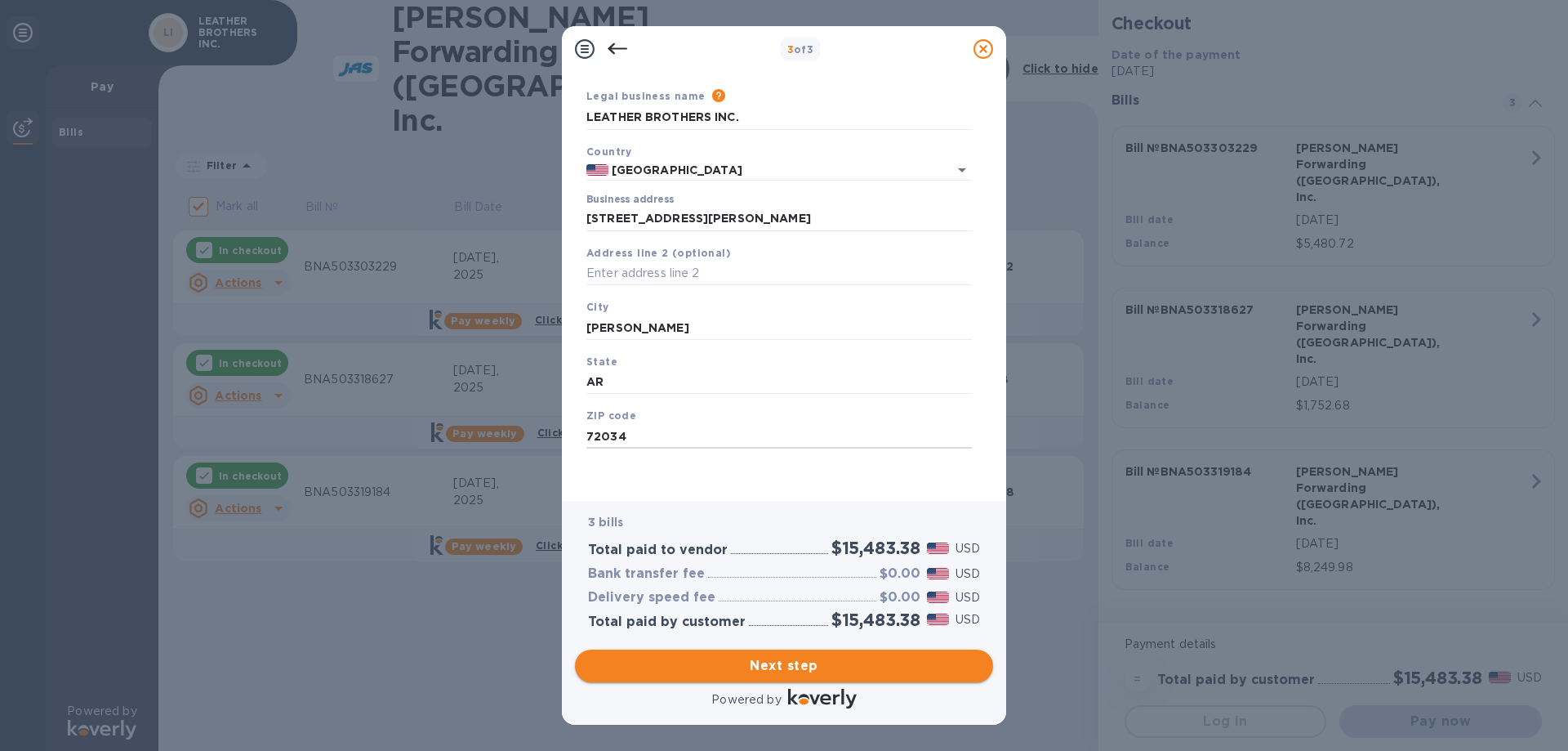
type input "72034"
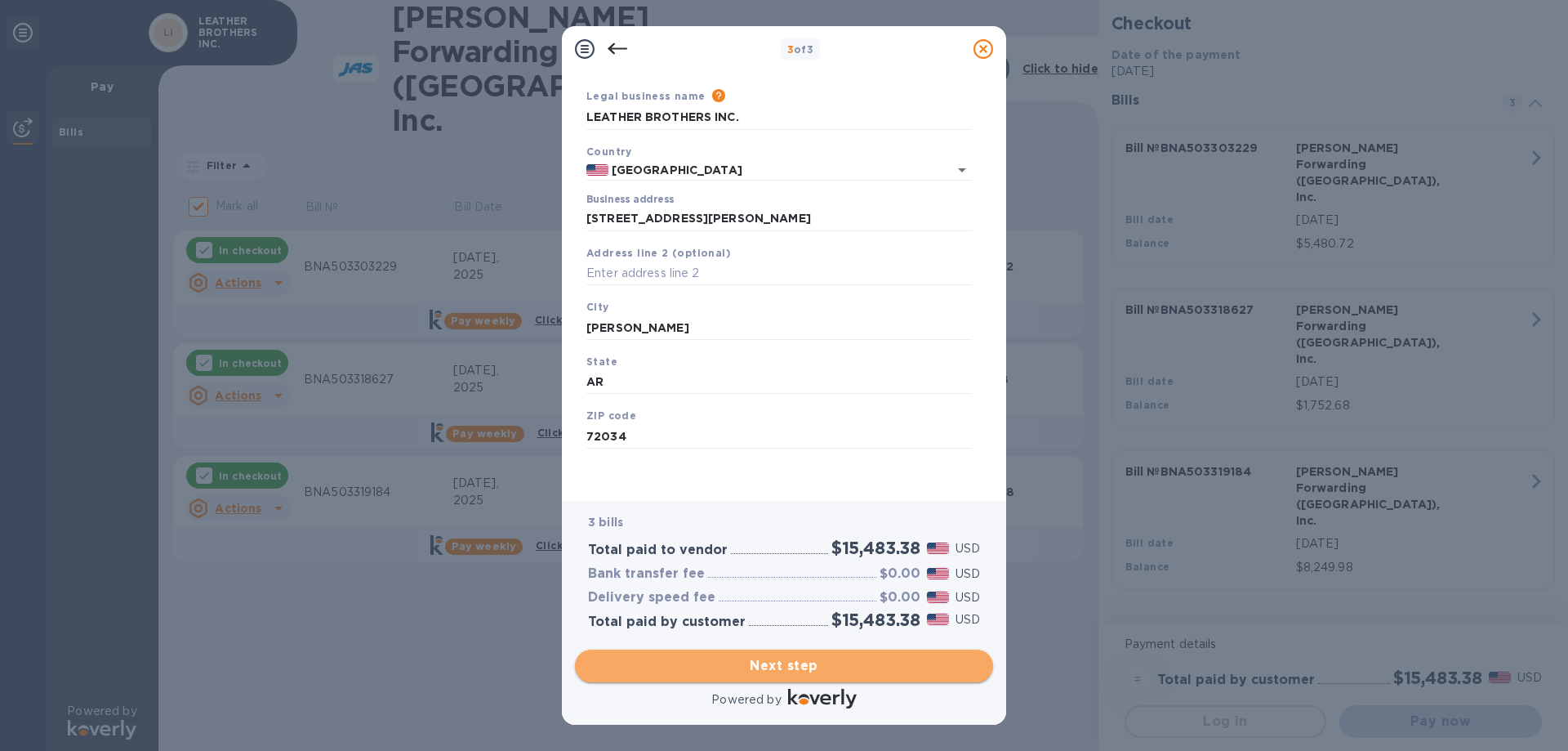
click at [812, 671] on span "Next step" at bounding box center [784, 666] width 392 height 19
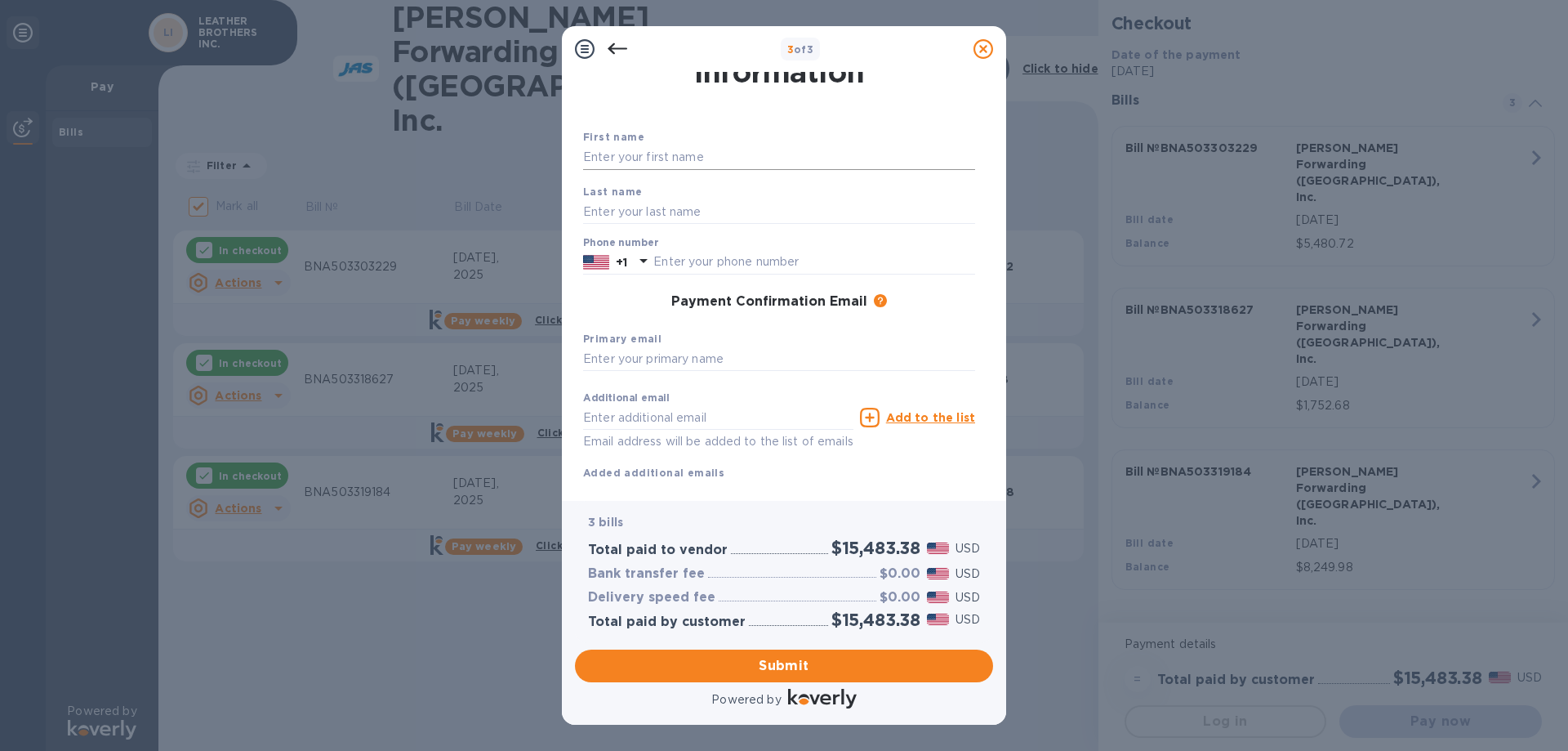
click at [617, 152] on input "text" at bounding box center [779, 157] width 392 height 24
type input "[PERSON_NAME]"
type input "SCHREKENHOFER"
type input "5013299471"
type input "[PERSON_NAME][EMAIL_ADDRESS][DOMAIN_NAME]"
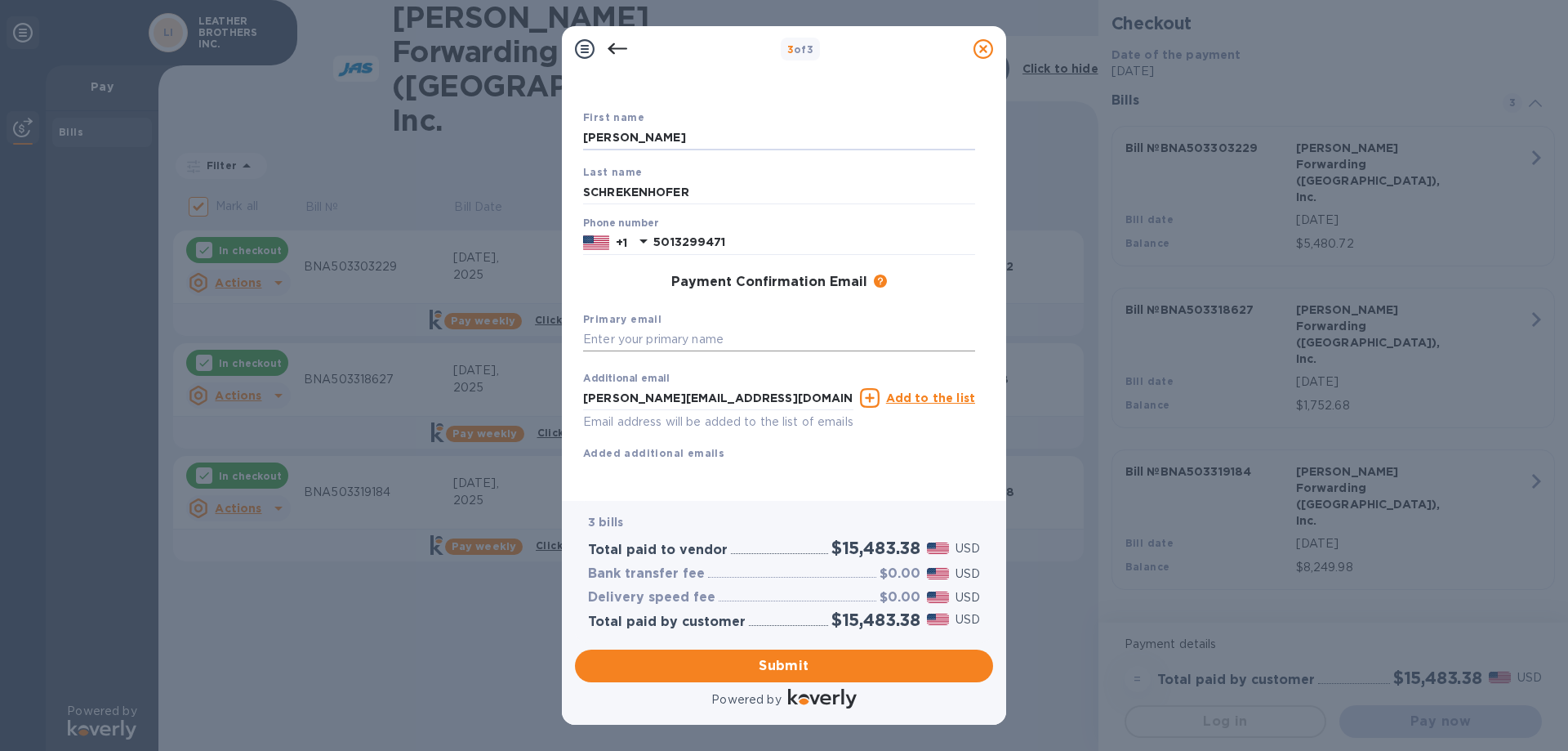
scroll to position [86, 0]
click at [763, 662] on span "Submit" at bounding box center [784, 666] width 392 height 19
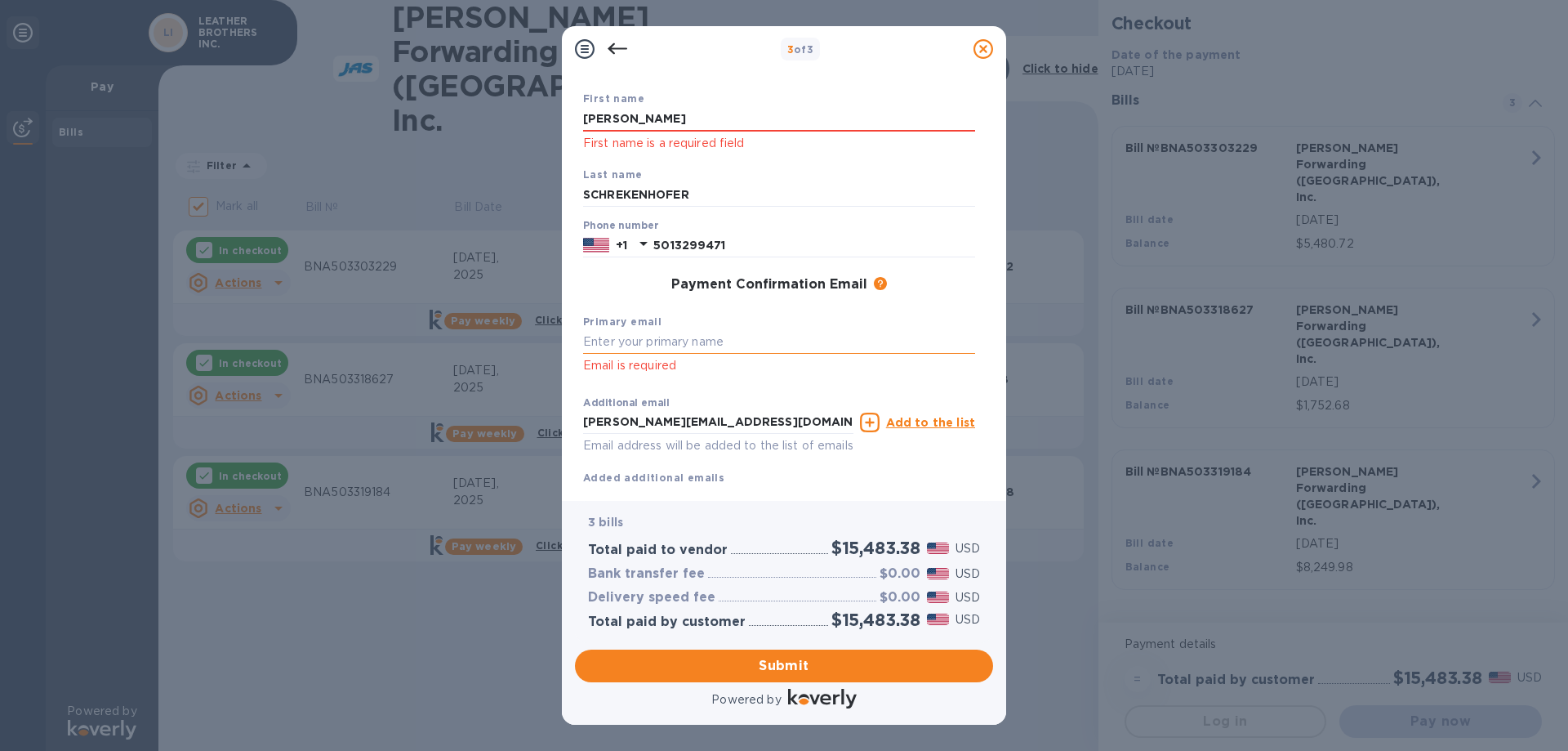
click at [623, 339] on input "text" at bounding box center [779, 342] width 392 height 24
click at [593, 338] on input "text" at bounding box center [779, 342] width 392 height 24
type input "R"
type input "[PERSON_NAME][EMAIL_ADDRESS][DOMAIN_NAME]"
click at [927, 425] on u "Add to the list" at bounding box center [930, 423] width 89 height 13
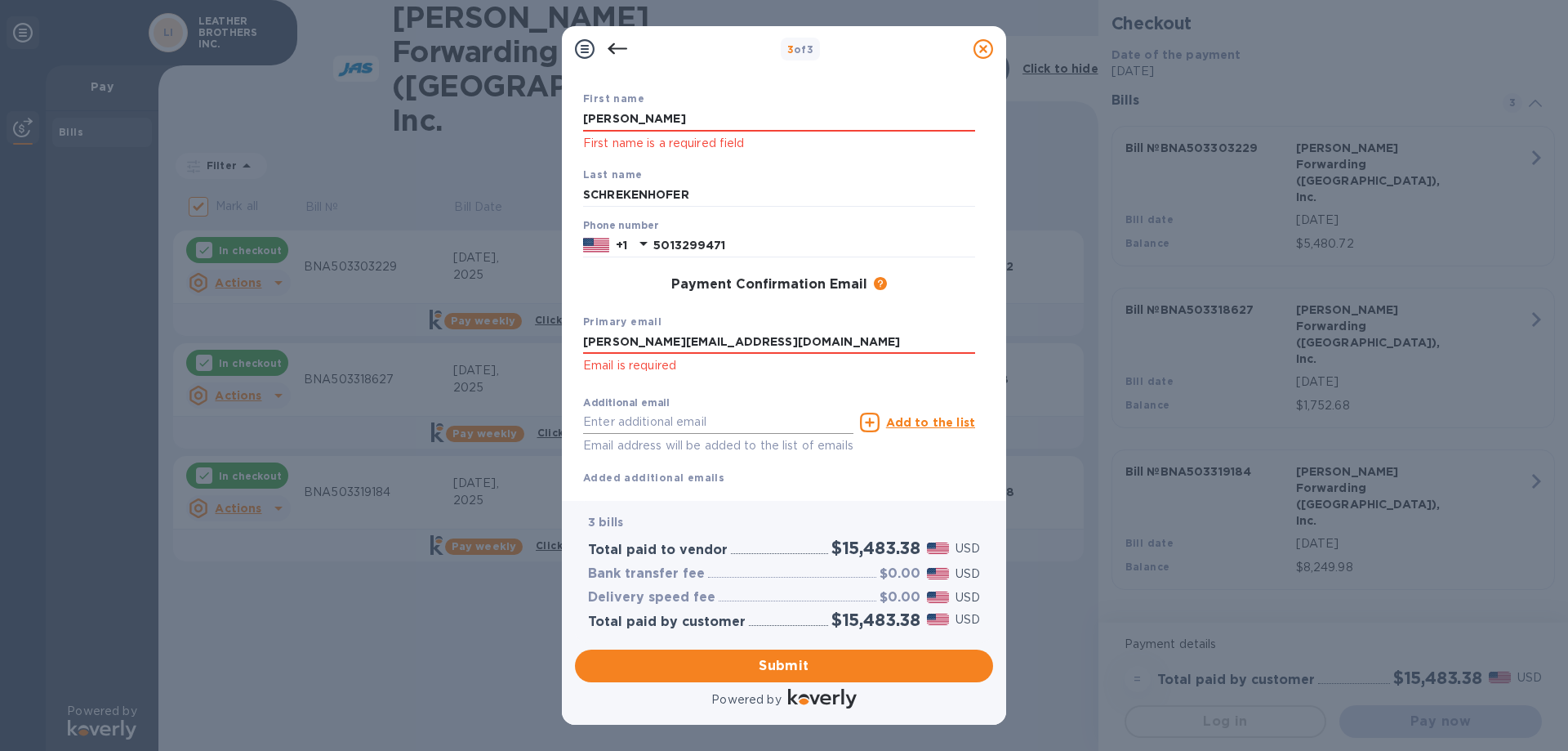
click at [694, 419] on input "text" at bounding box center [718, 422] width 270 height 24
click at [602, 424] on input "text" at bounding box center [718, 422] width 270 height 24
click at [626, 424] on input "text" at bounding box center [718, 422] width 270 height 24
paste input "[PERSON_NAME][EMAIL_ADDRESS][PERSON_NAME][PERSON_NAME][DOMAIN_NAME]"
type input "[PERSON_NAME][EMAIL_ADDRESS][PERSON_NAME][PERSON_NAME][DOMAIN_NAME]"
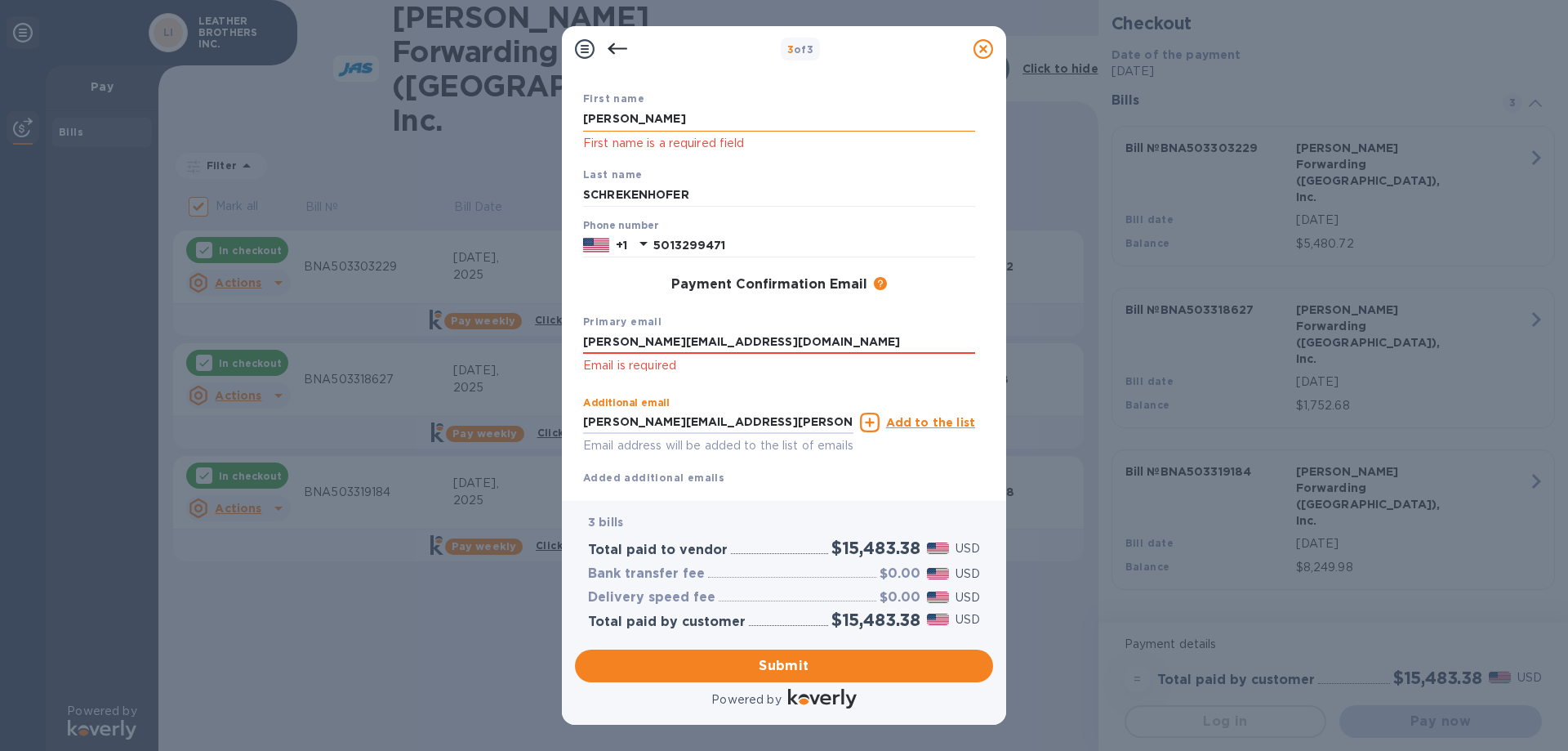
click at [640, 122] on input "[PERSON_NAME]" at bounding box center [779, 119] width 392 height 24
type input "S"
type input "[PERSON_NAME]"
click at [778, 327] on div "Primary email [PERSON_NAME][EMAIL_ADDRESS][DOMAIN_NAME] Email is required" at bounding box center [779, 344] width 405 height 76
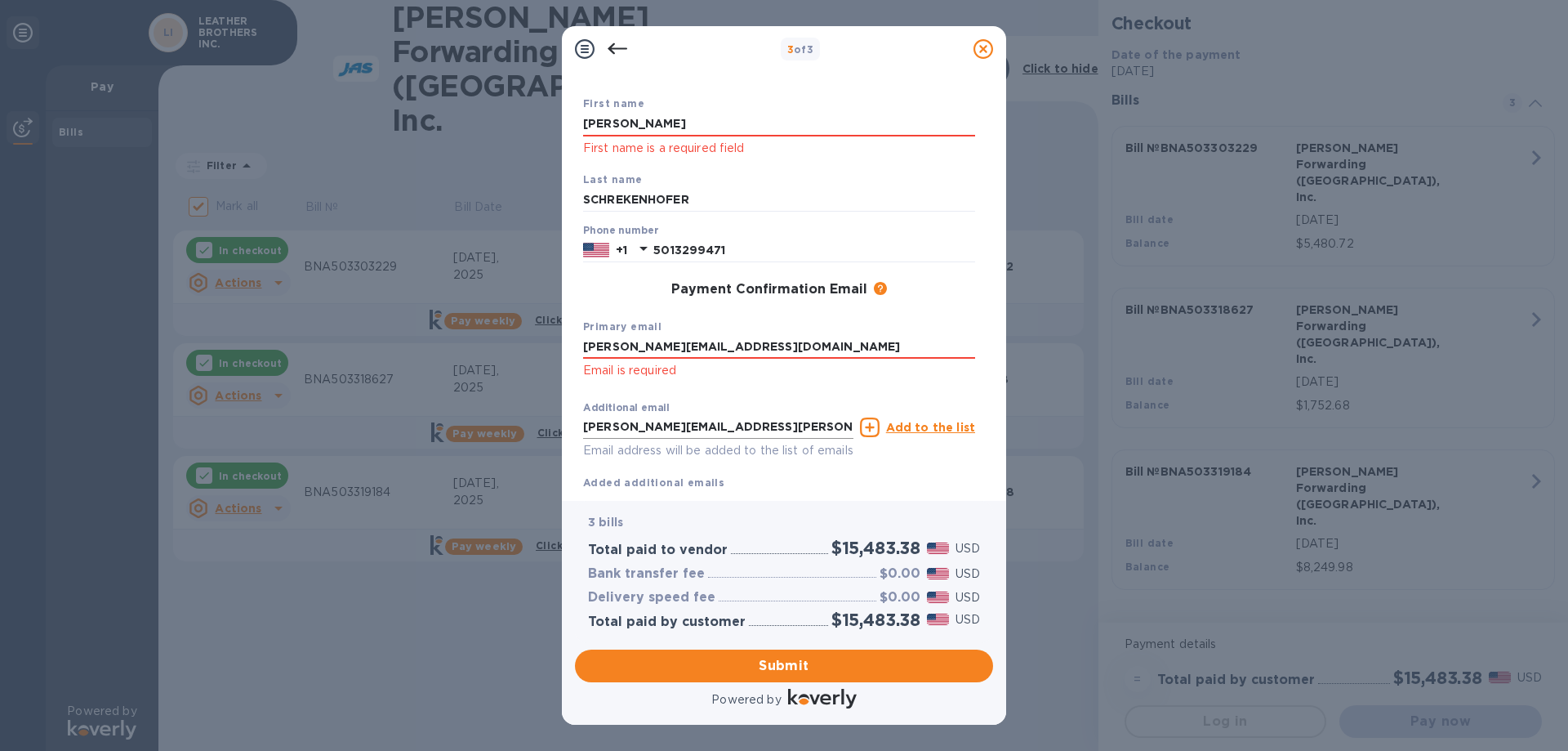
scroll to position [162, 0]
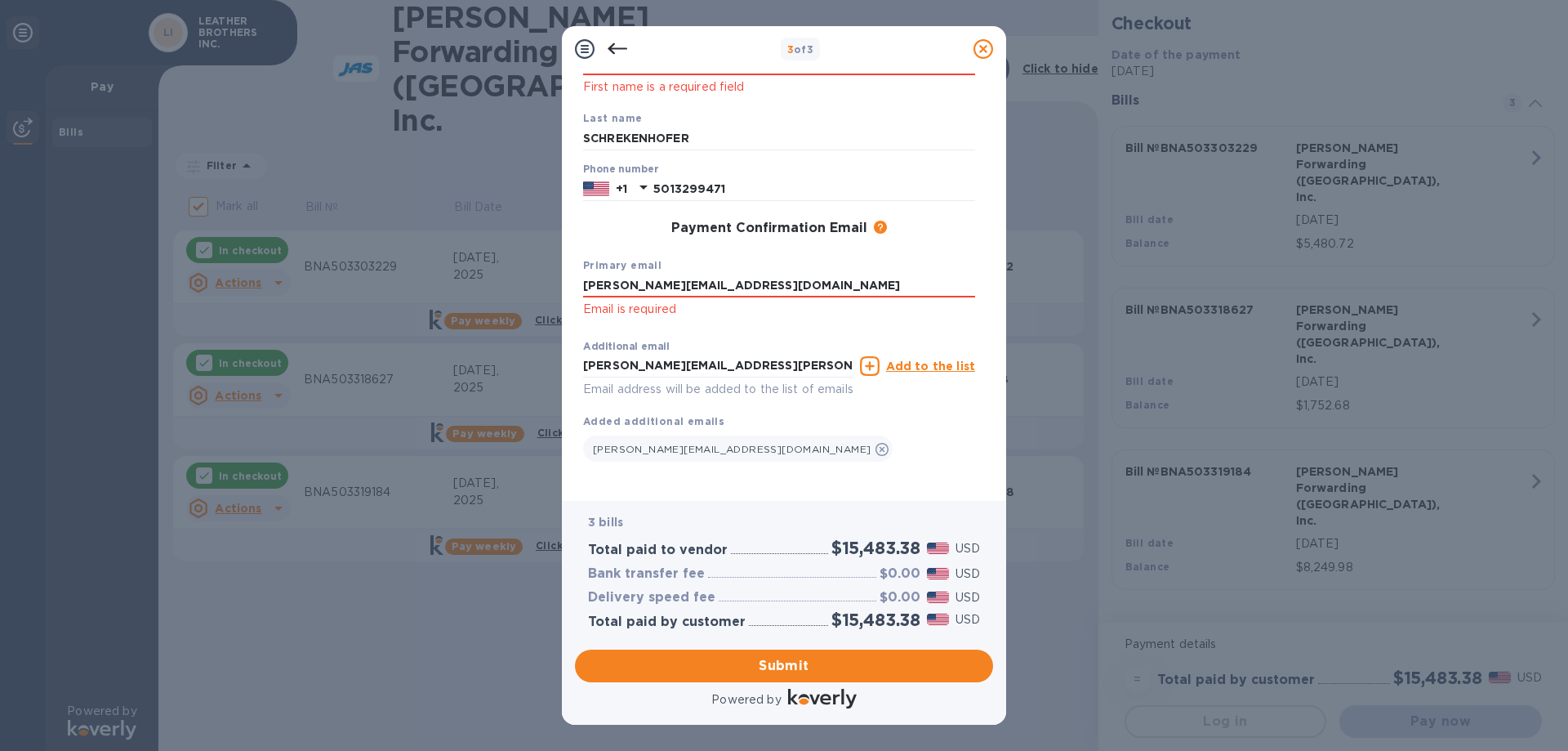
click at [879, 356] on icon at bounding box center [869, 365] width 19 height 19
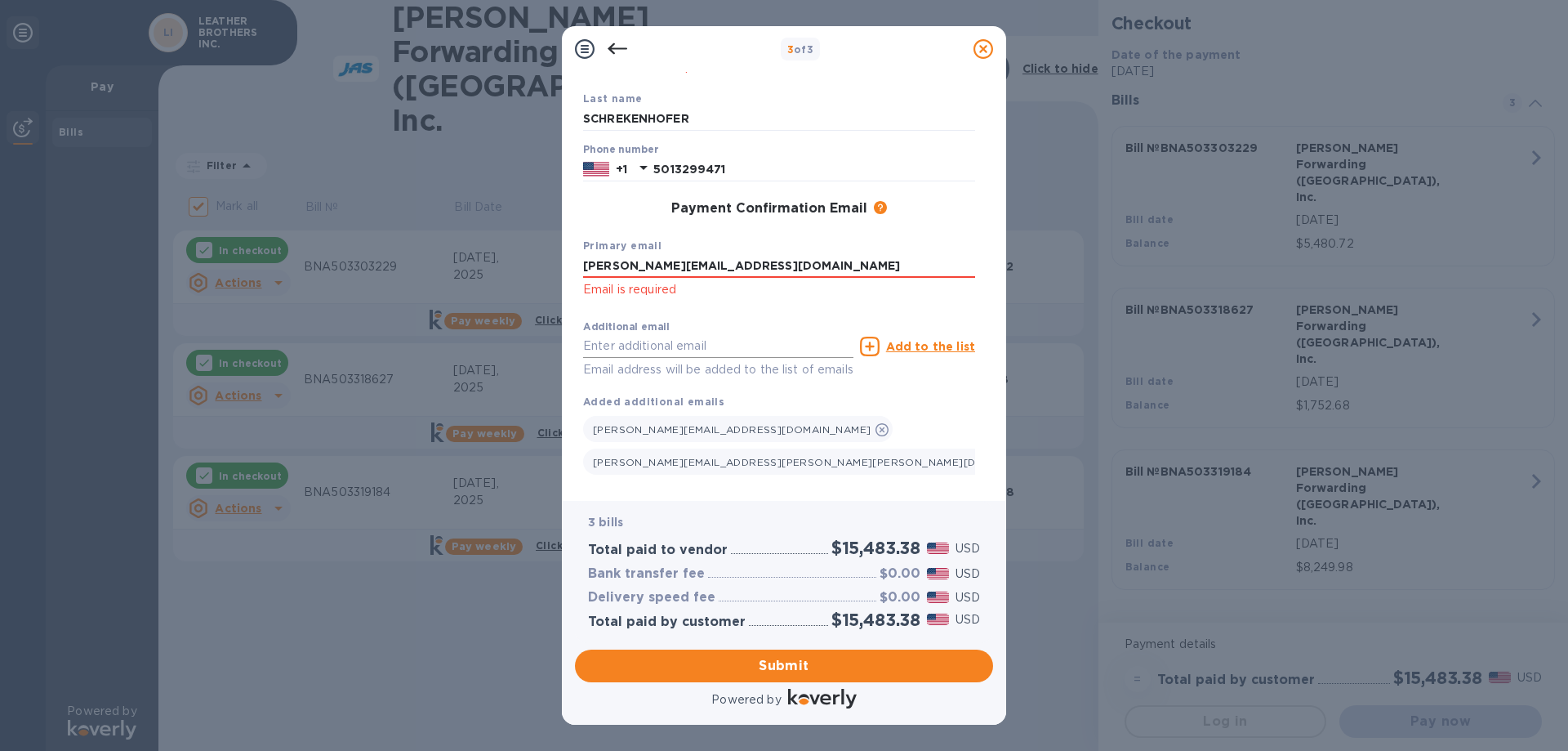
click at [601, 347] on input "text" at bounding box center [718, 346] width 270 height 24
click at [638, 346] on input "text" at bounding box center [718, 346] width 270 height 24
paste input "[PERSON_NAME][EMAIL_ADDRESS][DOMAIN_NAME]"
type input "[PERSON_NAME][EMAIL_ADDRESS][DOMAIN_NAME]"
click at [928, 343] on u "Add to the list" at bounding box center [930, 347] width 89 height 13
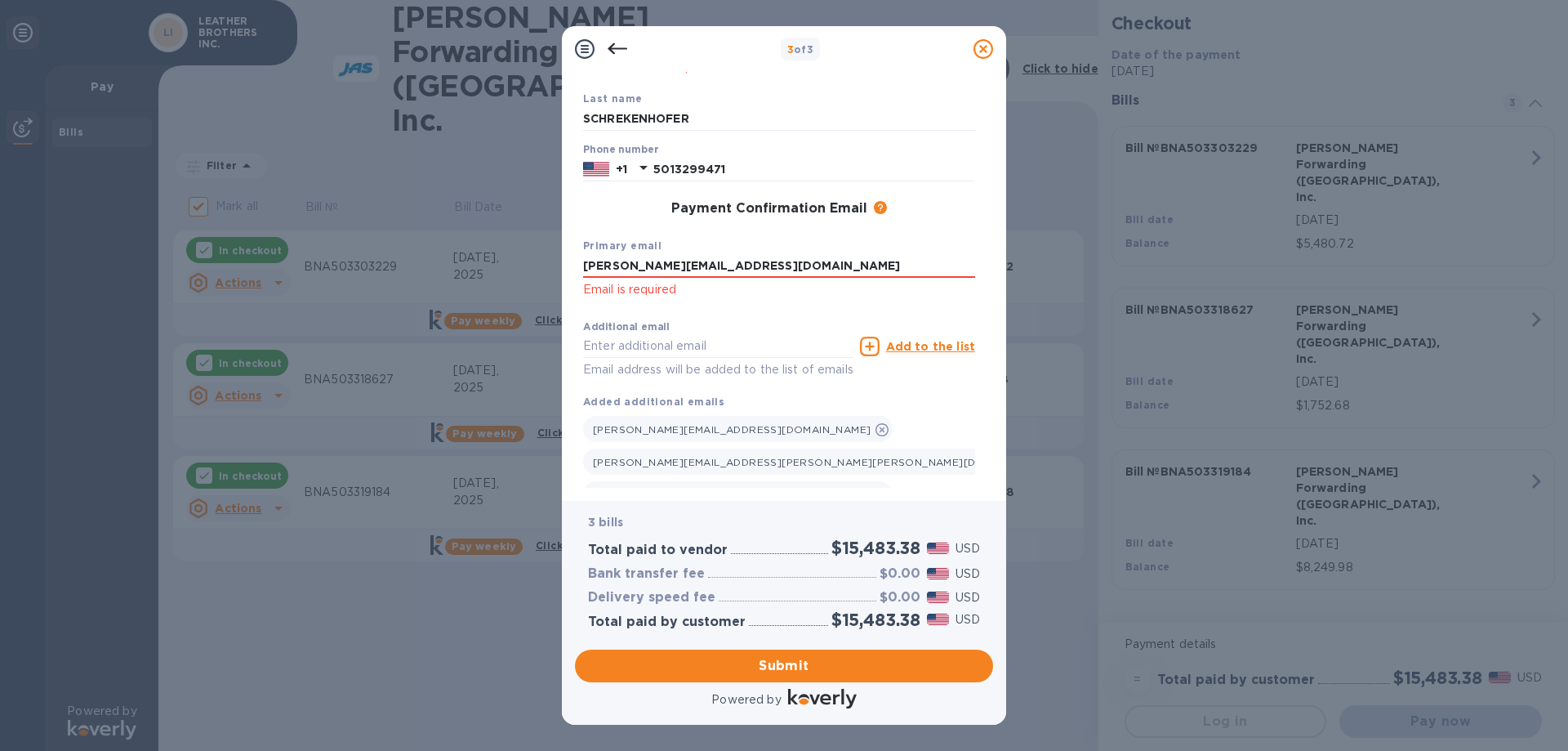
scroll to position [0, 0]
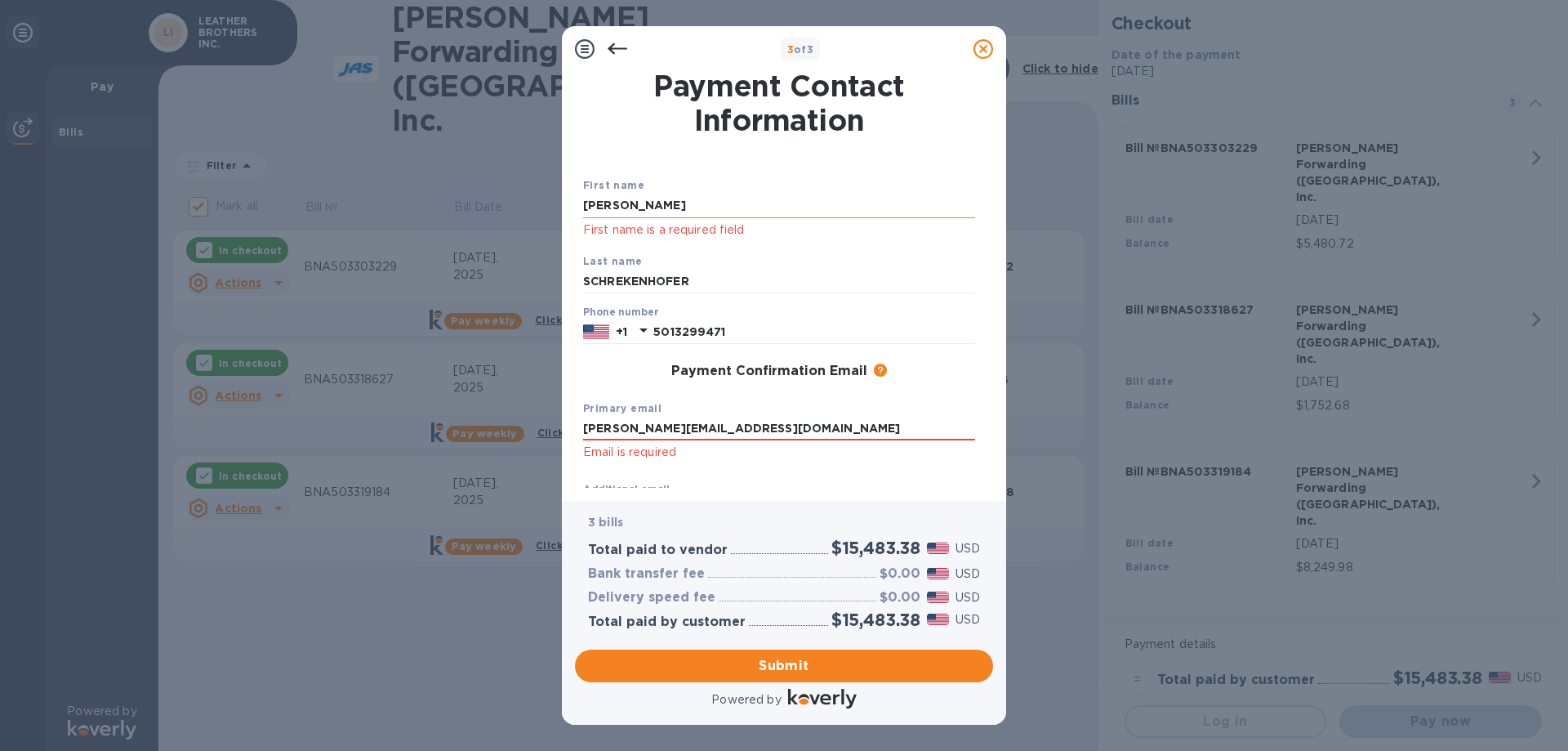
click at [636, 206] on input "[PERSON_NAME]" at bounding box center [779, 205] width 392 height 24
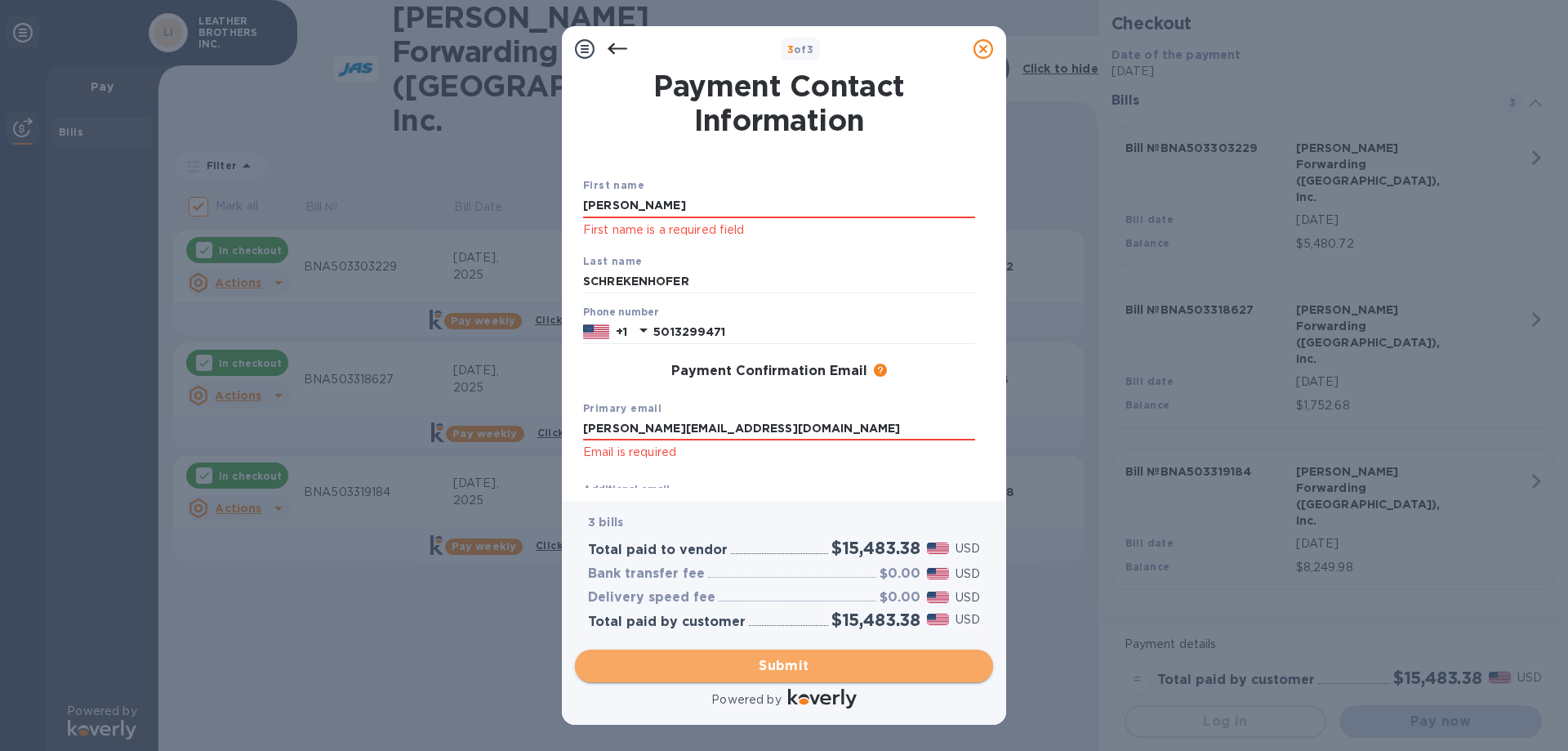
click at [745, 671] on span "Submit" at bounding box center [784, 666] width 392 height 19
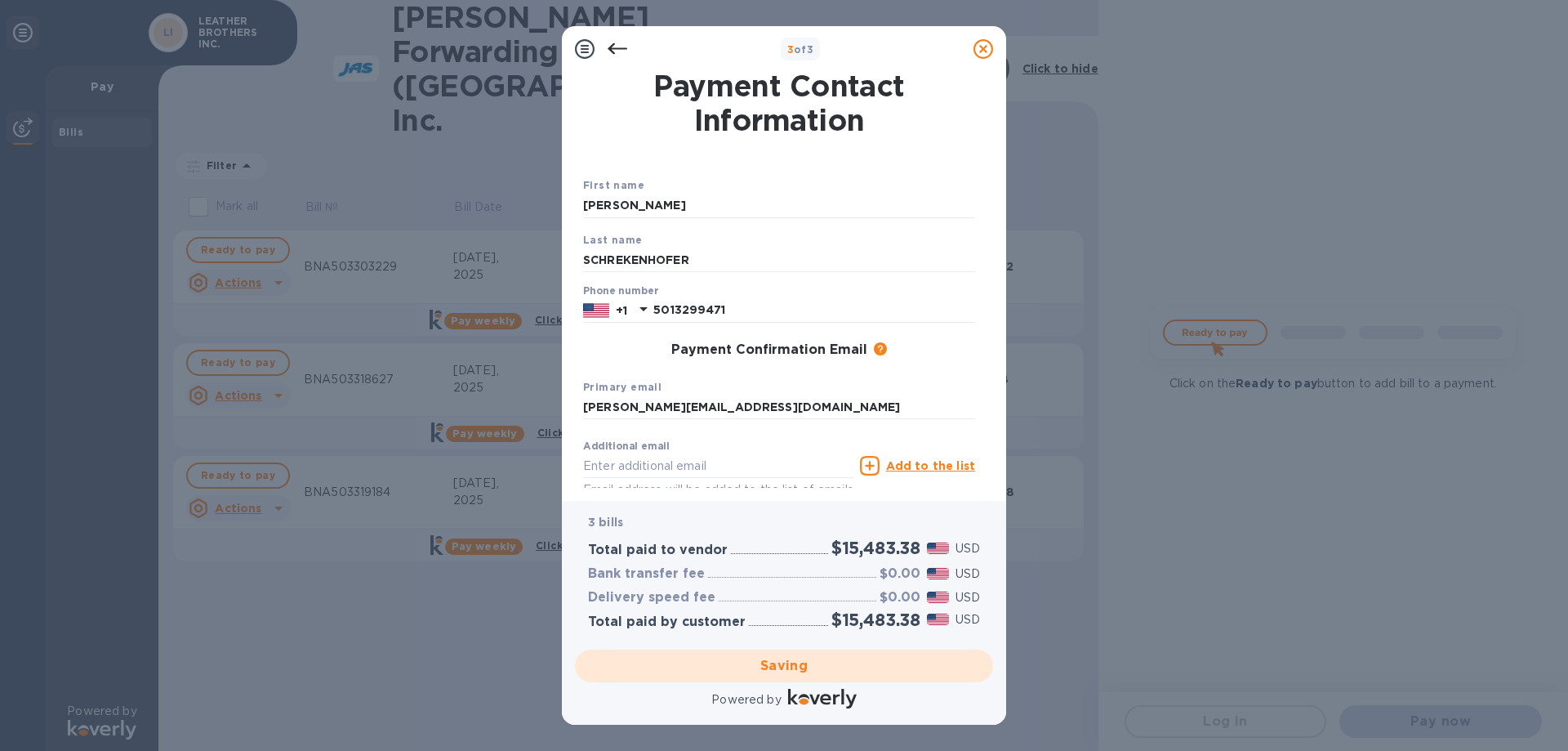
checkbox input "false"
